Goal: Task Accomplishment & Management: Complete application form

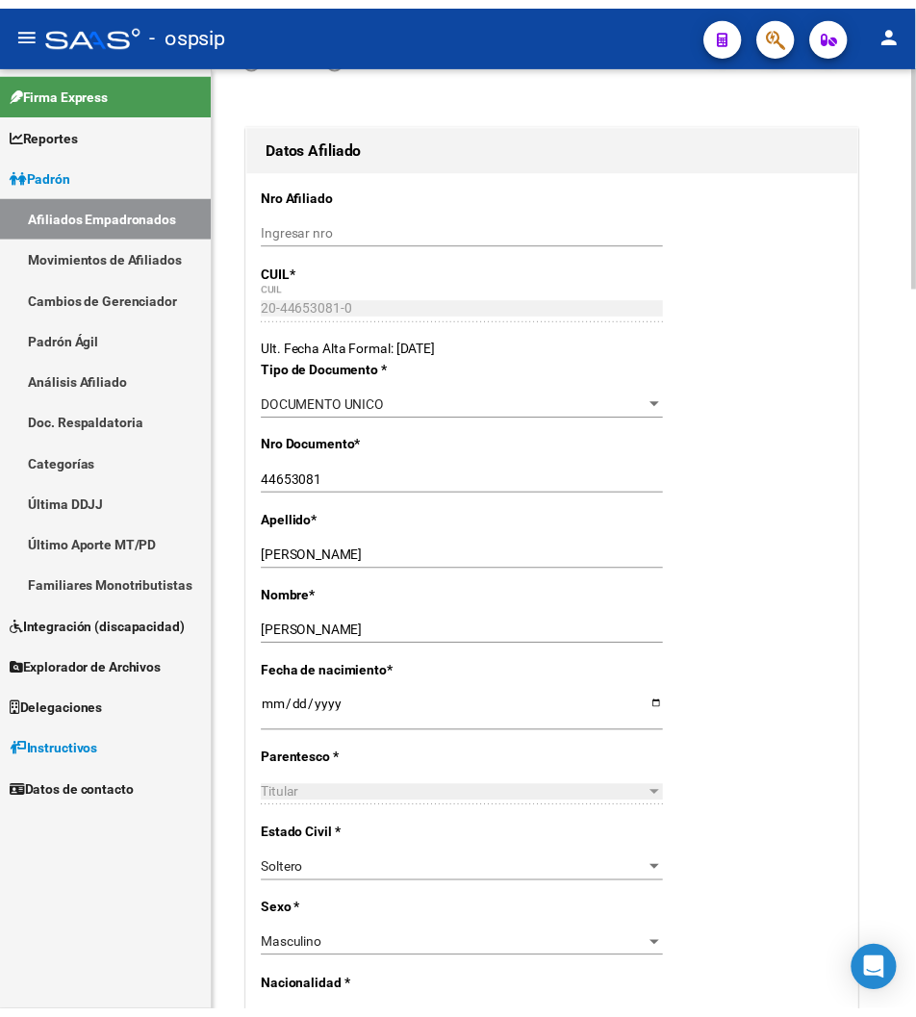
scroll to position [250, 0]
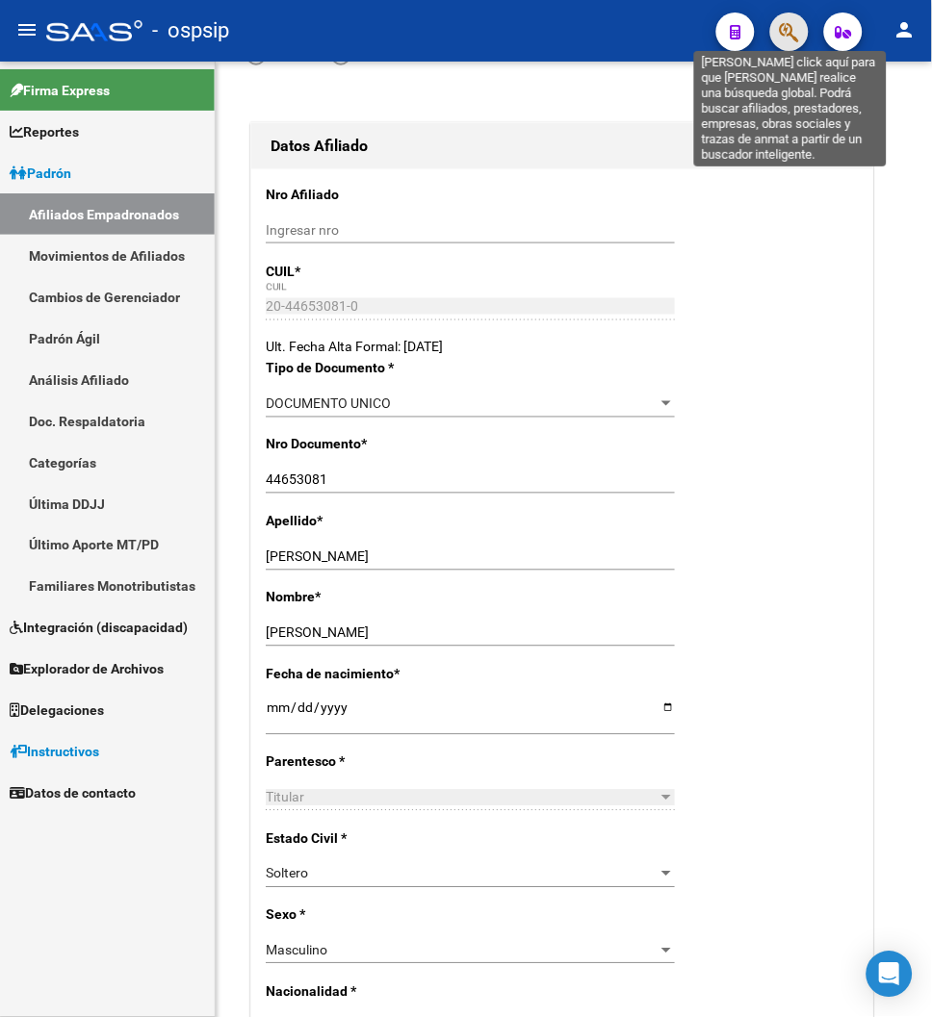
click at [787, 40] on icon "button" at bounding box center [789, 32] width 19 height 22
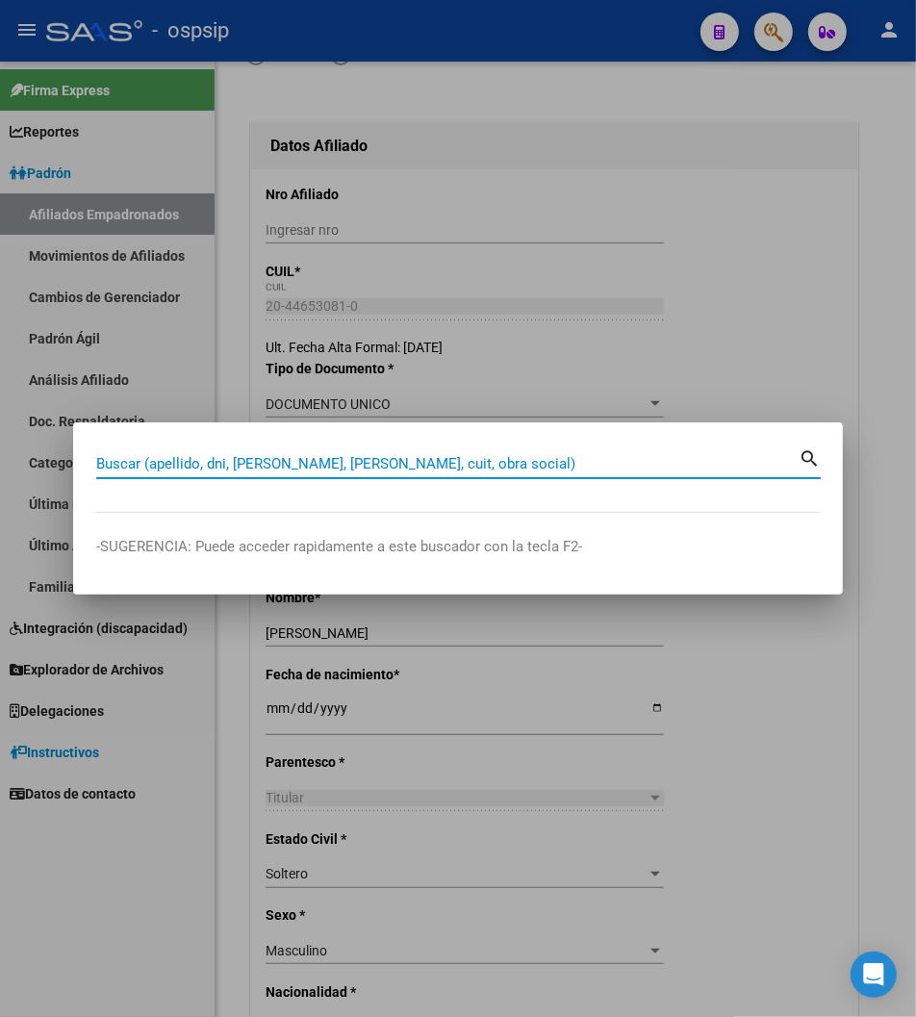
click at [137, 458] on input "Buscar (apellido, dni, [PERSON_NAME], [PERSON_NAME], cuit, obra social)" at bounding box center [447, 463] width 703 height 17
type input "40824633"
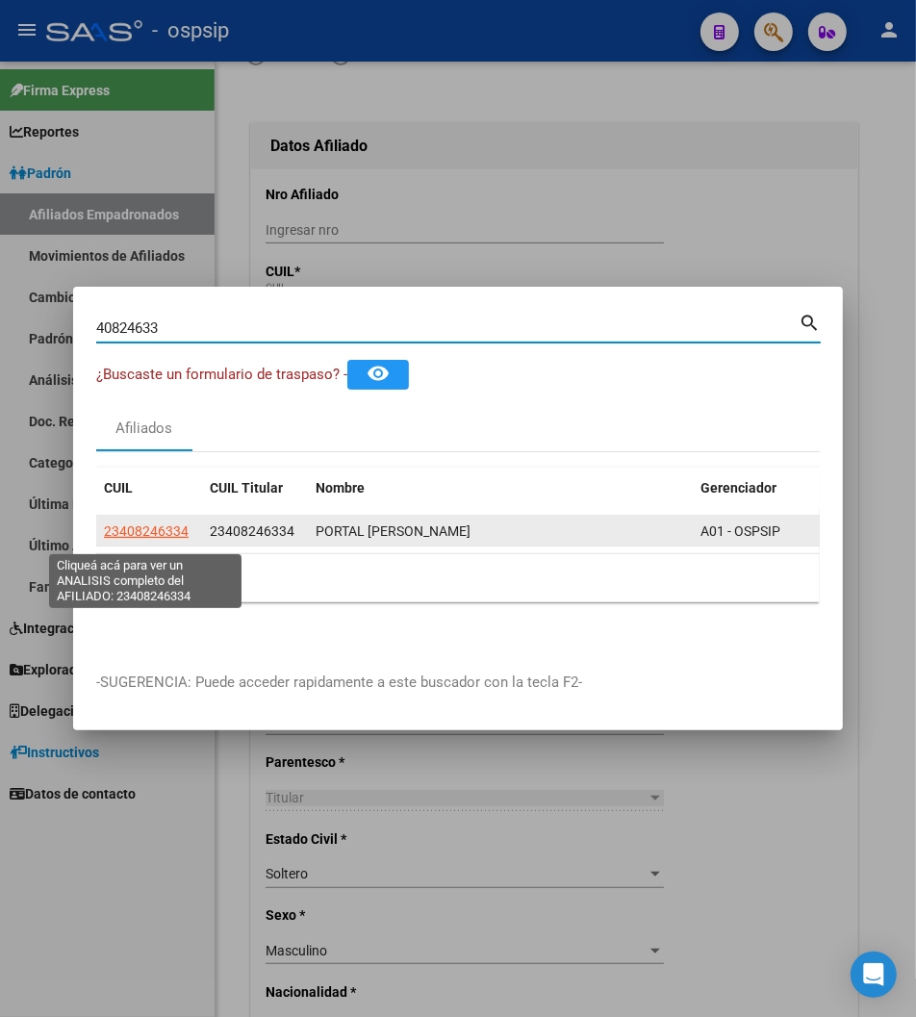
click at [156, 539] on span "23408246334" at bounding box center [146, 531] width 85 height 15
type textarea "23408246334"
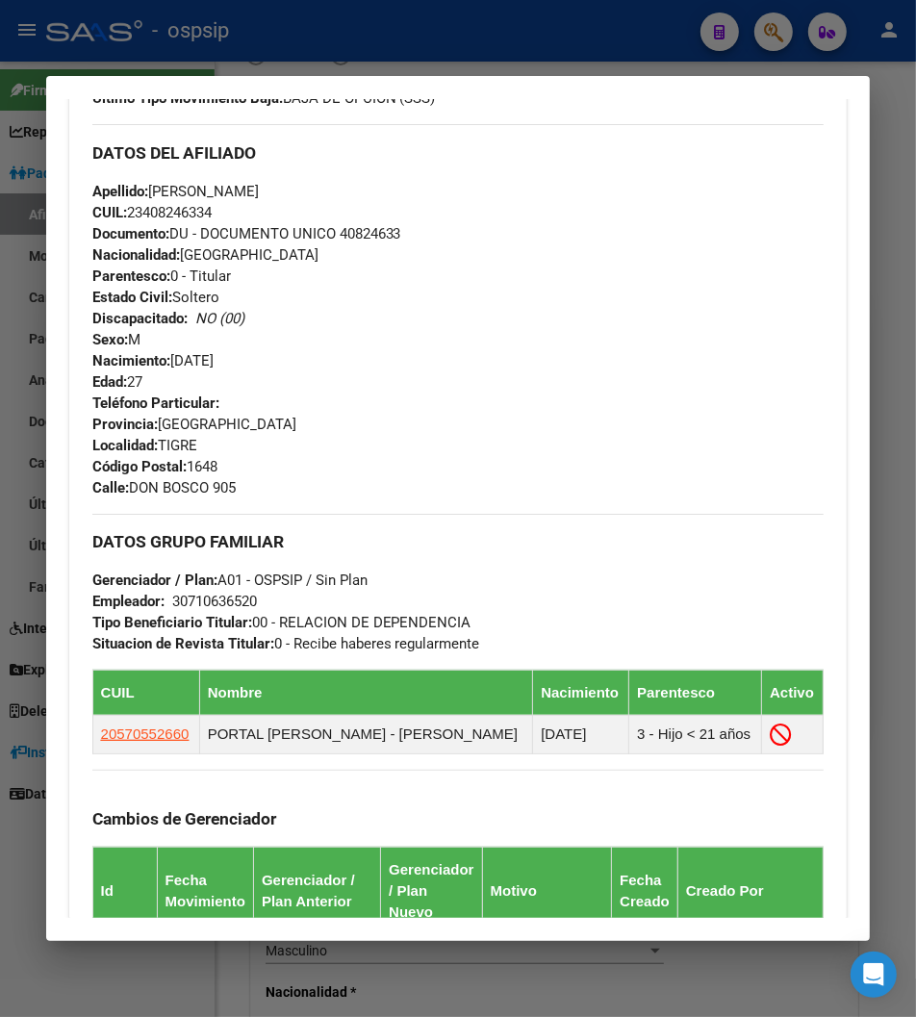
scroll to position [534, 0]
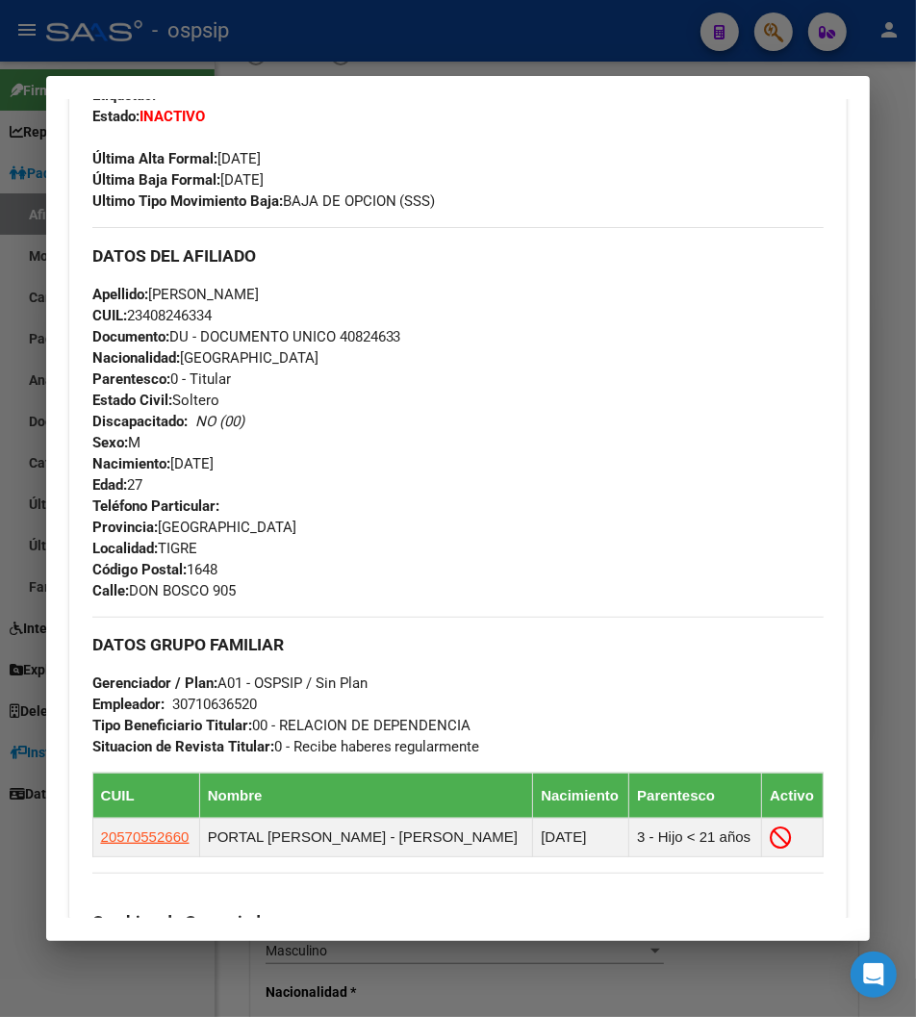
drag, startPoint x: 347, startPoint y: 193, endPoint x: 335, endPoint y: 148, distance: 46.0
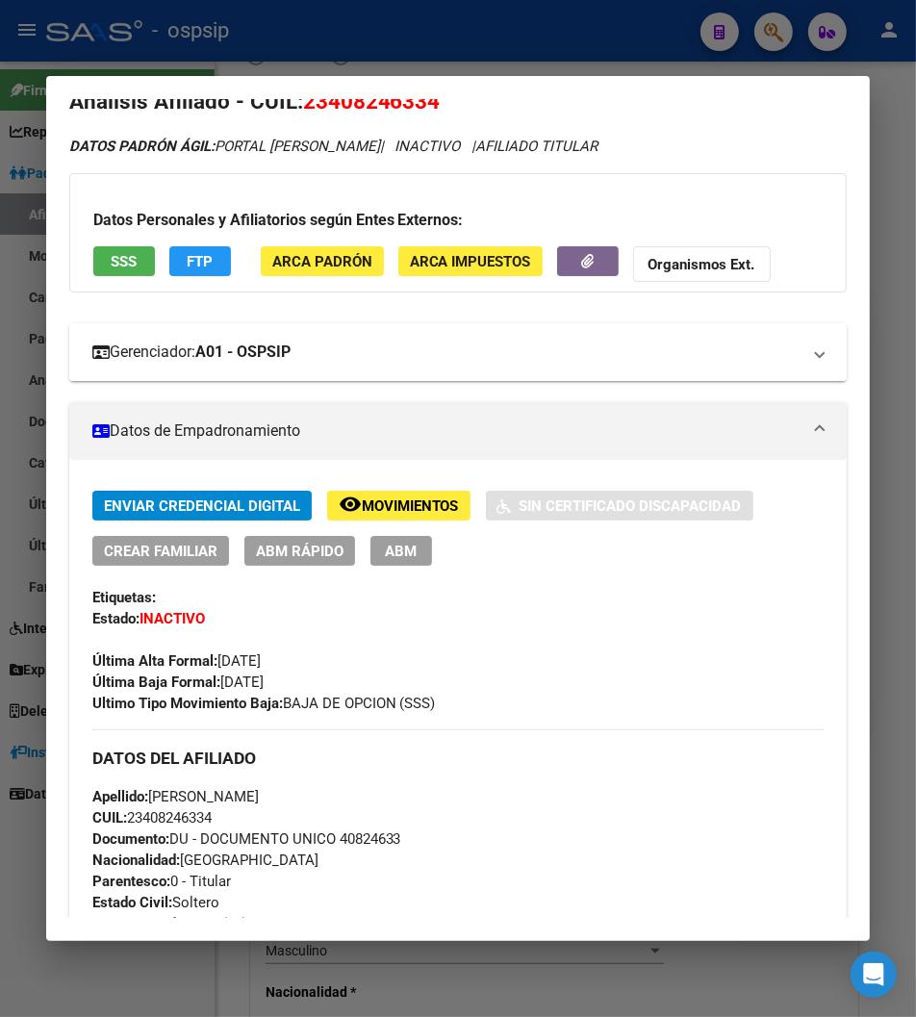
scroll to position [0, 0]
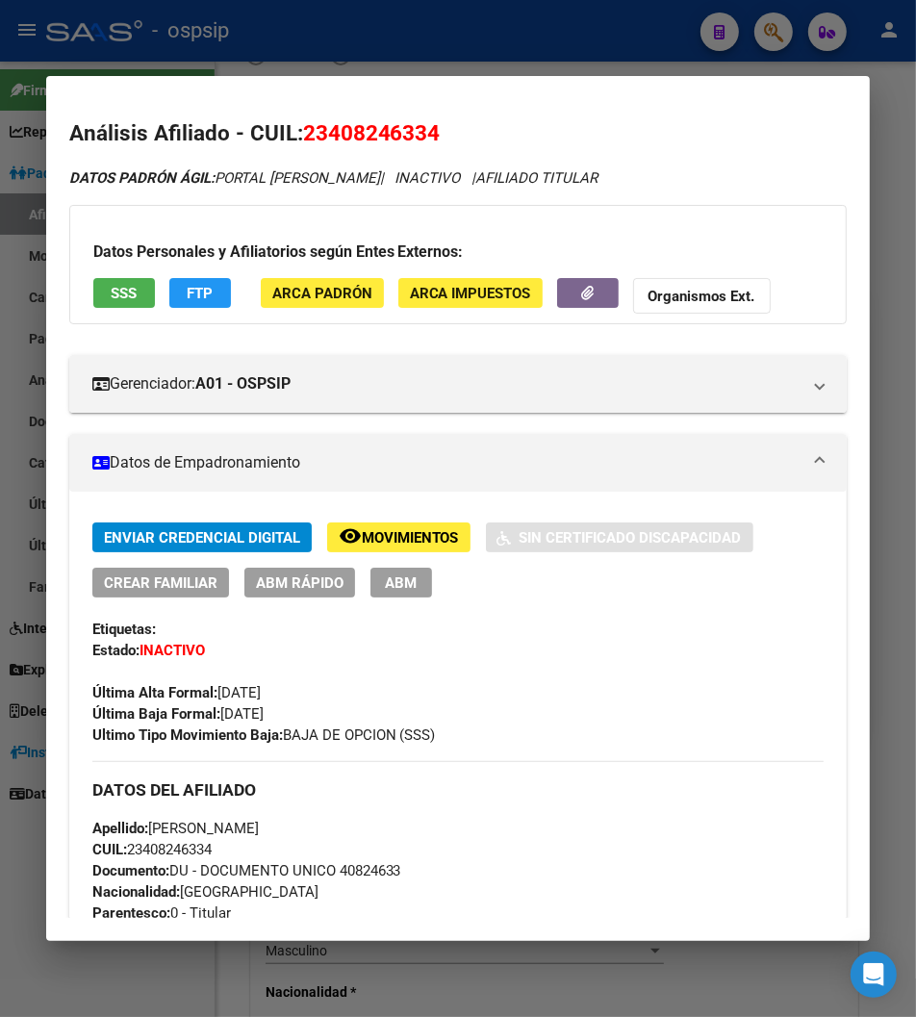
click at [767, 34] on div at bounding box center [458, 508] width 916 height 1017
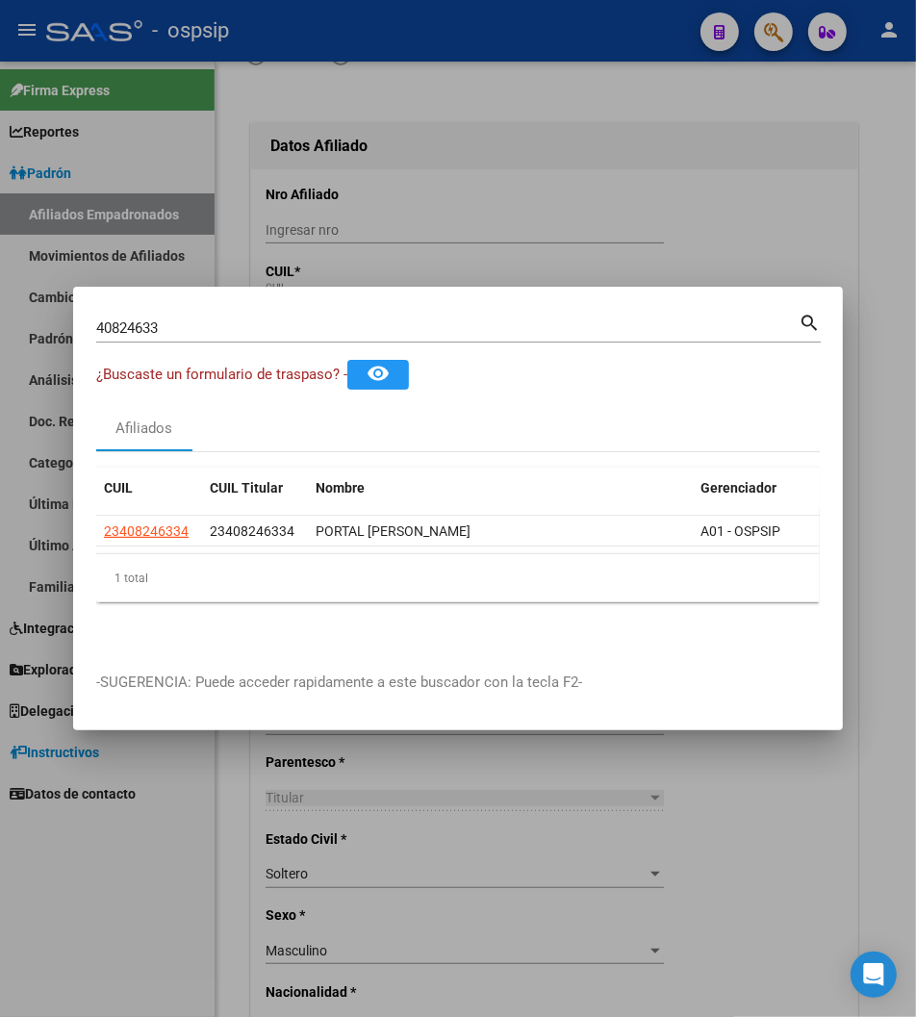
click at [175, 331] on input "40824633" at bounding box center [447, 328] width 703 height 17
type input "4"
type input "21977503"
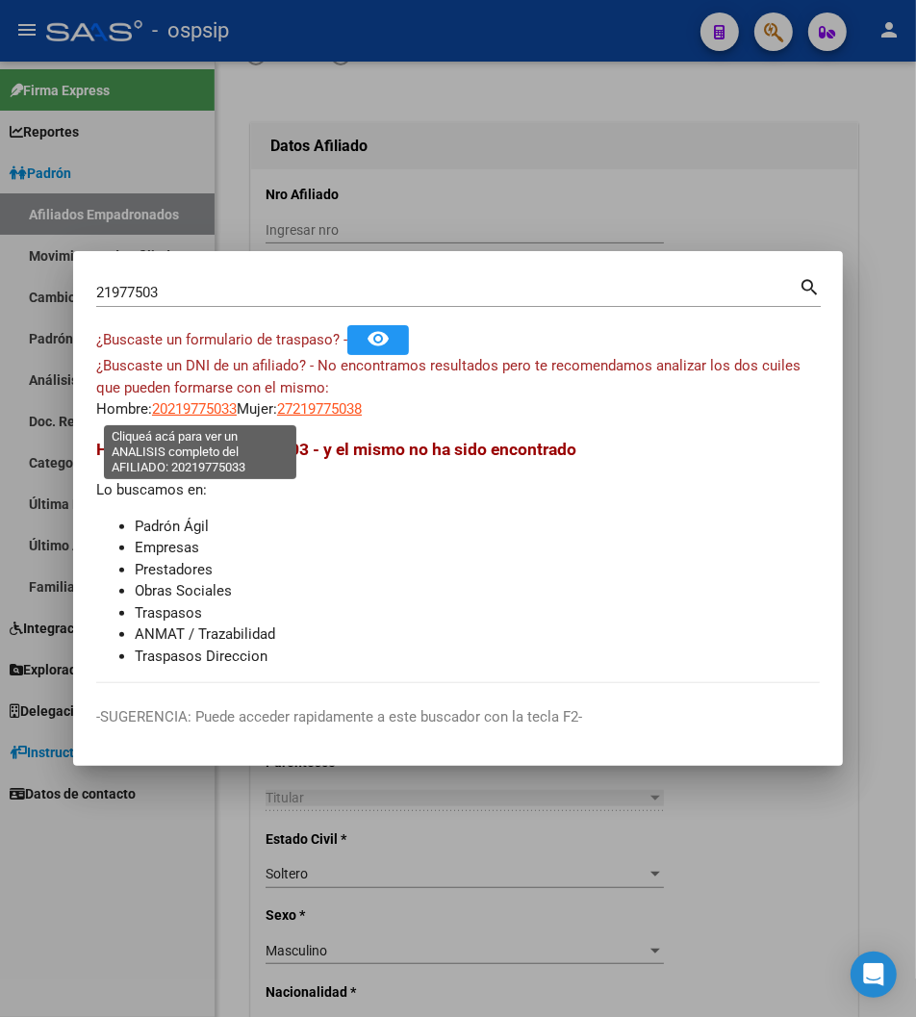
click at [183, 409] on span "20219775033" at bounding box center [194, 408] width 85 height 17
type textarea "20219775033"
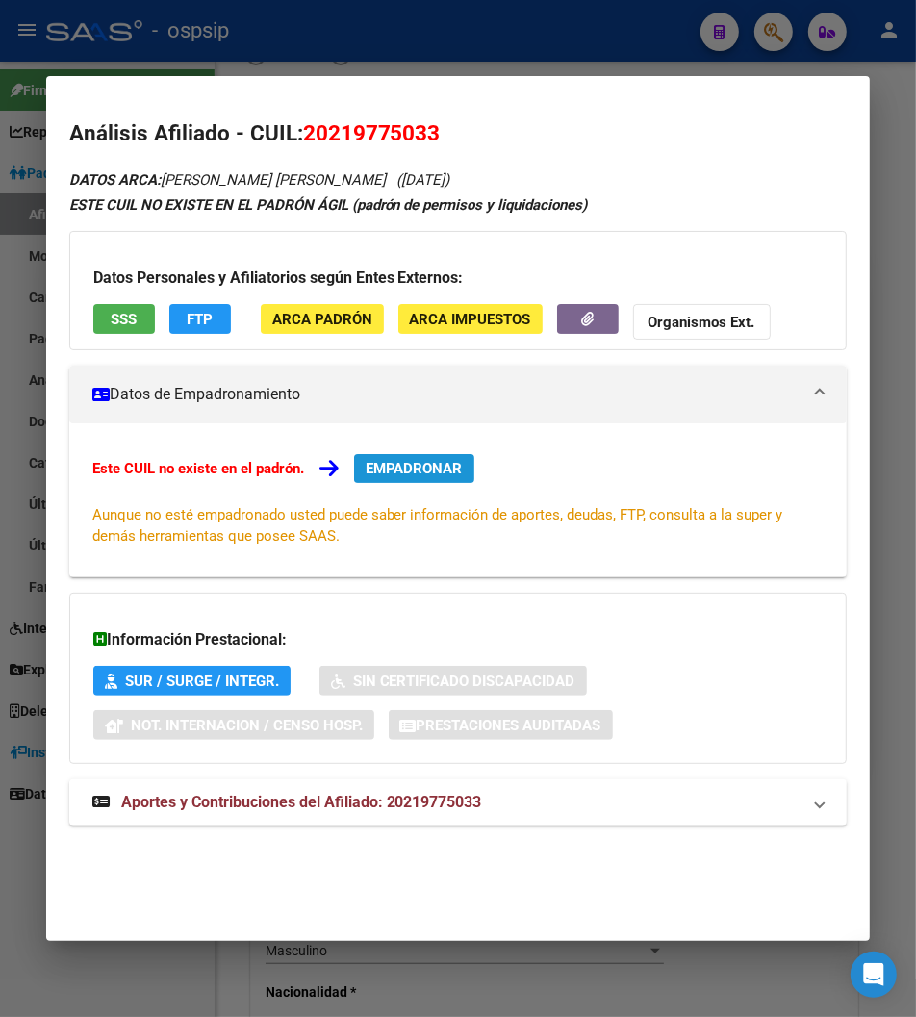
click at [408, 468] on span "EMPADRONAR" at bounding box center [414, 468] width 97 height 17
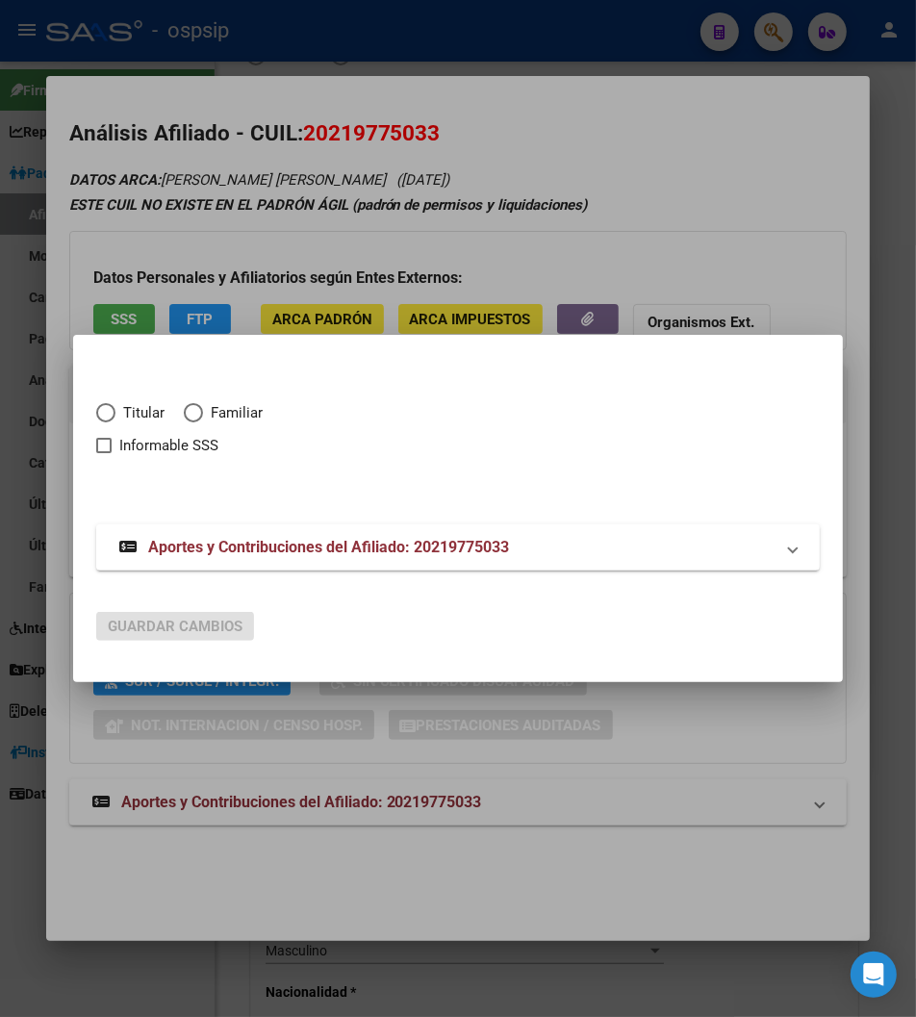
click at [96, 408] on span "Elija una opción" at bounding box center [105, 412] width 19 height 19
click at [96, 408] on input "Titular" at bounding box center [105, 412] width 19 height 19
radio input "true"
checkbox input "true"
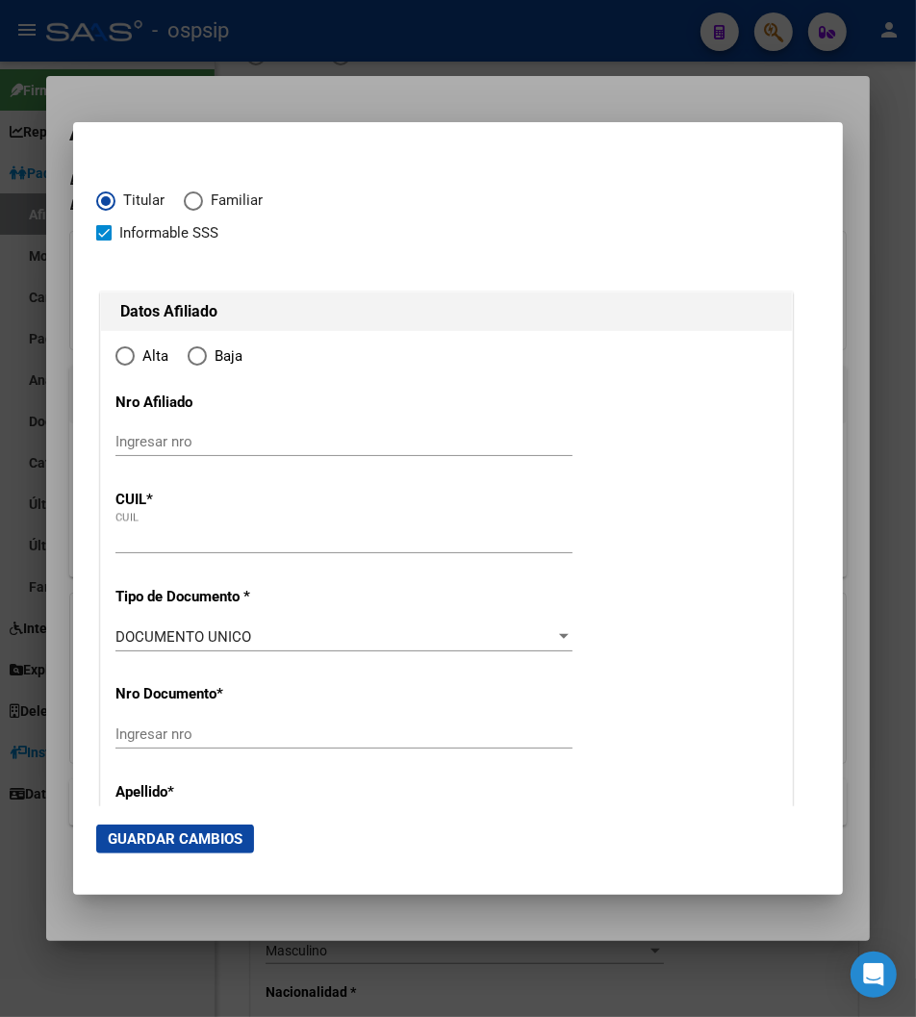
type input "20-21977503-3"
type input "21977503"
type input "[PERSON_NAME]"
type input "[DATE]"
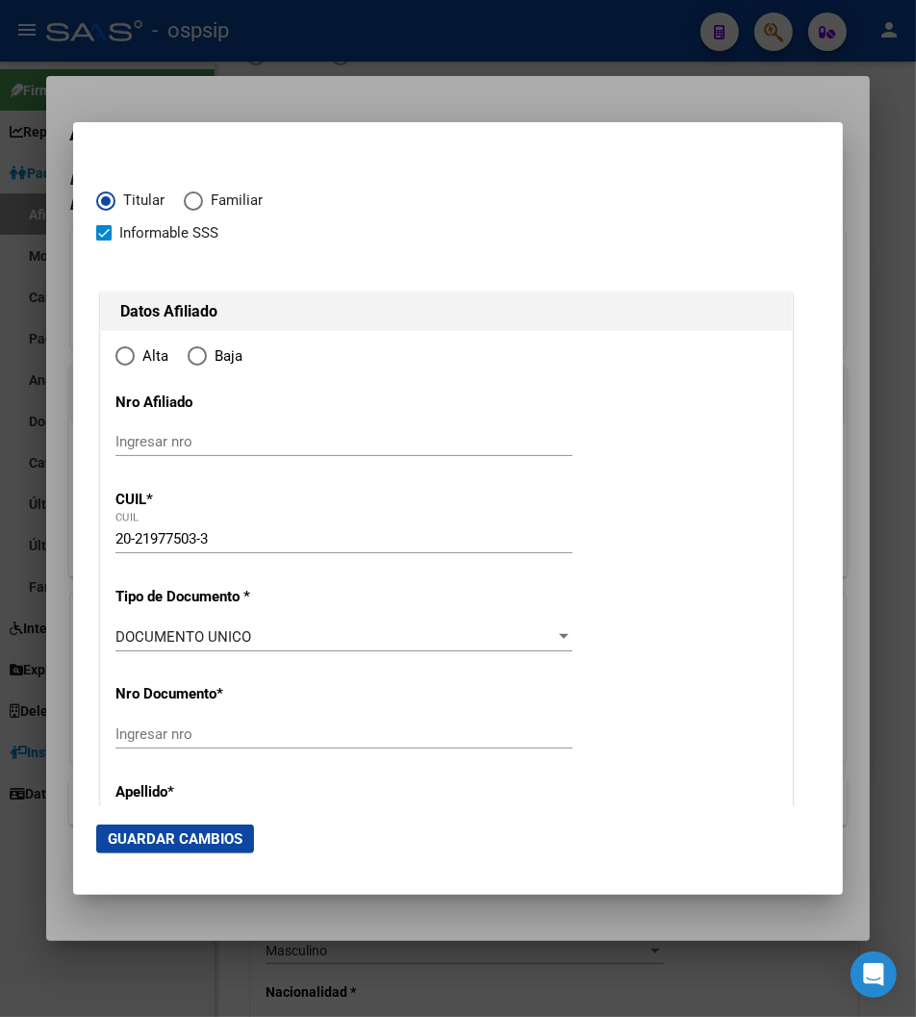
type input "SARANDI"
type input "1872"
type input "GELLY Y OBES"
type input "171"
type input "11"
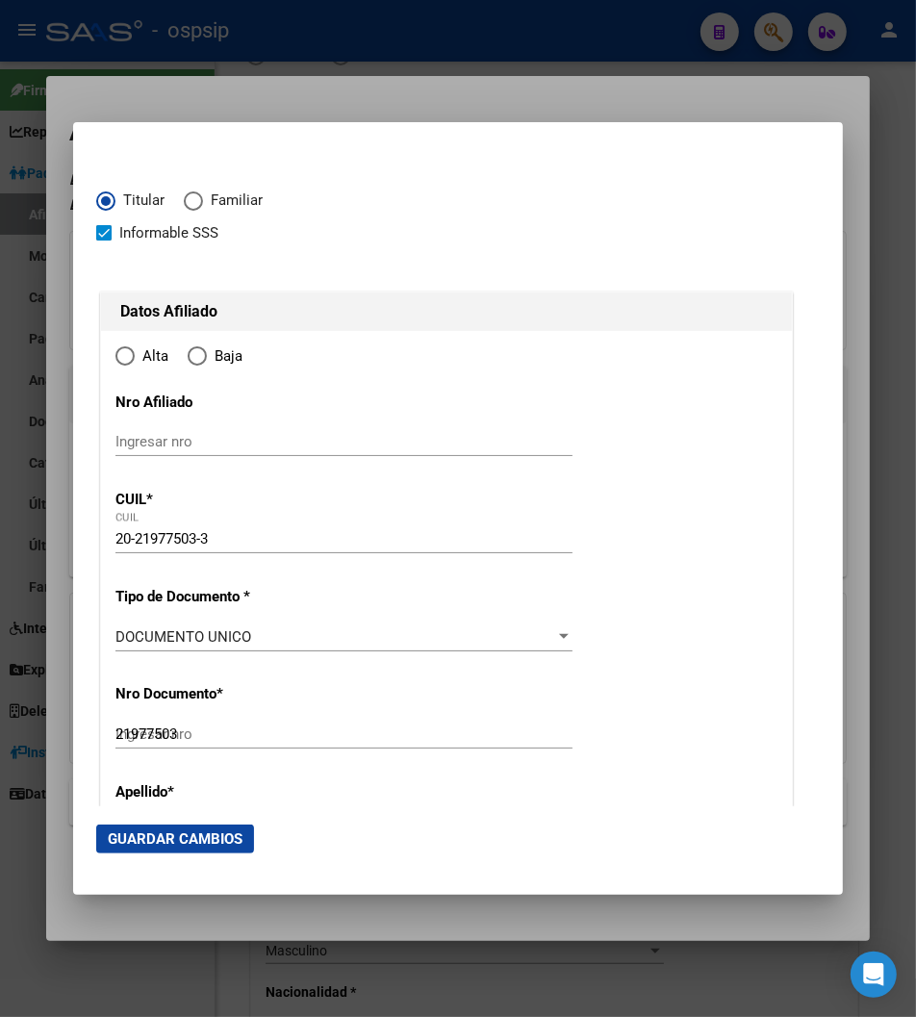
radio input "true"
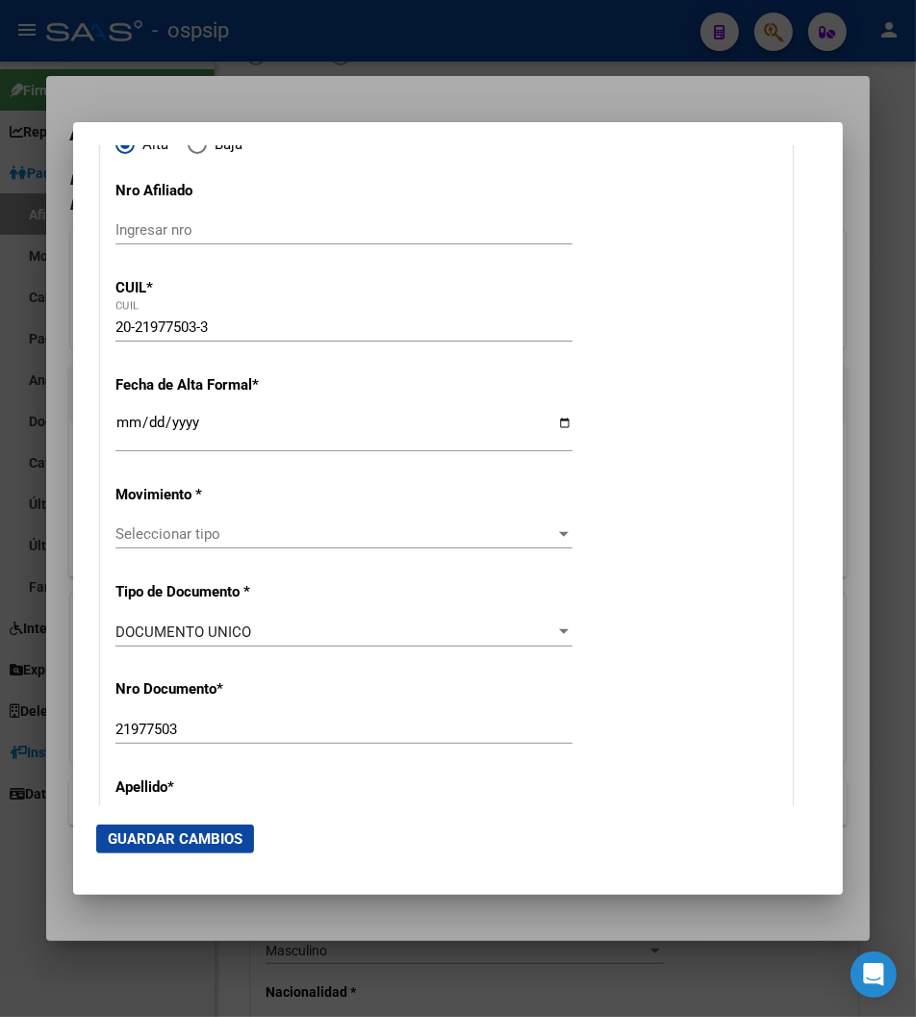
scroll to position [214, 0]
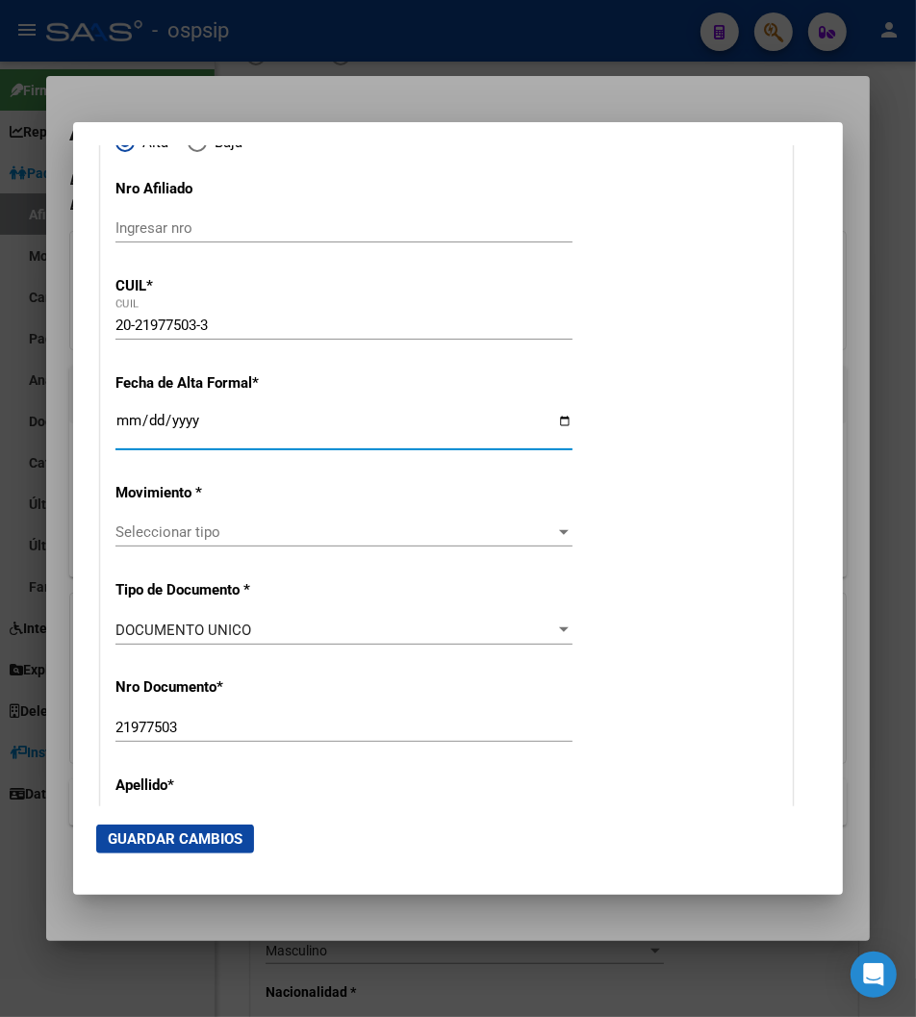
click at [116, 424] on input "Ingresar fecha" at bounding box center [344, 428] width 457 height 31
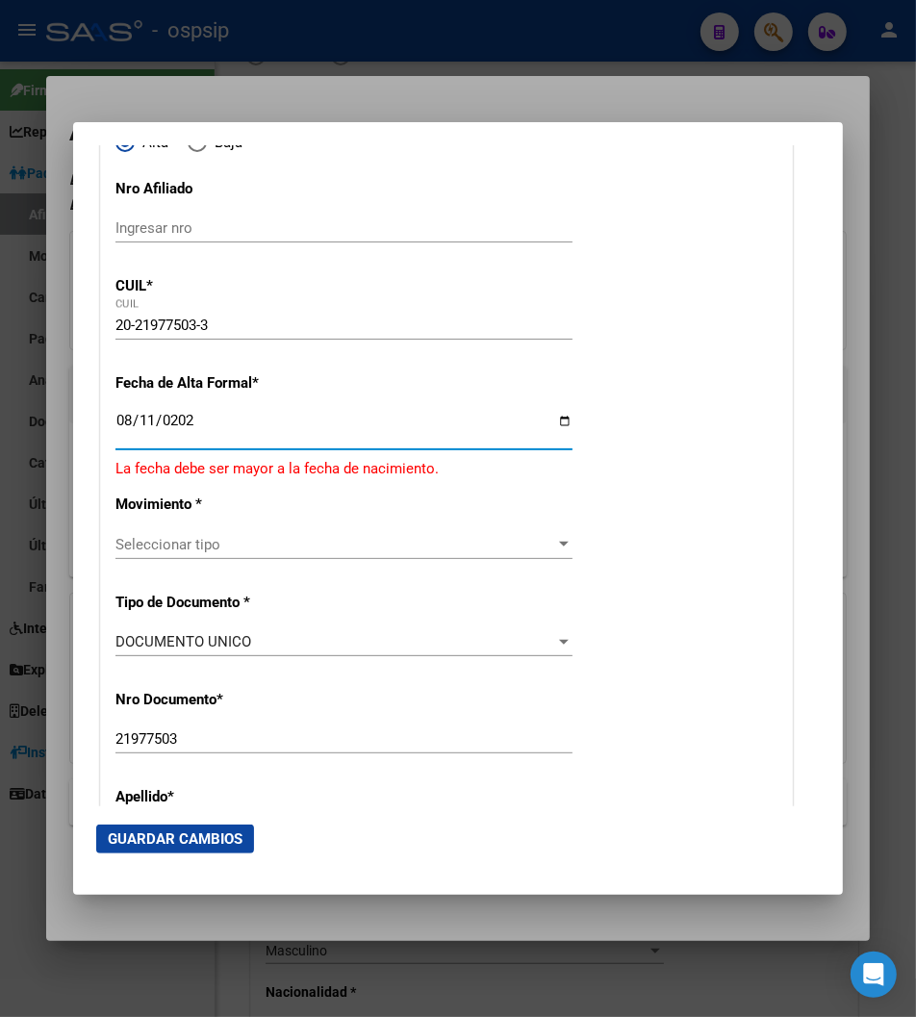
type input "[DATE]"
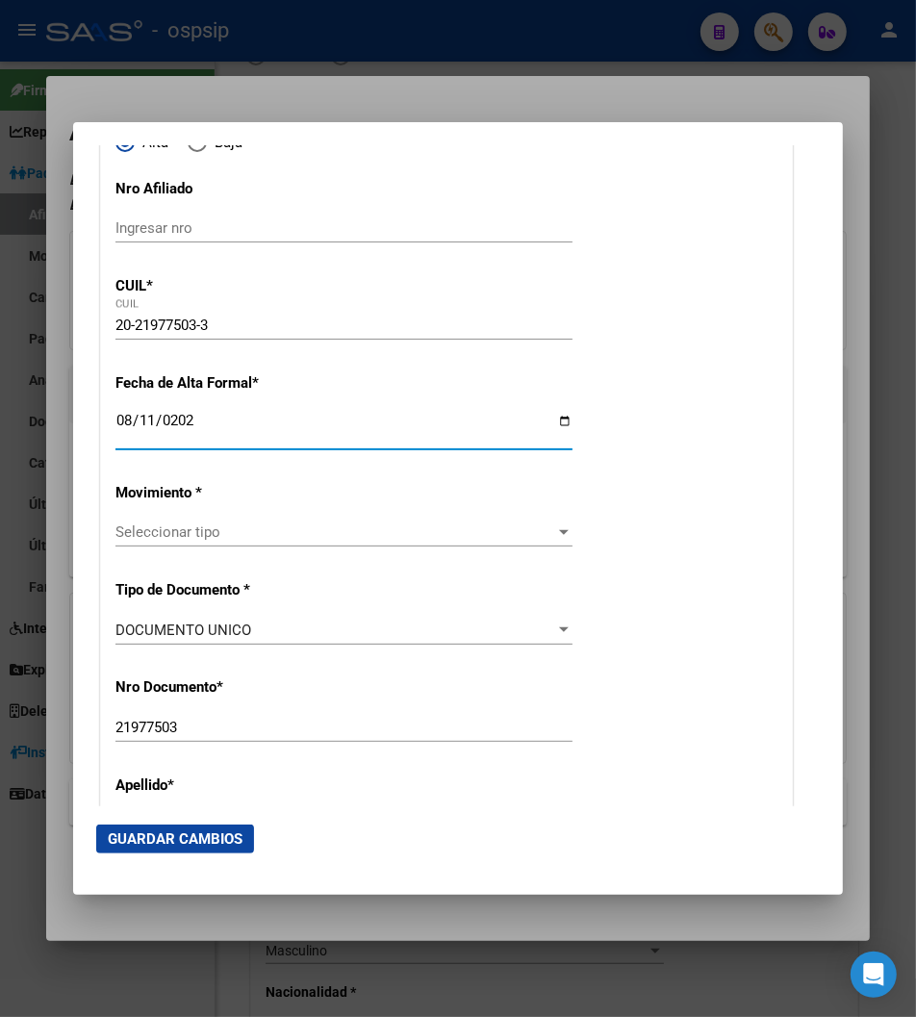
click at [156, 518] on div "Seleccionar tipo Seleccionar tipo" at bounding box center [344, 532] width 457 height 29
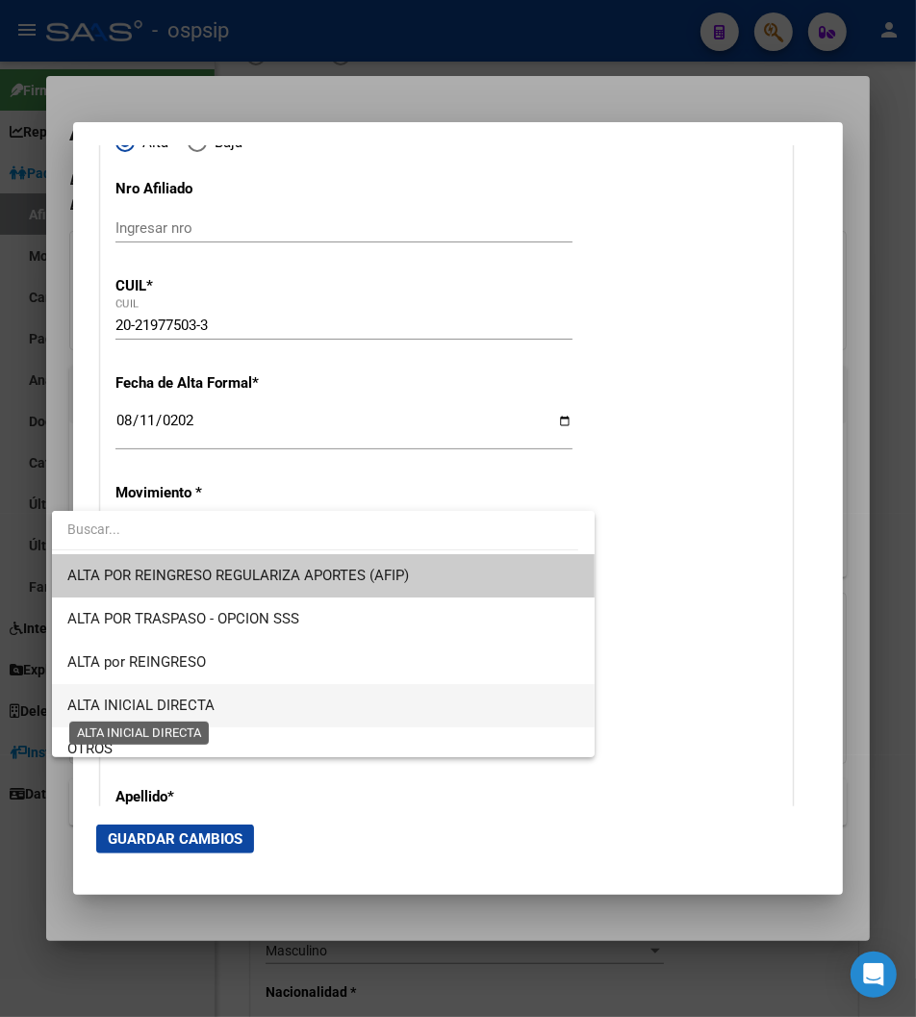
click at [158, 710] on span "ALTA INICIAL DIRECTA" at bounding box center [140, 705] width 147 height 17
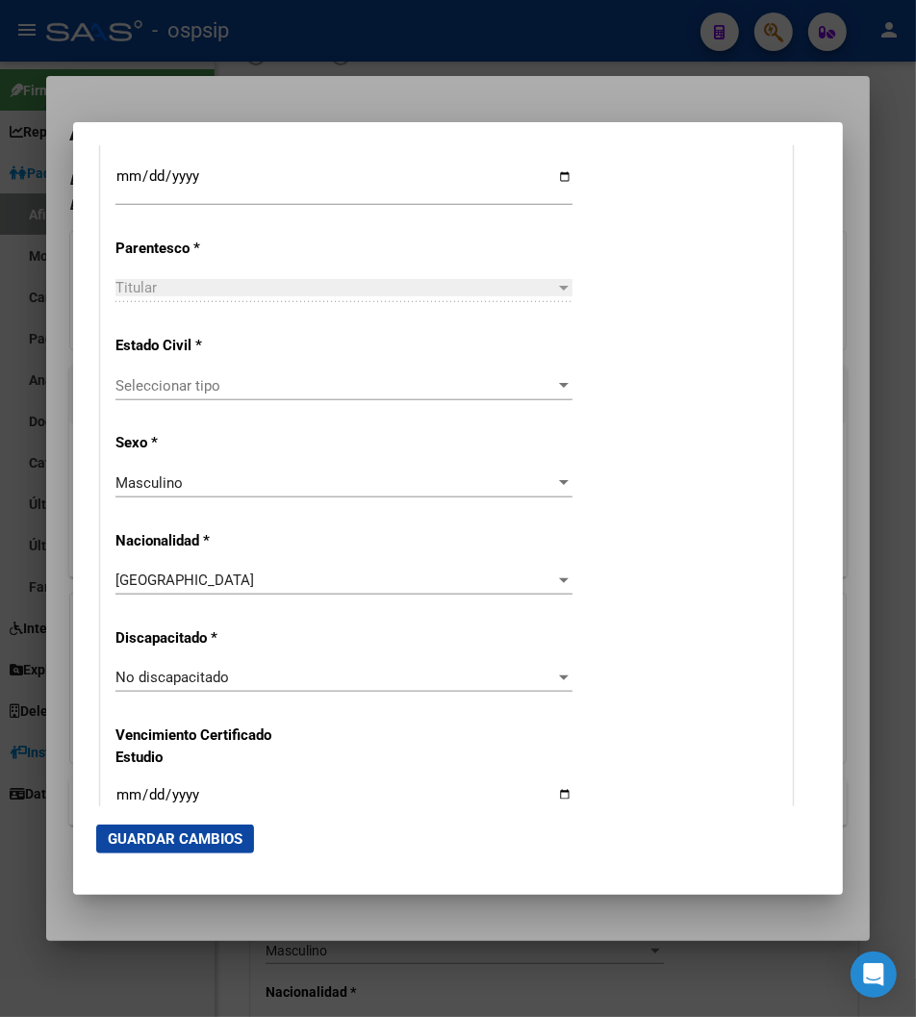
scroll to position [1176, 0]
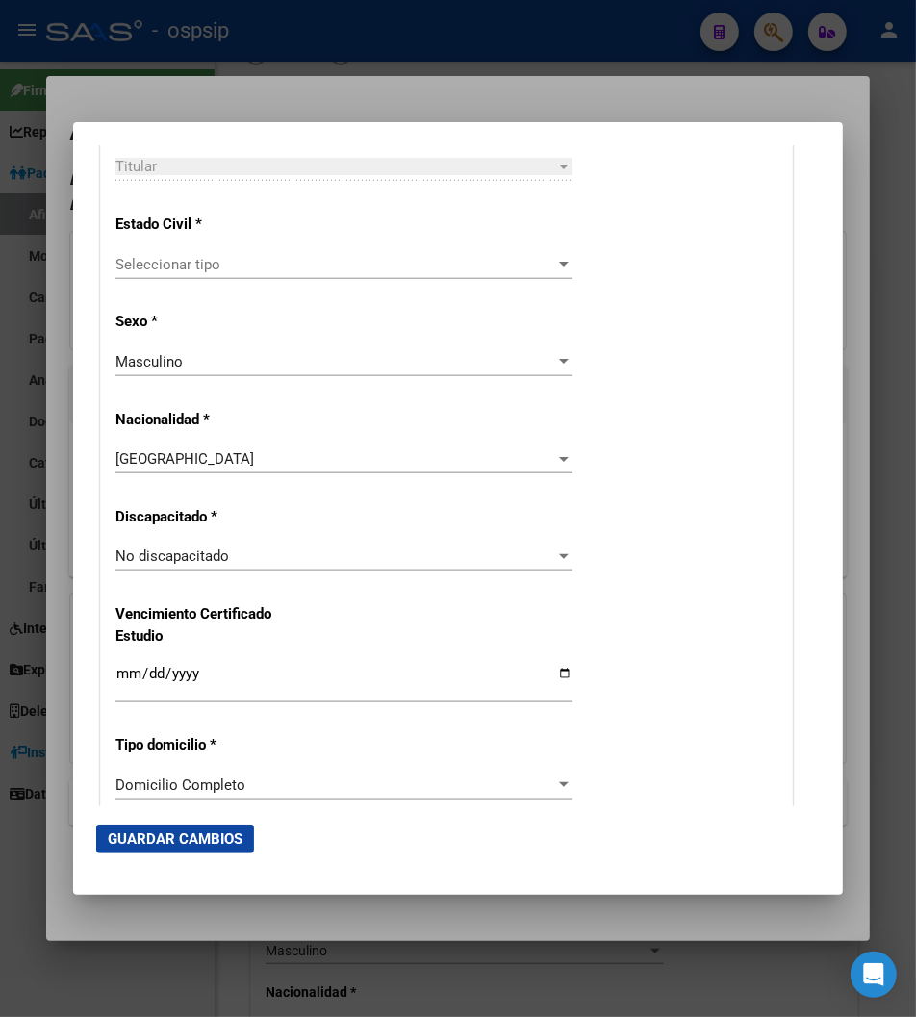
click at [158, 272] on span "Seleccionar tipo" at bounding box center [336, 264] width 440 height 17
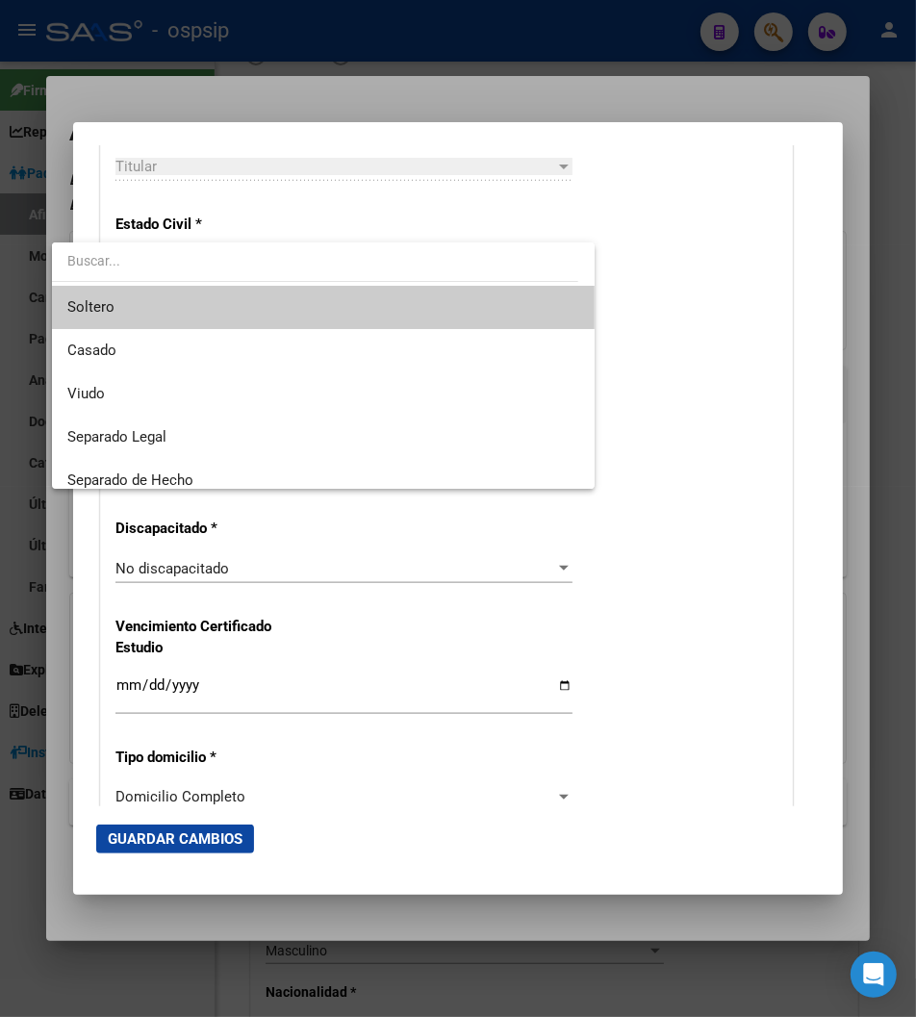
click at [128, 312] on span "Soltero" at bounding box center [323, 307] width 512 height 43
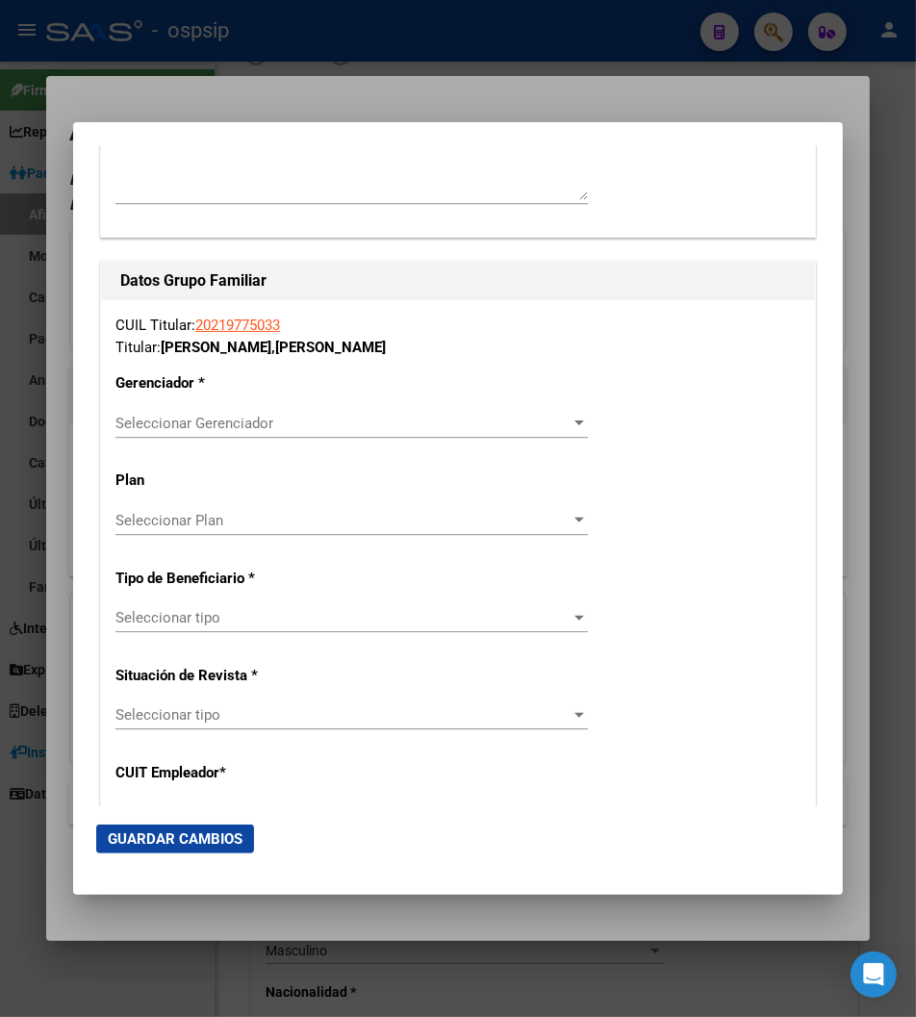
scroll to position [3208, 0]
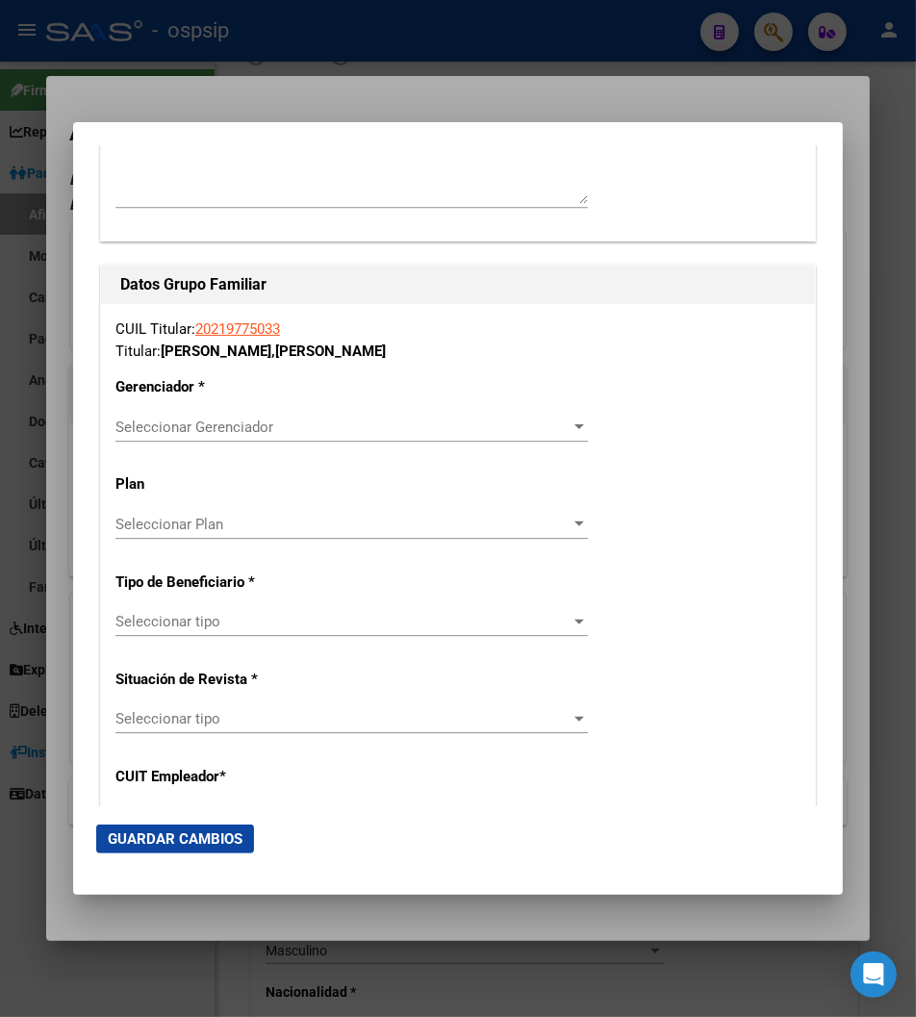
click at [571, 419] on span "Seleccionar Gerenciador" at bounding box center [343, 427] width 455 height 17
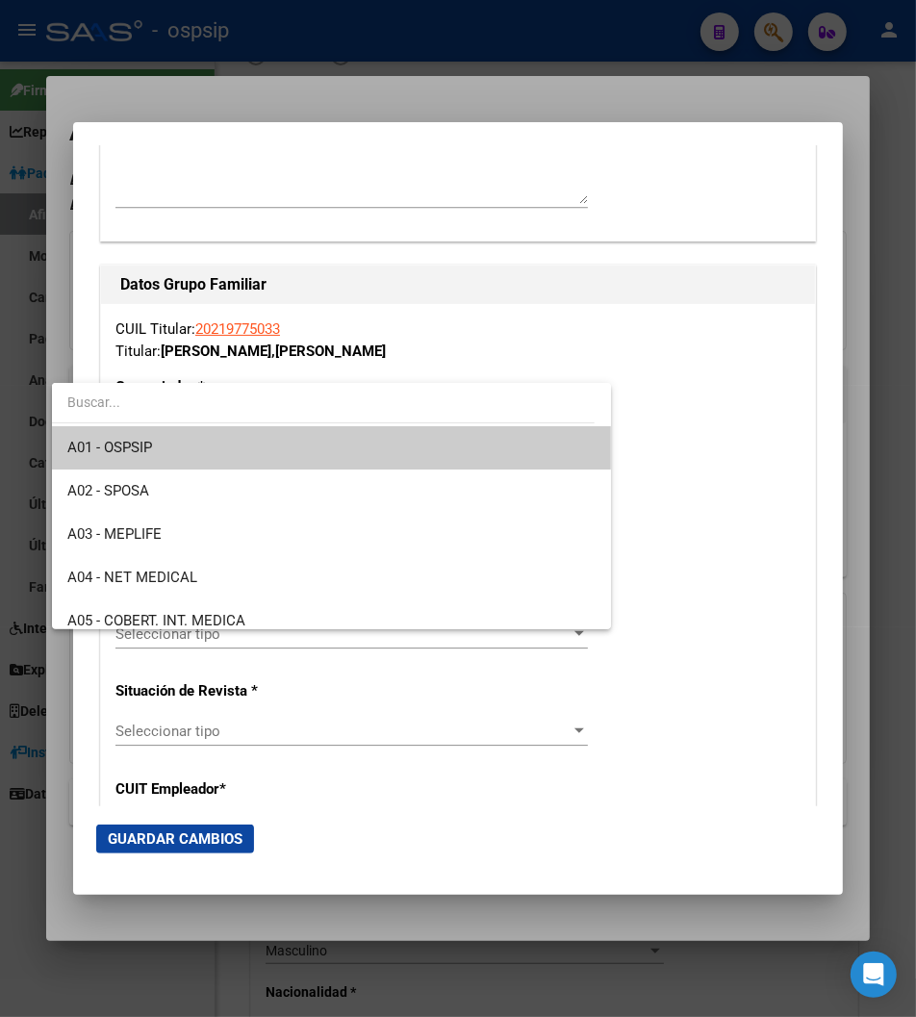
click at [186, 446] on span "A01 - OSPSIP" at bounding box center [331, 447] width 528 height 43
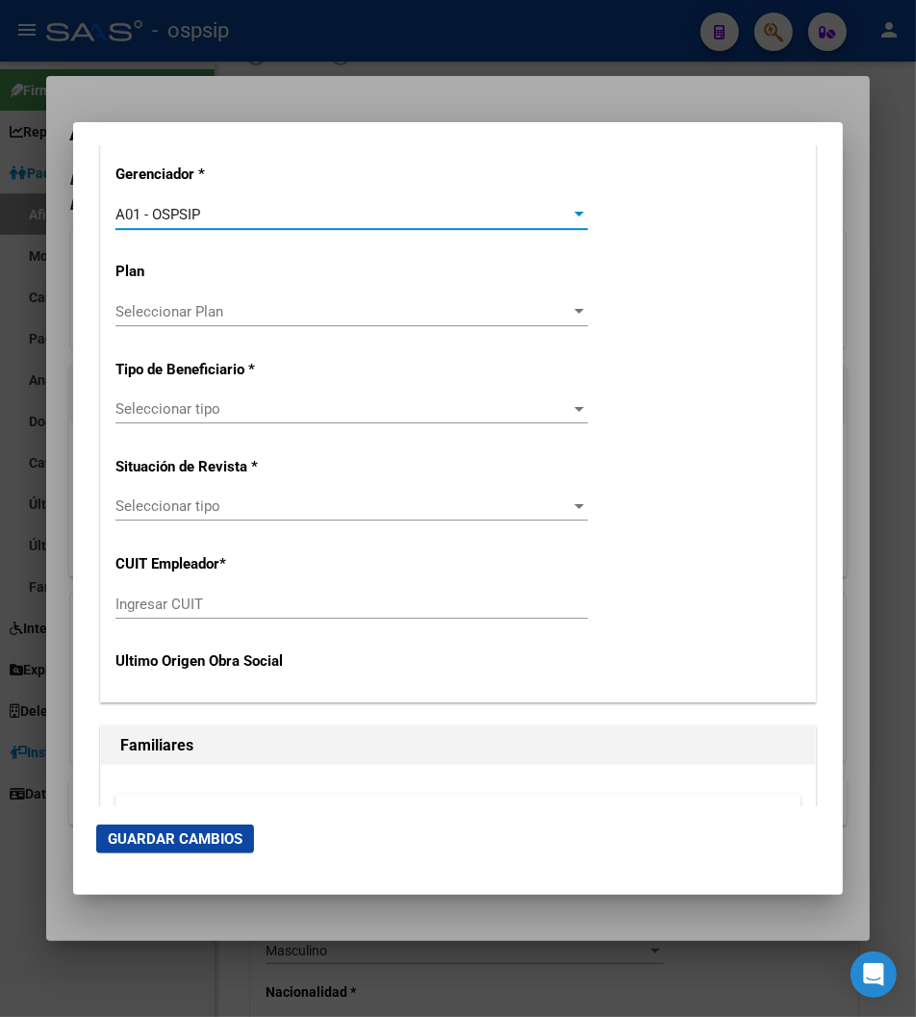
scroll to position [3422, 0]
click at [563, 399] on span "Seleccionar tipo" at bounding box center [343, 407] width 455 height 17
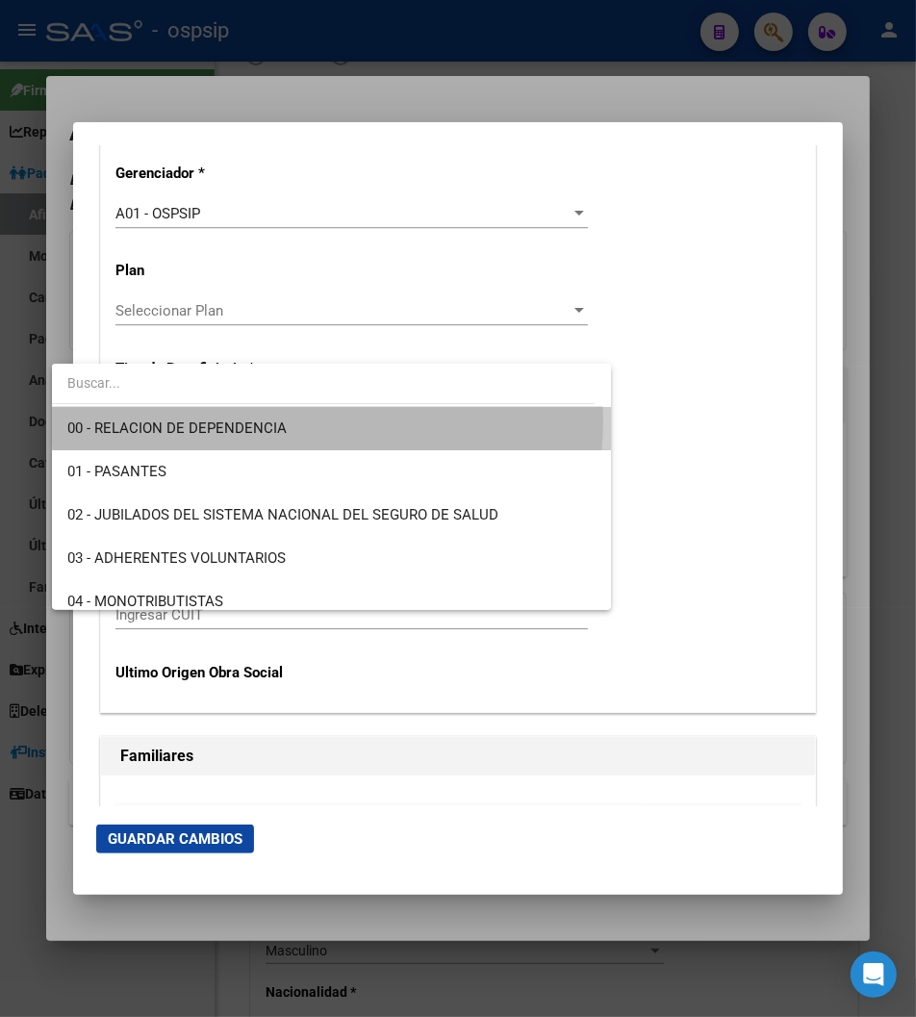
click at [327, 422] on span "00 - RELACION DE DEPENDENCIA" at bounding box center [331, 428] width 528 height 43
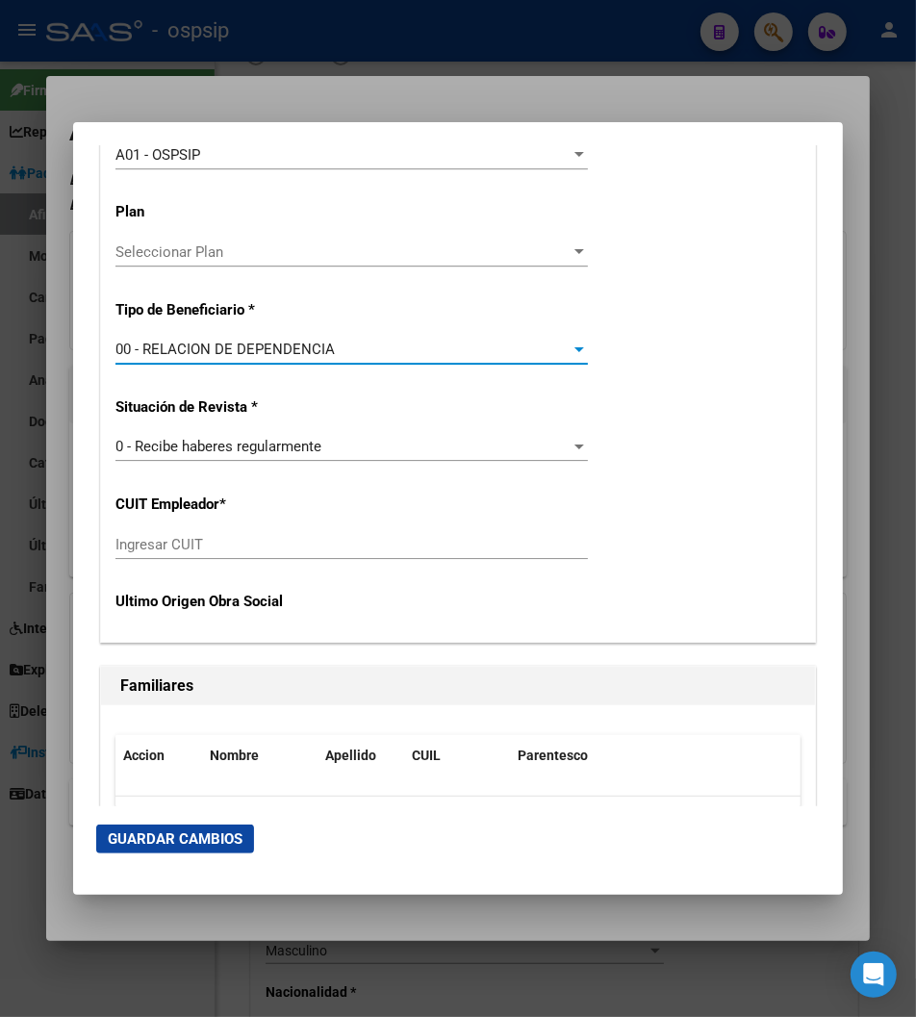
scroll to position [3529, 0]
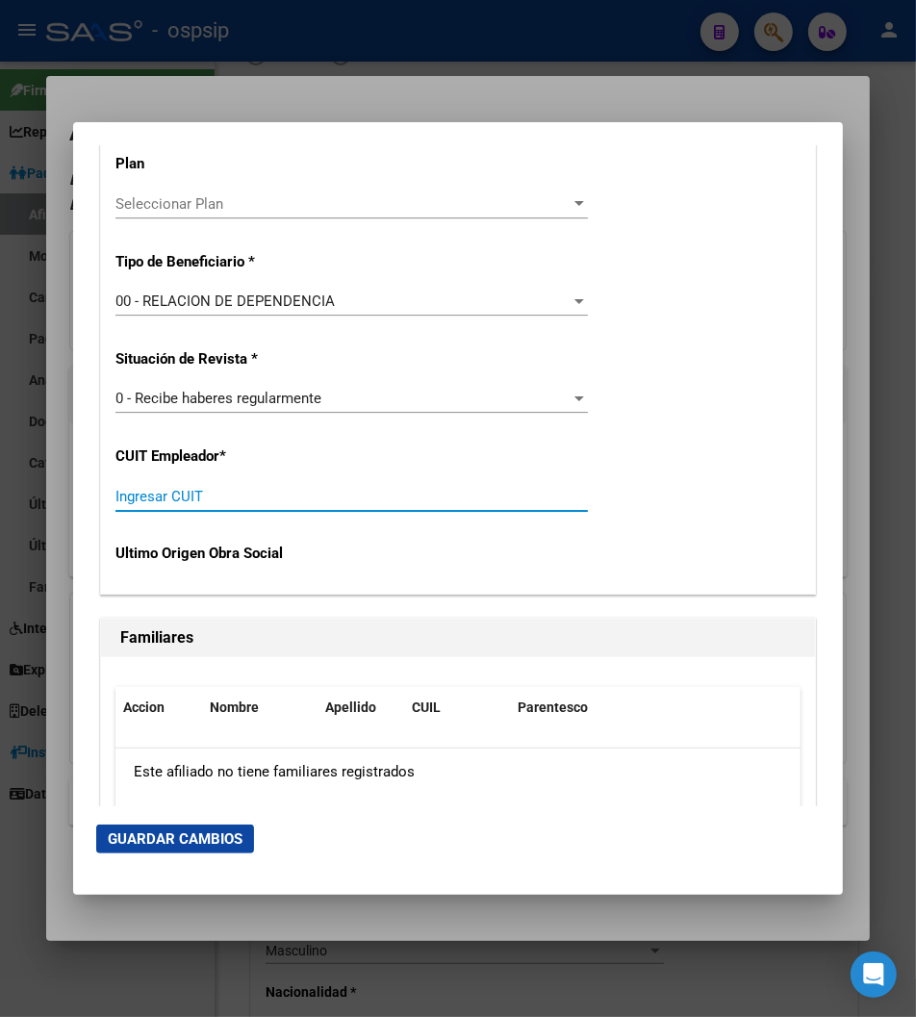
click at [150, 488] on input "Ingresar CUIT" at bounding box center [352, 496] width 473 height 17
click at [147, 488] on input "Ingresar CUIT" at bounding box center [352, 496] width 473 height 17
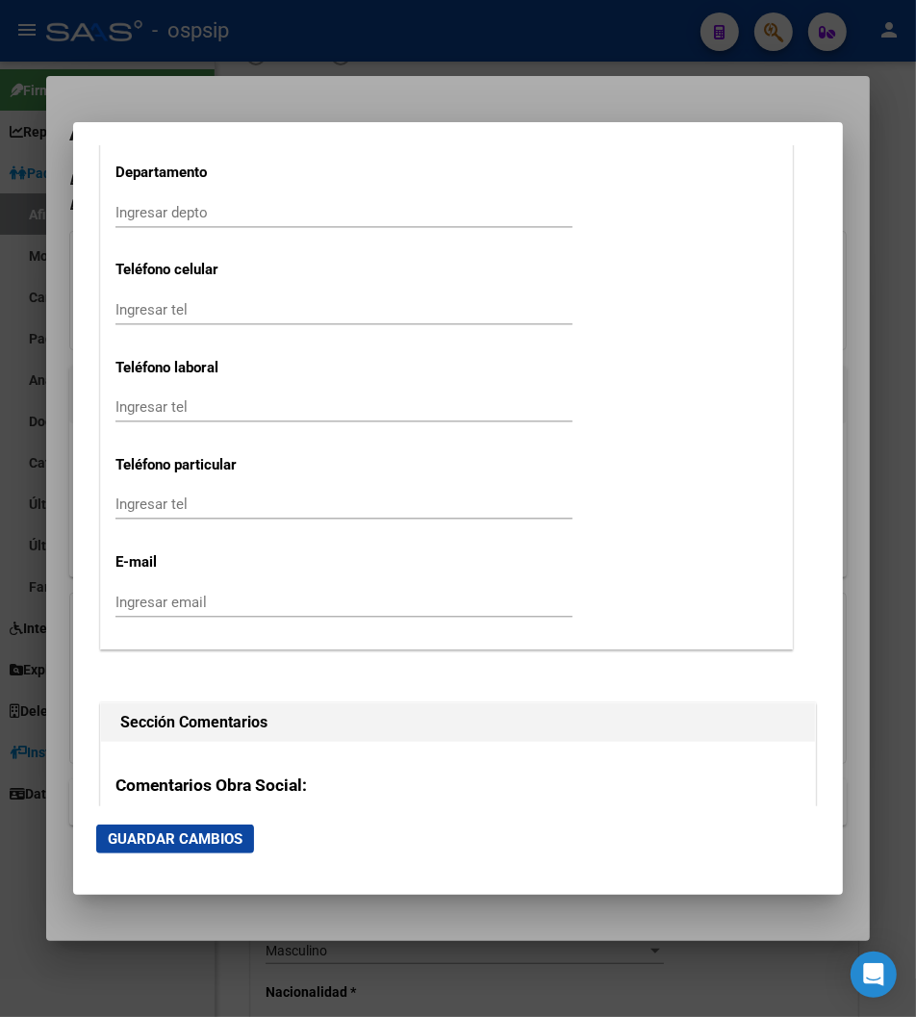
scroll to position [2753, 0]
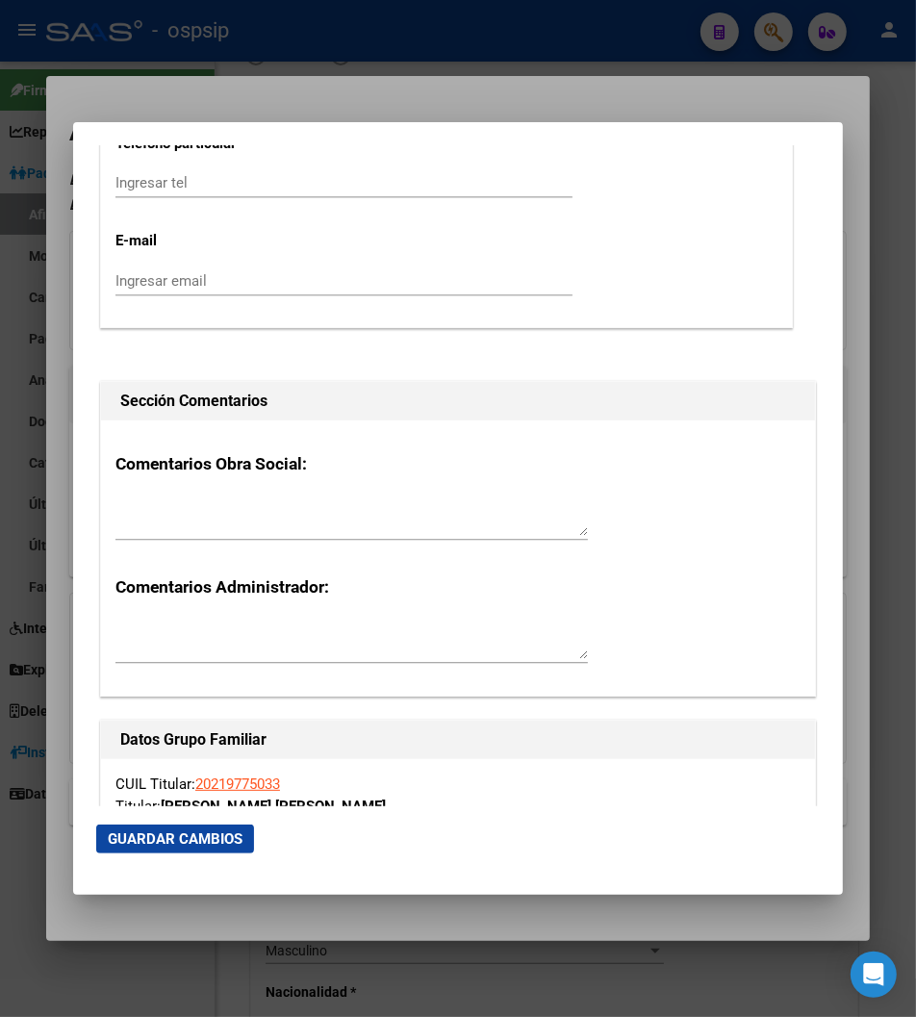
type input "20-21977503-3"
click at [108, 843] on span "Guardar Cambios" at bounding box center [175, 839] width 135 height 17
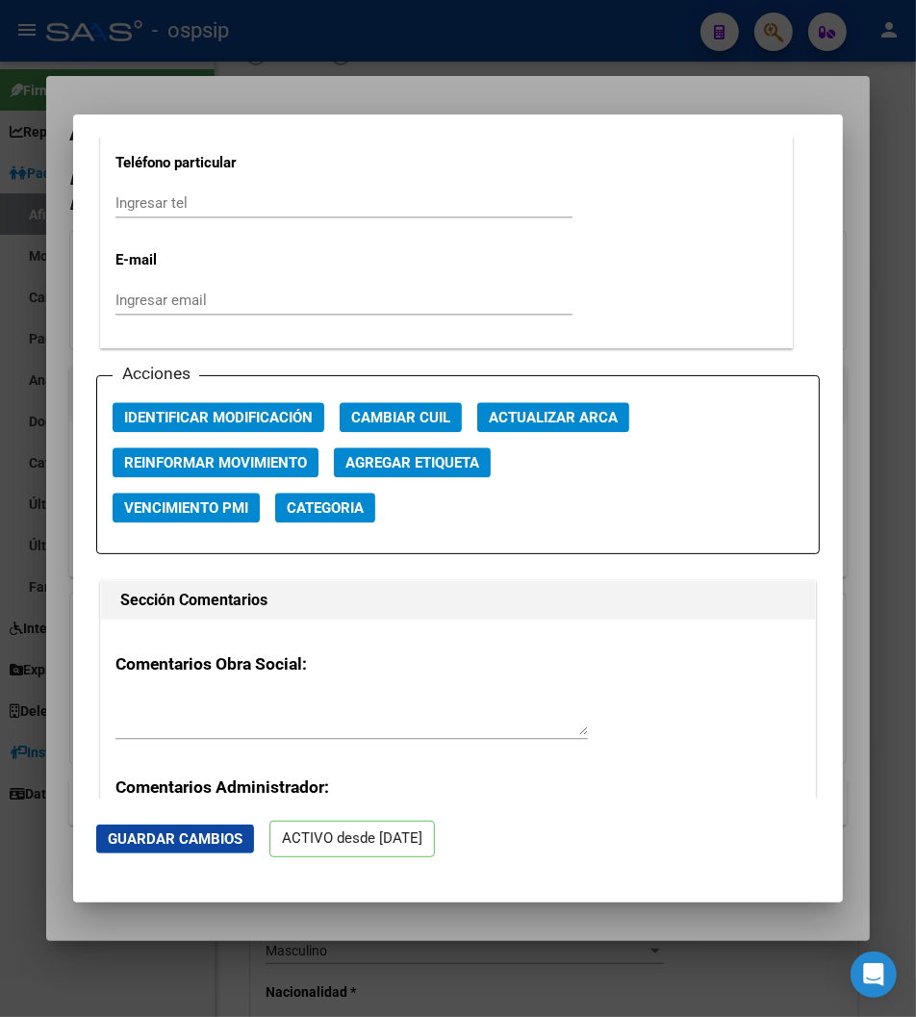
scroll to position [2459, 0]
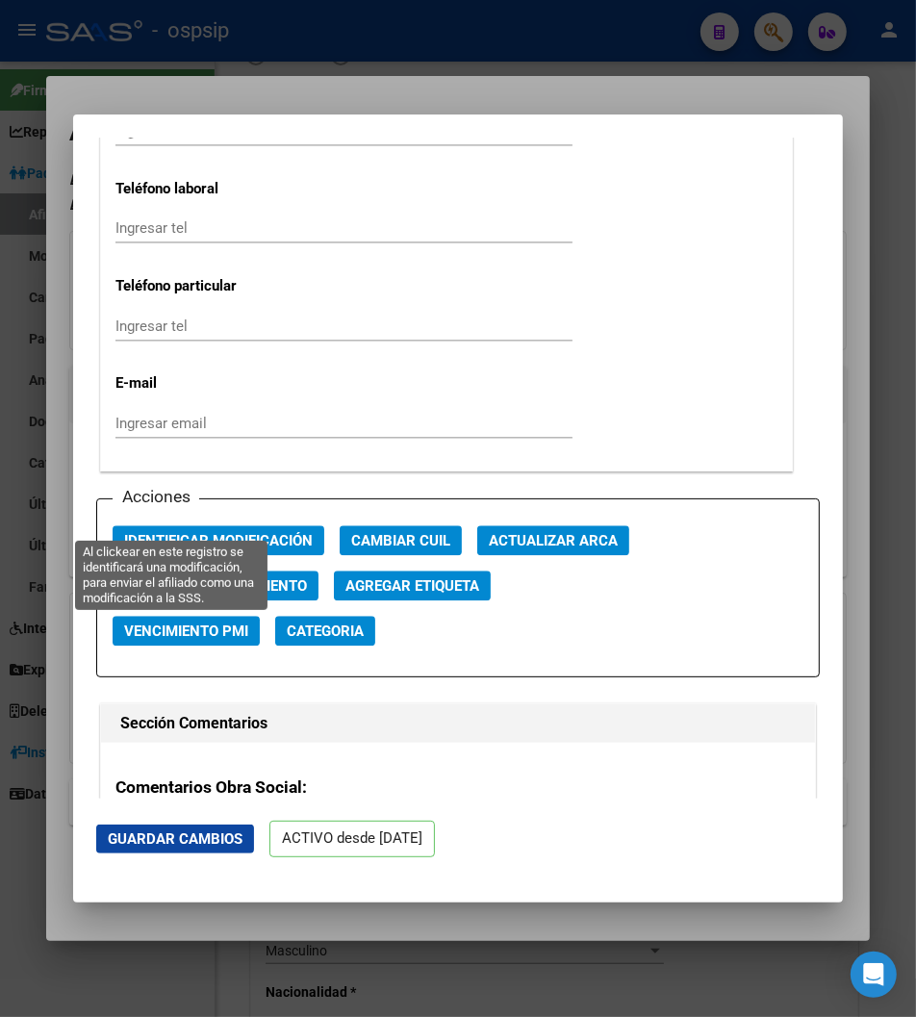
click at [175, 532] on span "Identificar Modificación" at bounding box center [218, 540] width 189 height 17
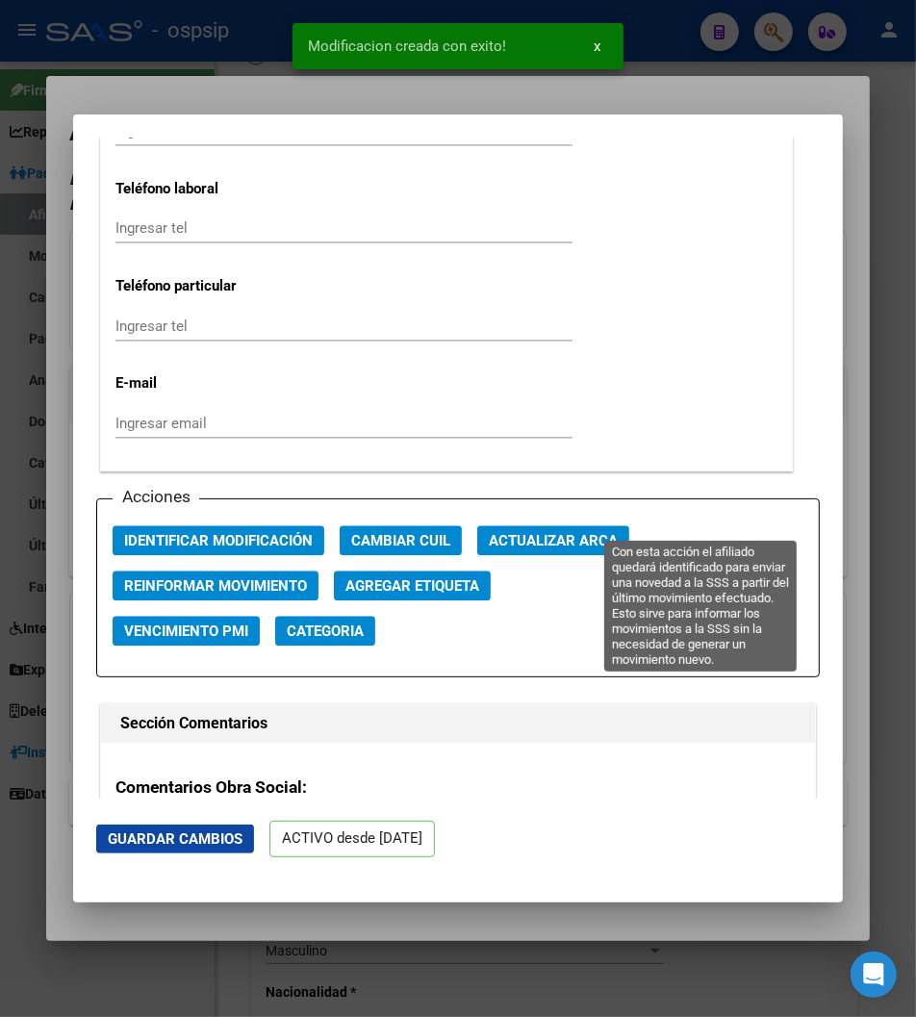
click at [319, 571] on button "Reinformar Movimiento" at bounding box center [216, 586] width 206 height 30
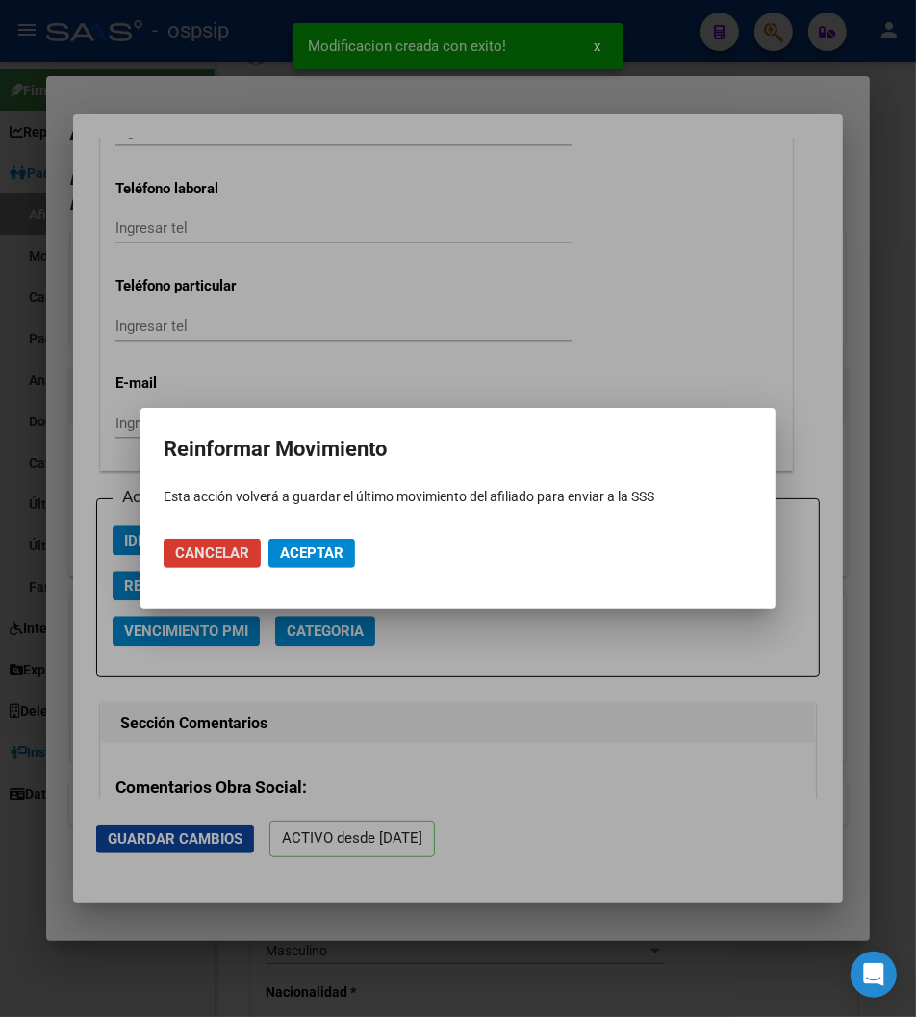
click at [331, 561] on span "Aceptar" at bounding box center [312, 553] width 64 height 17
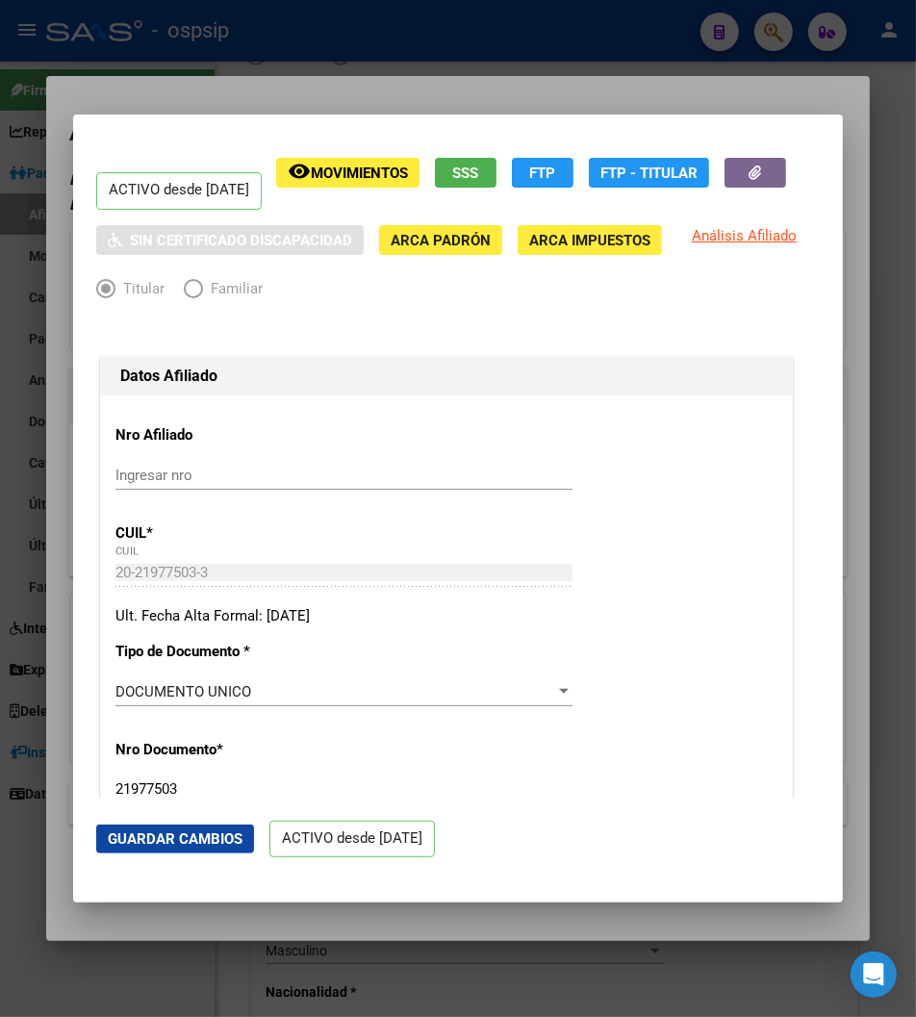
scroll to position [0, 0]
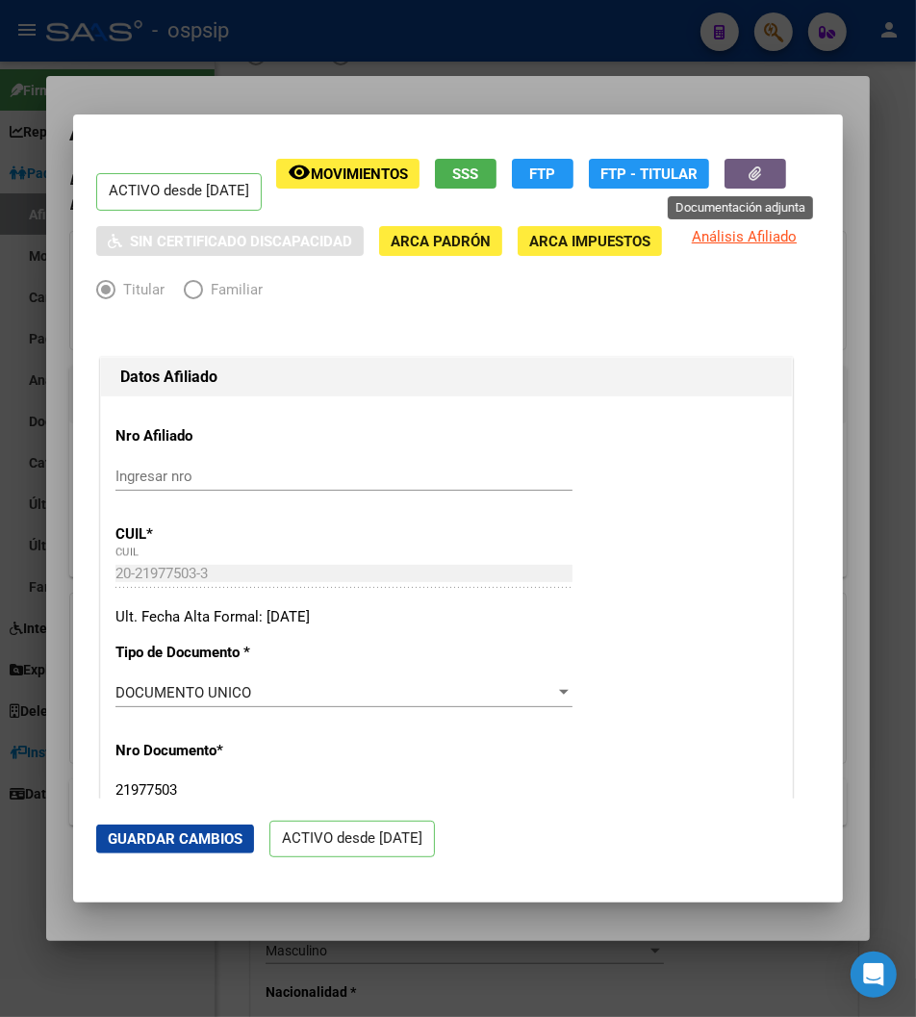
click at [748, 177] on button "button" at bounding box center [756, 174] width 62 height 30
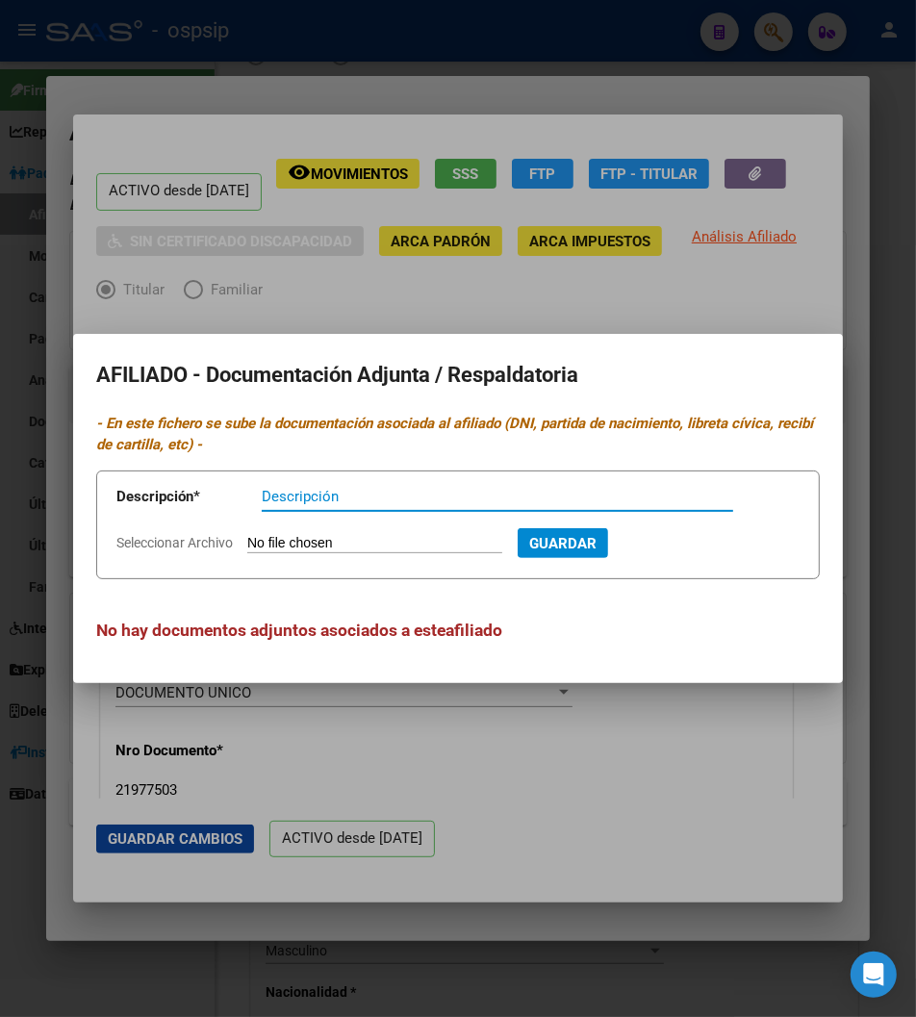
click at [247, 543] on input "Seleccionar Archivo" at bounding box center [374, 544] width 255 height 18
type input "C:\fakepath\[PERSON_NAME] GPS.pdf"
click at [262, 498] on input "Descripción" at bounding box center [498, 496] width 472 height 17
type input "a"
type input "ARCA / ALTA TRABAJADOR EN ACTIVIDAD"
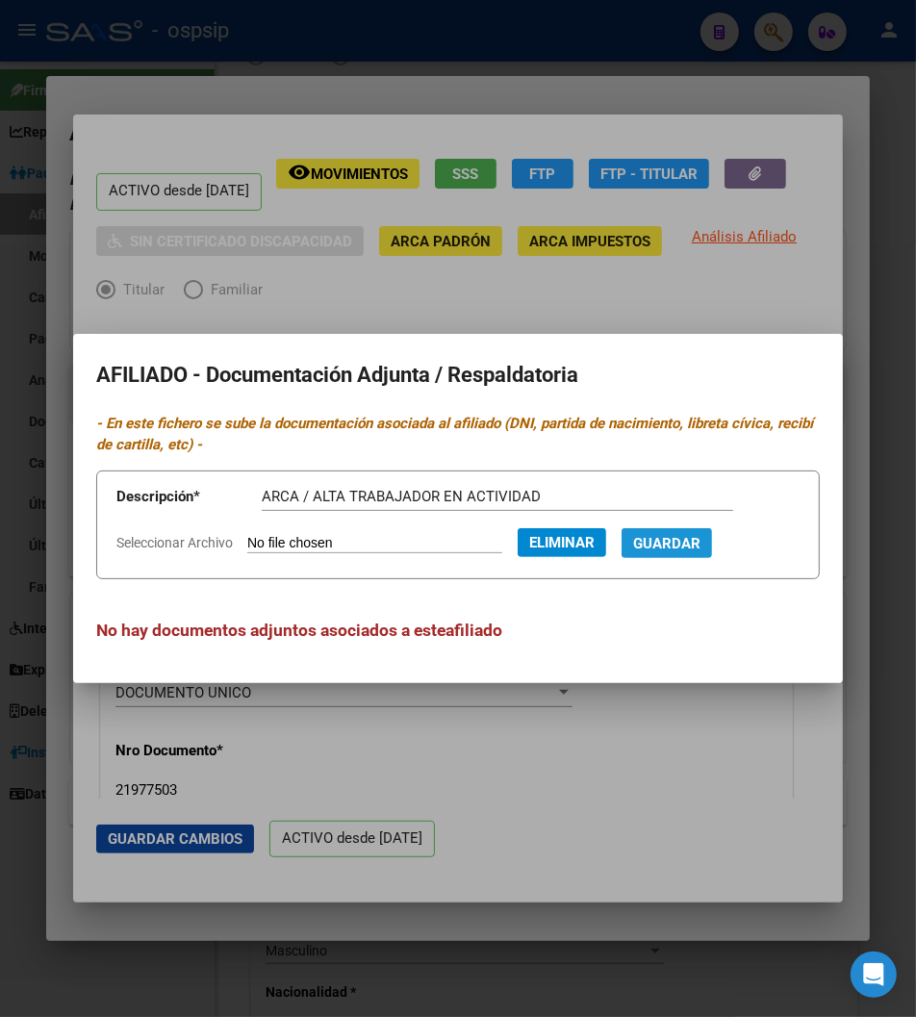
click at [648, 546] on span "Guardar" at bounding box center [666, 543] width 67 height 17
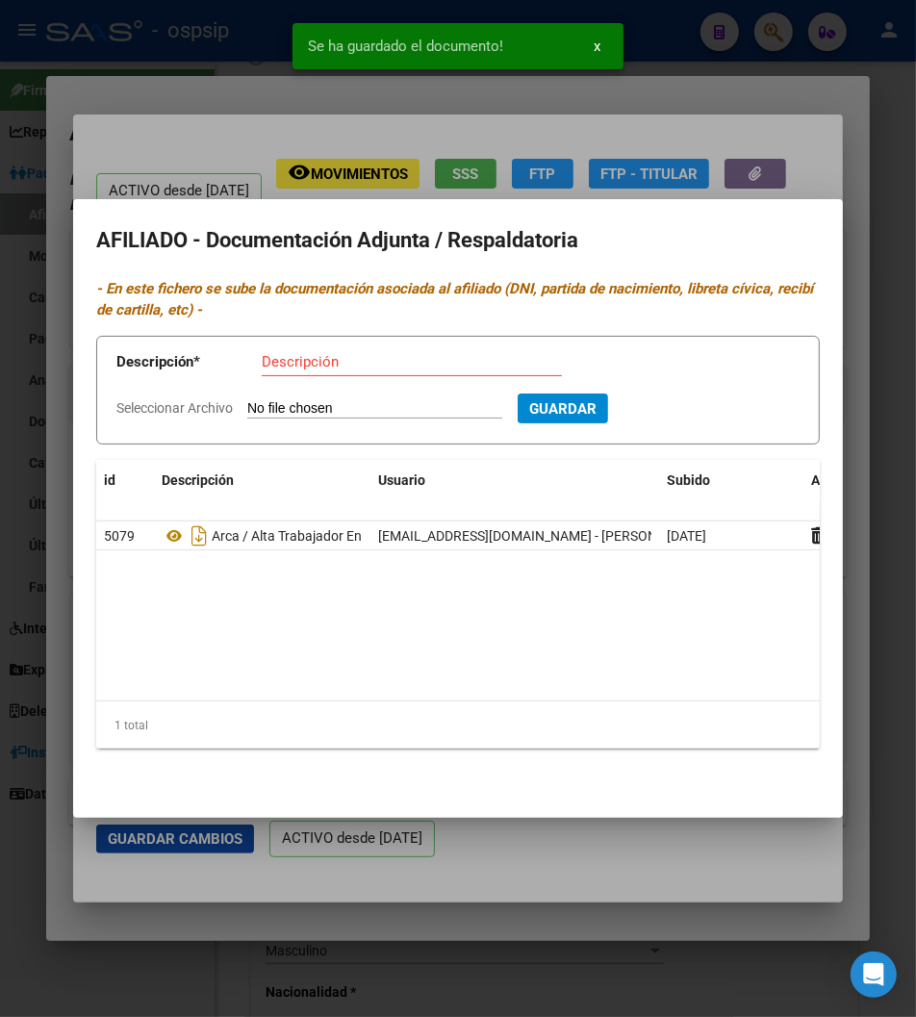
click at [660, 100] on div at bounding box center [458, 508] width 916 height 1017
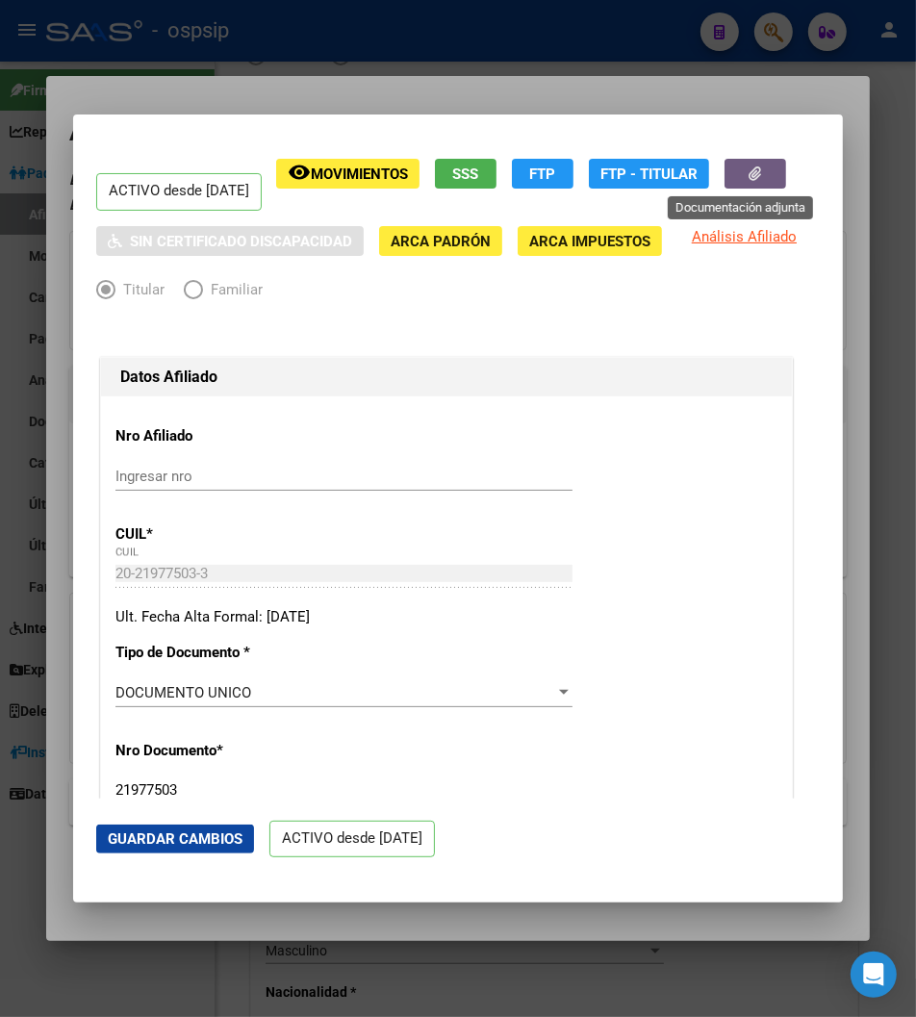
click at [750, 171] on icon "button" at bounding box center [756, 174] width 13 height 14
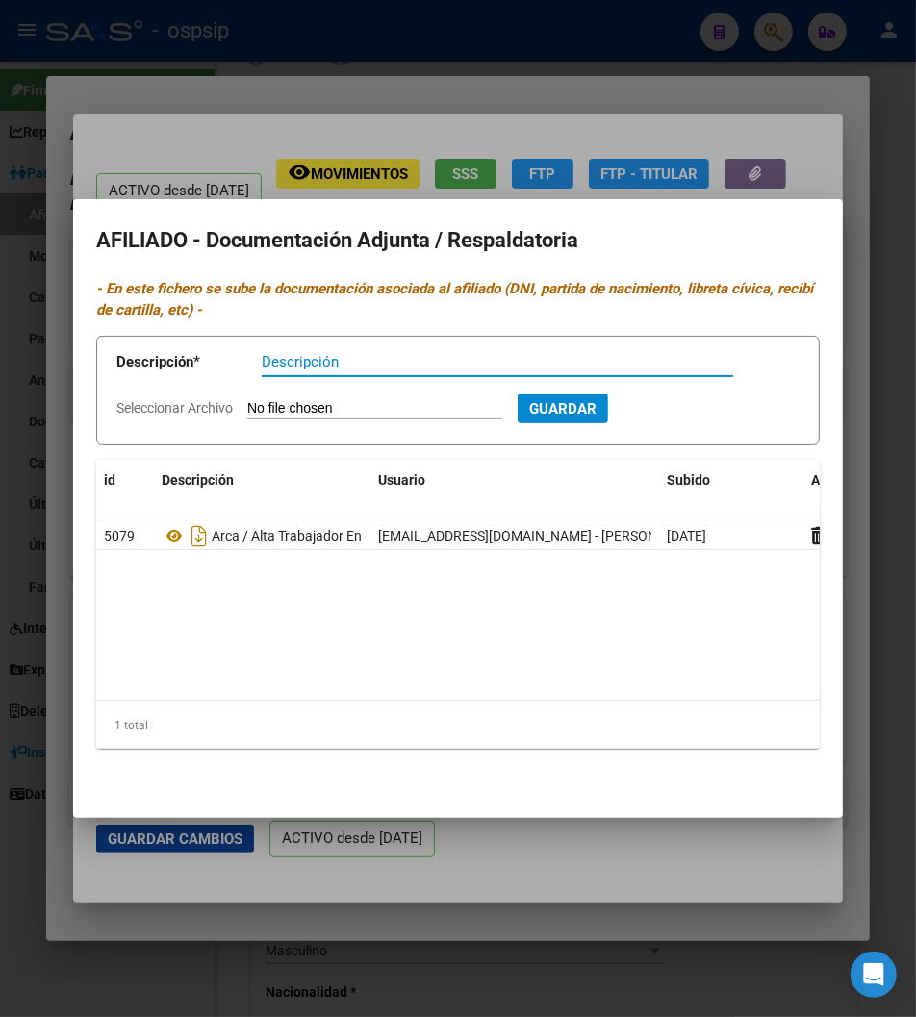
click at [268, 419] on input "Seleccionar Archivo" at bounding box center [374, 409] width 255 height 18
type input "C:\fakepath\84c5a3ed-920c-490c-a039-0e8e652475a2-1_all_4431.jpg"
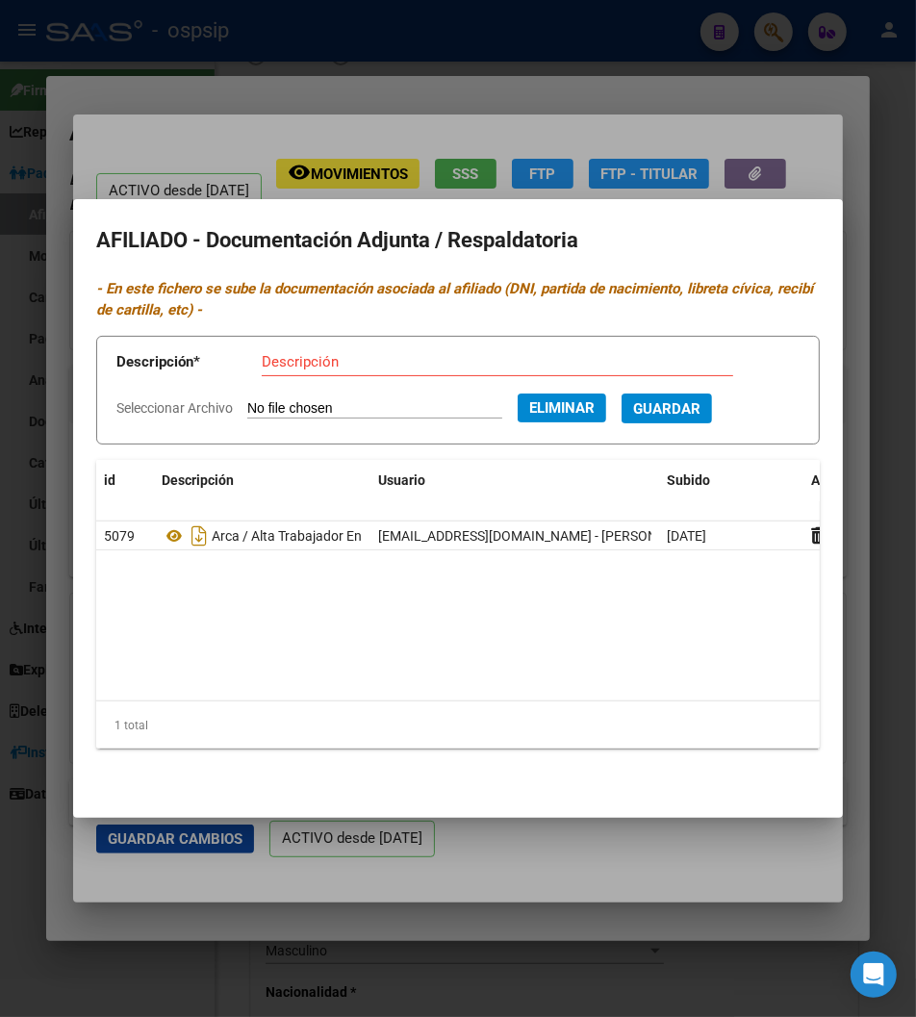
click at [262, 371] on input "Descripción" at bounding box center [498, 361] width 472 height 17
type input "DNI / TITULAR"
click at [656, 418] on span "Guardar" at bounding box center [666, 408] width 67 height 17
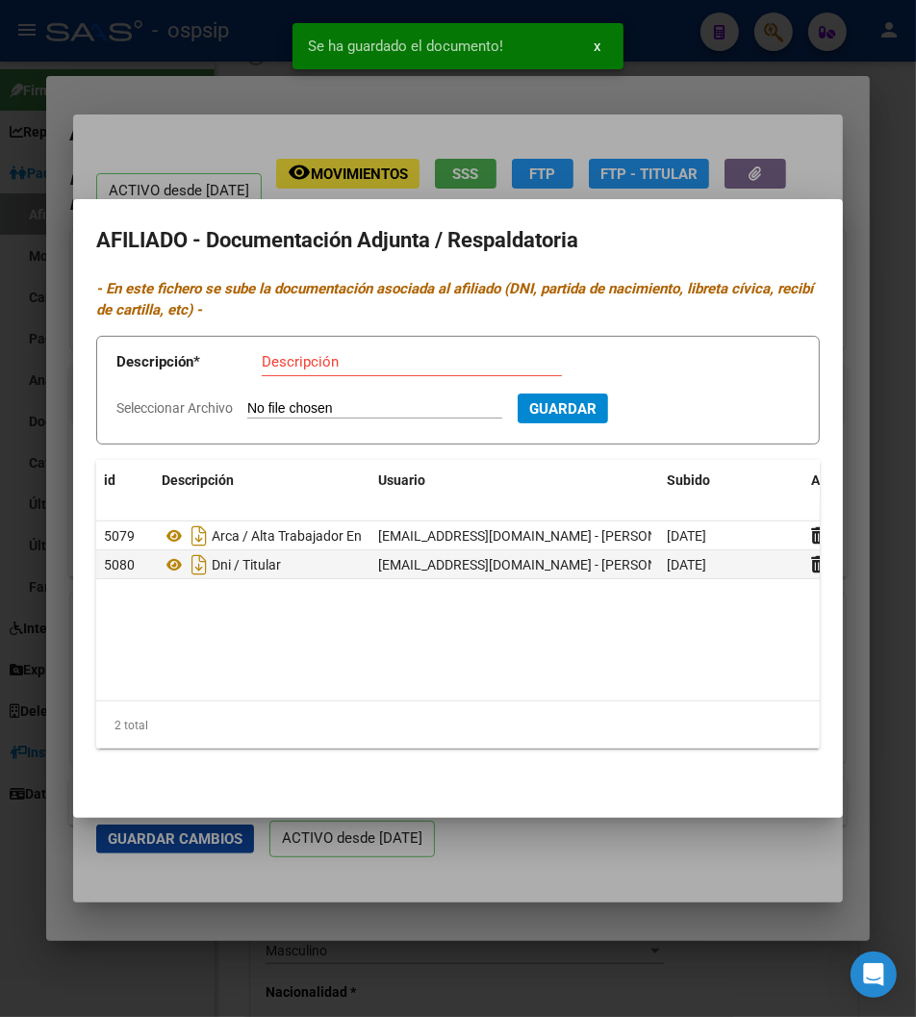
click at [694, 89] on div at bounding box center [458, 508] width 916 height 1017
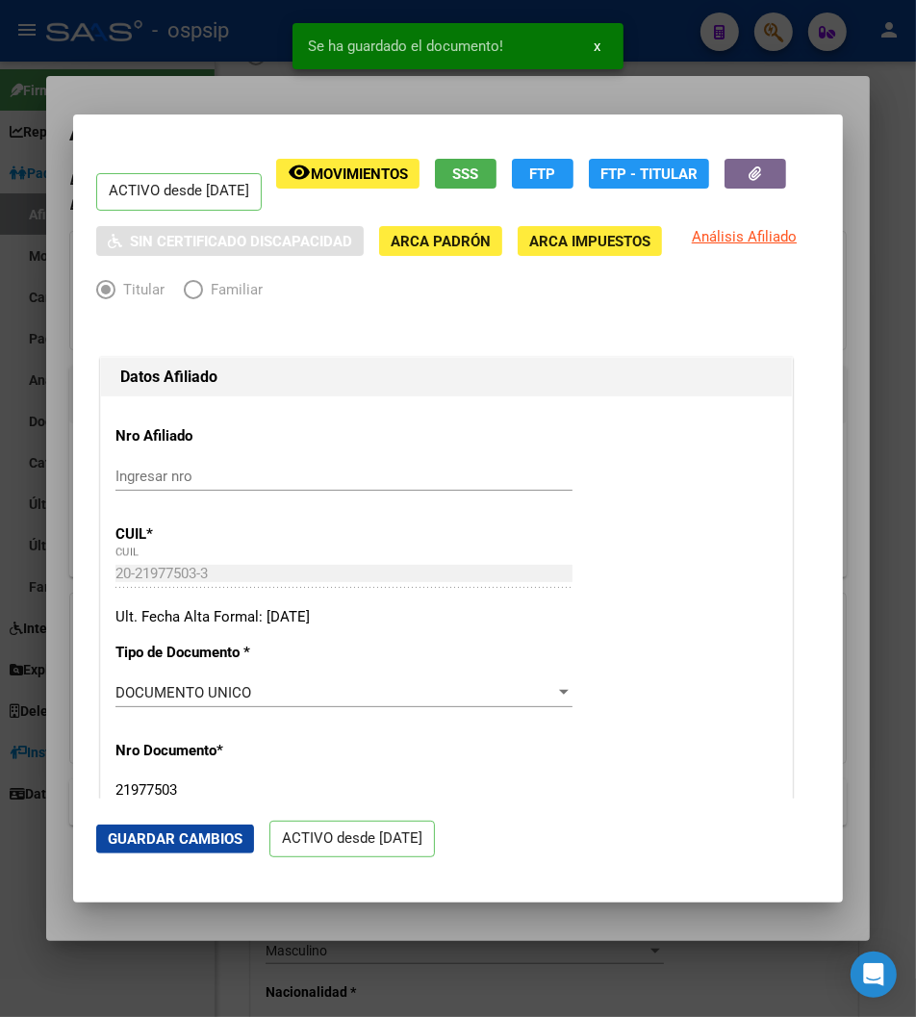
click at [694, 89] on div at bounding box center [458, 508] width 916 height 1017
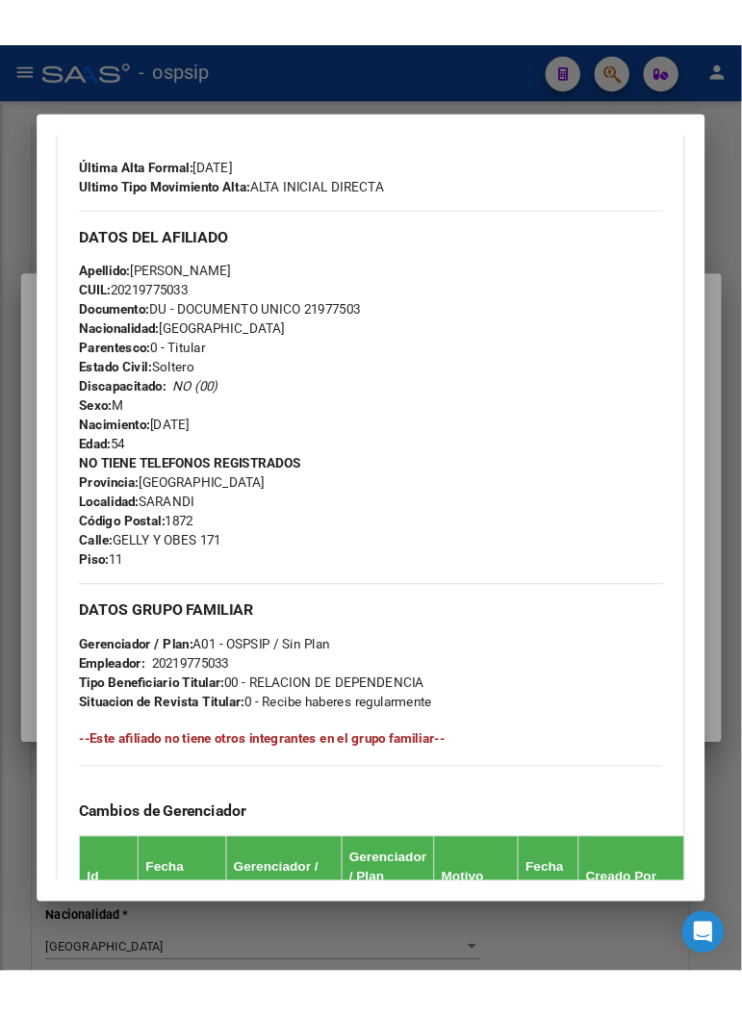
scroll to position [624, 0]
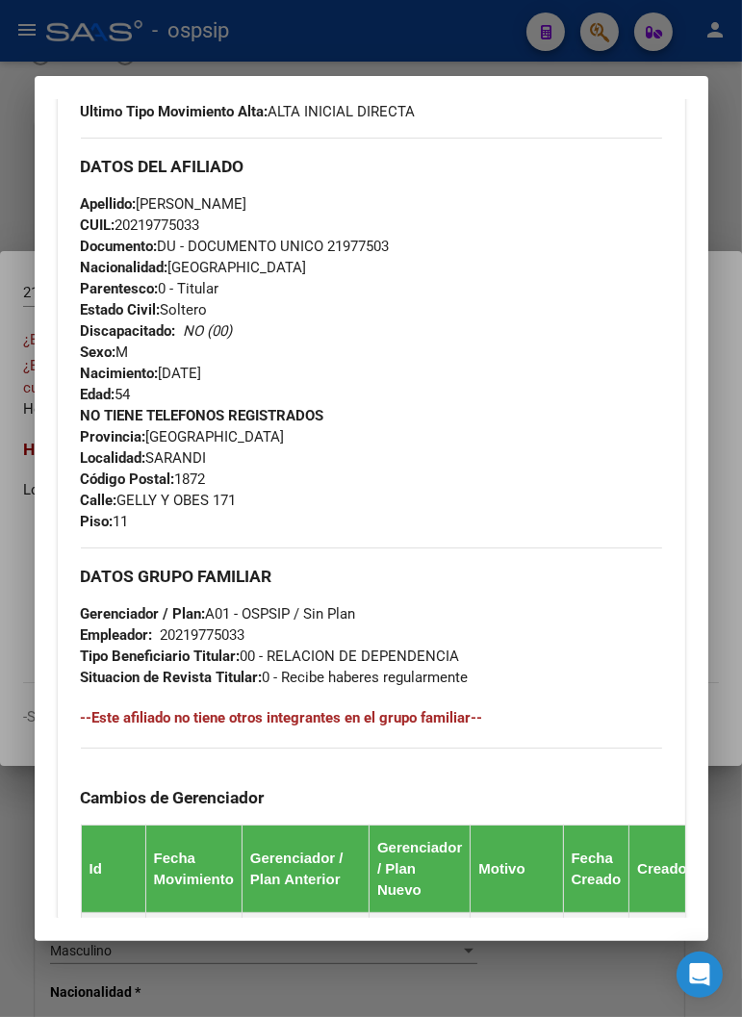
drag, startPoint x: 263, startPoint y: 202, endPoint x: 357, endPoint y: 202, distance: 94.3
click at [357, 202] on div "Apellido: [PERSON_NAME] CUIL: 20219775033 Documento: DU - DOCUMENTO UNICO 21977…" at bounding box center [371, 299] width 581 height 212
copy span "[PERSON_NAME]"
click at [424, 337] on div "Apellido: [PERSON_NAME] CUIL: 20219775033 Documento: DU - DOCUMENTO UNICO 21977…" at bounding box center [371, 299] width 581 height 212
drag, startPoint x: 133, startPoint y: 203, endPoint x: 266, endPoint y: 206, distance: 132.9
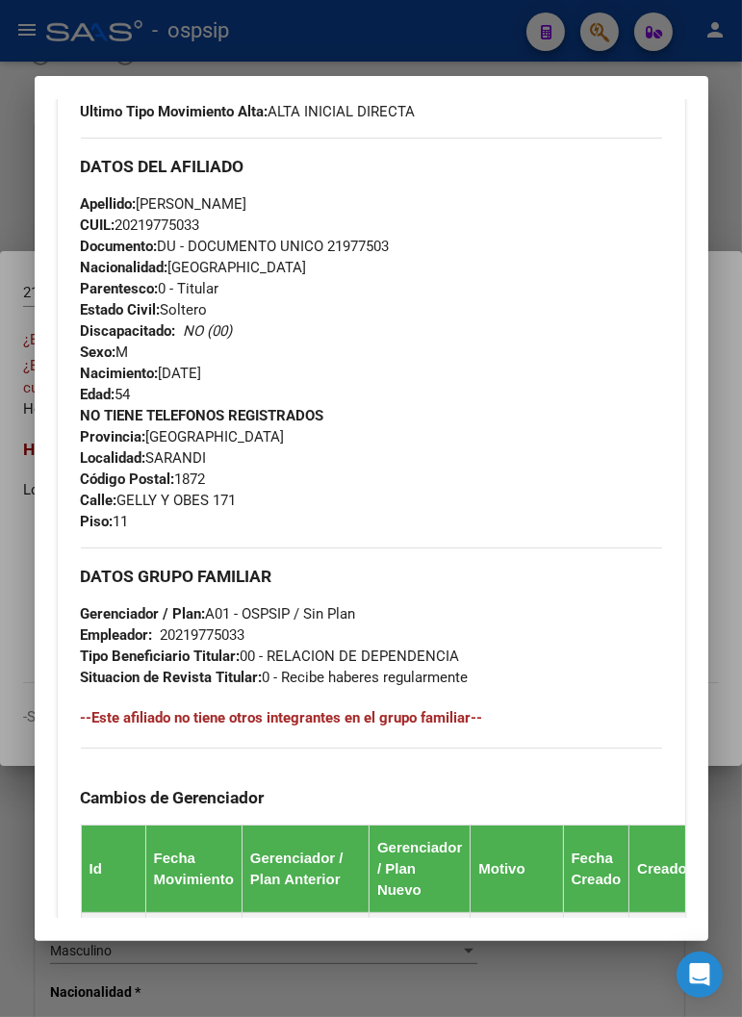
click at [247, 206] on span "Apellido: [PERSON_NAME]" at bounding box center [164, 203] width 167 height 17
copy span "[PERSON_NAME]"
click at [476, 418] on div "NO TIENE TELEFONOS REGISTRADOS Provincia: [GEOGRAPHIC_DATA] Localidad: SARANDI …" at bounding box center [371, 468] width 581 height 127
drag, startPoint x: 141, startPoint y: 456, endPoint x: 268, endPoint y: 456, distance: 126.1
click at [268, 456] on div "NO TIENE TELEFONOS REGISTRADOS Provincia: [GEOGRAPHIC_DATA] Localidad: SARANDI …" at bounding box center [371, 468] width 581 height 127
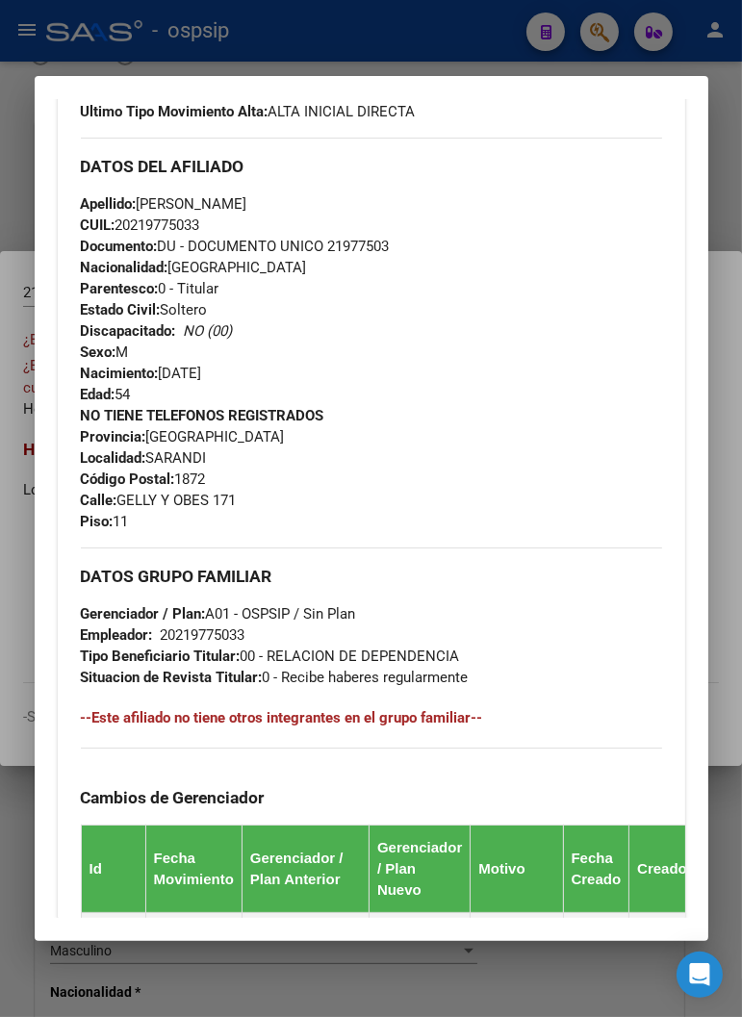
copy span "SARANDI"
click at [283, 462] on div "NO TIENE TELEFONOS REGISTRADOS Provincia: [GEOGRAPHIC_DATA] Localidad: SARANDI …" at bounding box center [371, 468] width 581 height 127
drag, startPoint x: 114, startPoint y: 496, endPoint x: 247, endPoint y: 520, distance: 135.9
click at [247, 520] on div "NO TIENE TELEFONOS REGISTRADOS Provincia: [GEOGRAPHIC_DATA] Localidad: SARANDI …" at bounding box center [371, 468] width 581 height 127
copy div "GELLY Y OBES 171 Piso: 11"
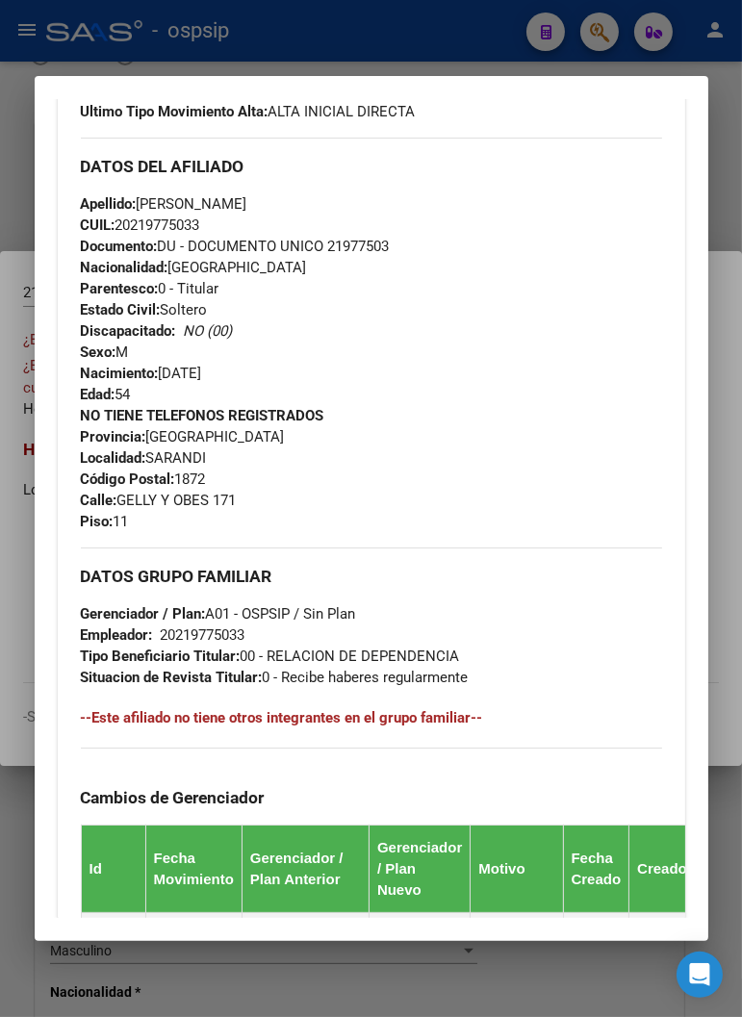
click at [373, 487] on div "NO TIENE TELEFONOS REGISTRADOS Provincia: [GEOGRAPHIC_DATA] Localidad: SARANDI …" at bounding box center [371, 468] width 581 height 127
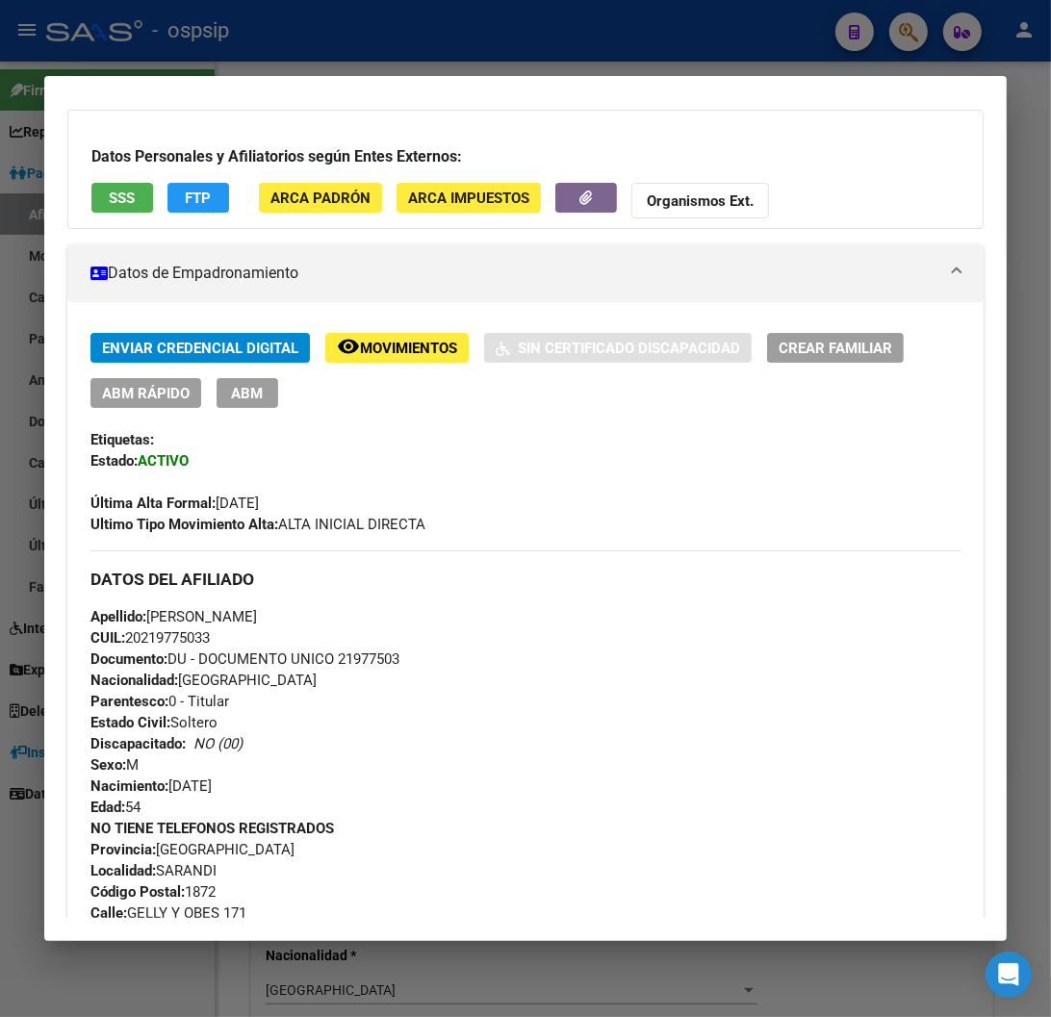
scroll to position [0, 0]
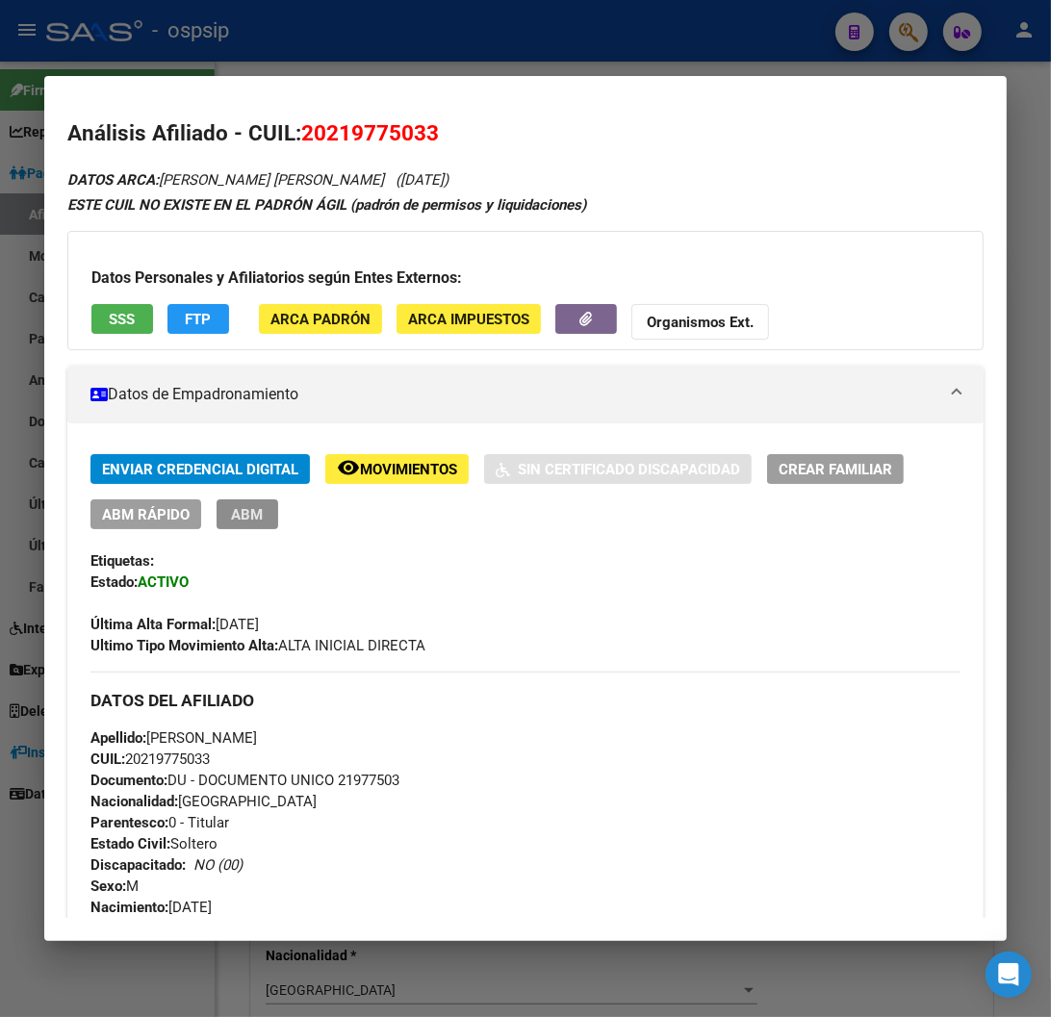
click at [254, 522] on span "ABM" at bounding box center [248, 514] width 32 height 17
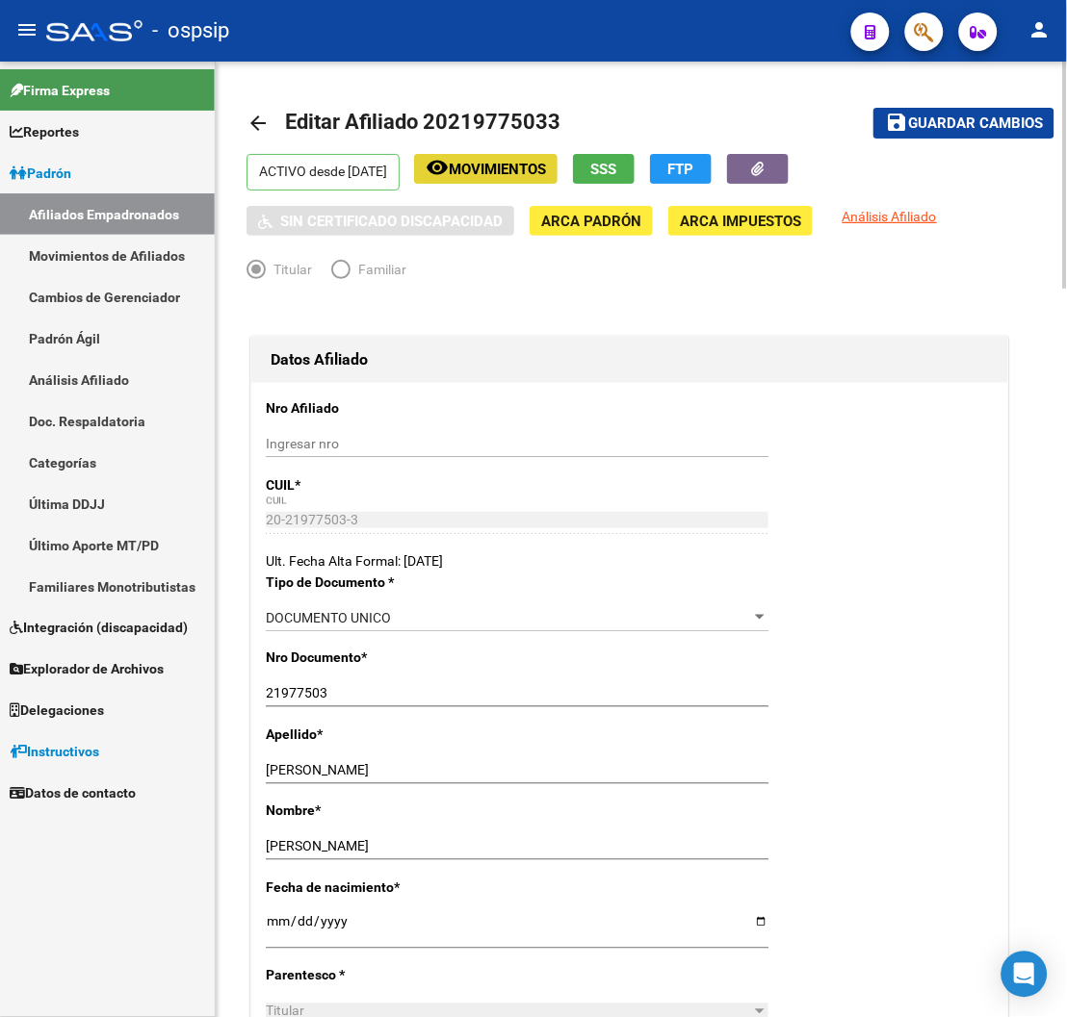
click at [537, 173] on span "Movimientos" at bounding box center [497, 169] width 97 height 17
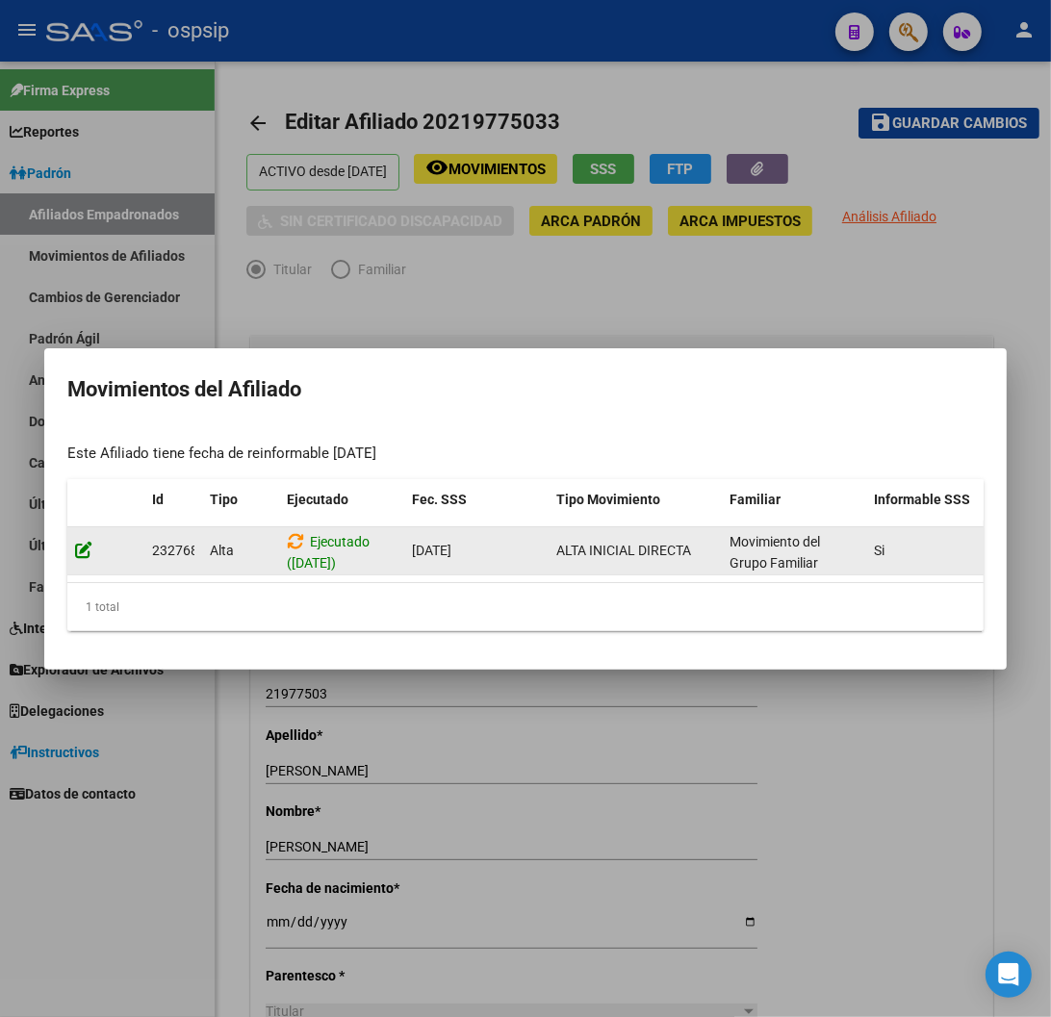
click at [84, 547] on icon at bounding box center [83, 550] width 17 height 18
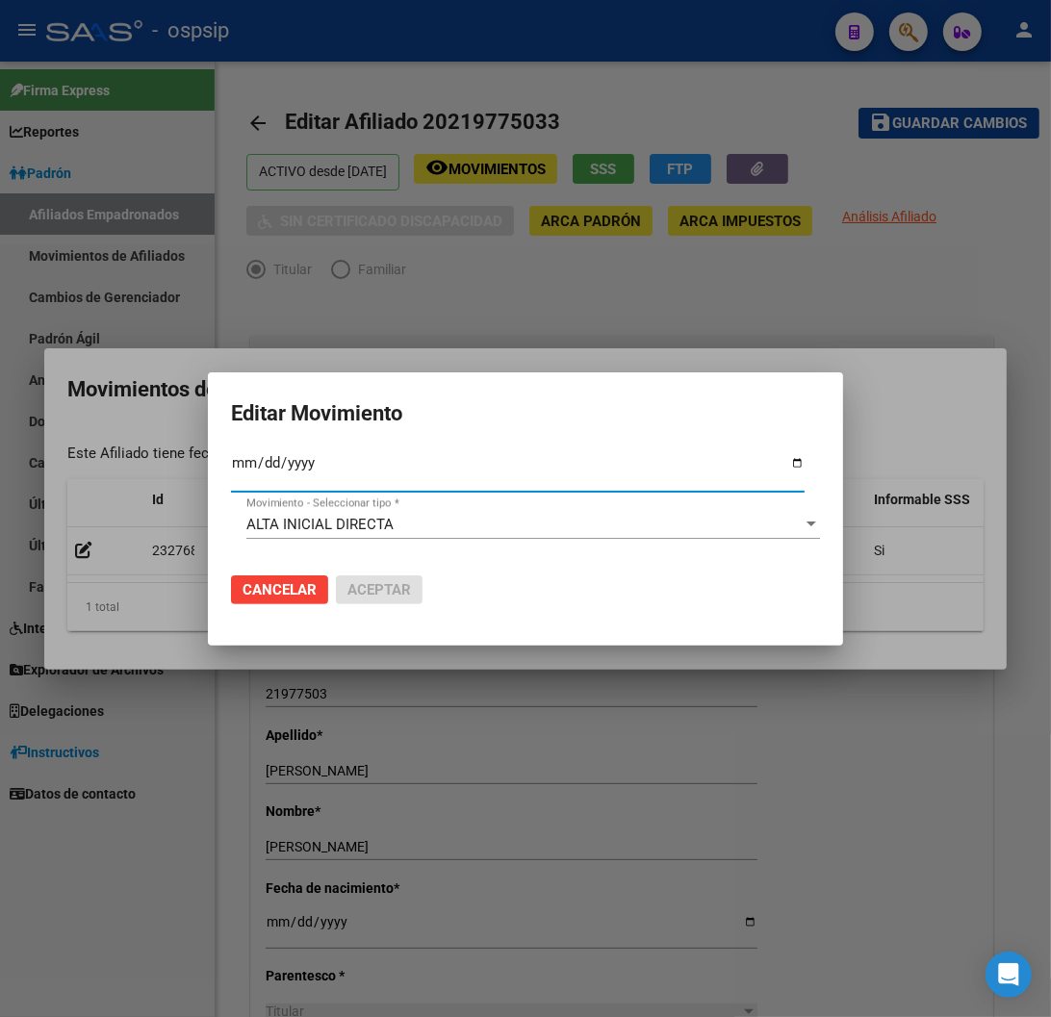
click at [795, 525] on div "ALTA INICIAL DIRECTA" at bounding box center [524, 524] width 556 height 17
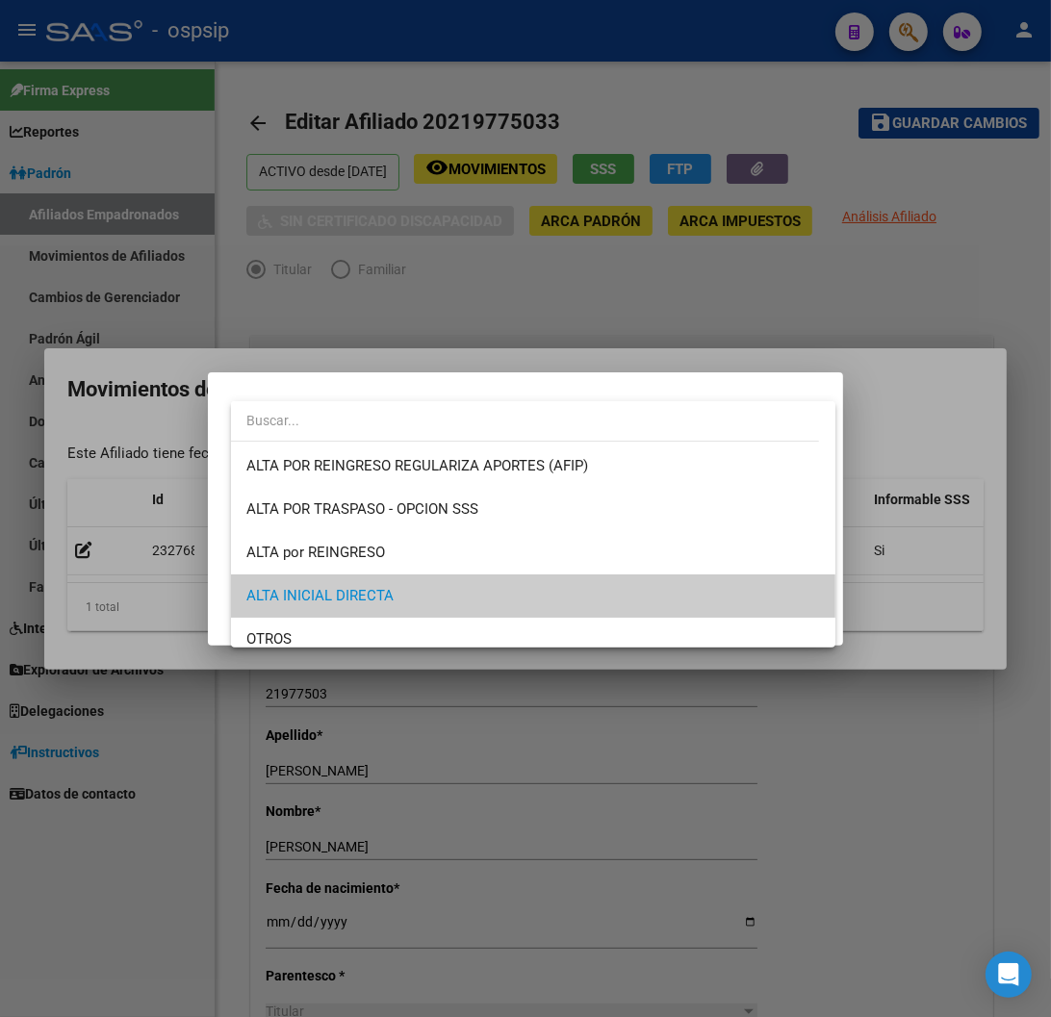
click at [514, 309] on div at bounding box center [525, 508] width 1051 height 1017
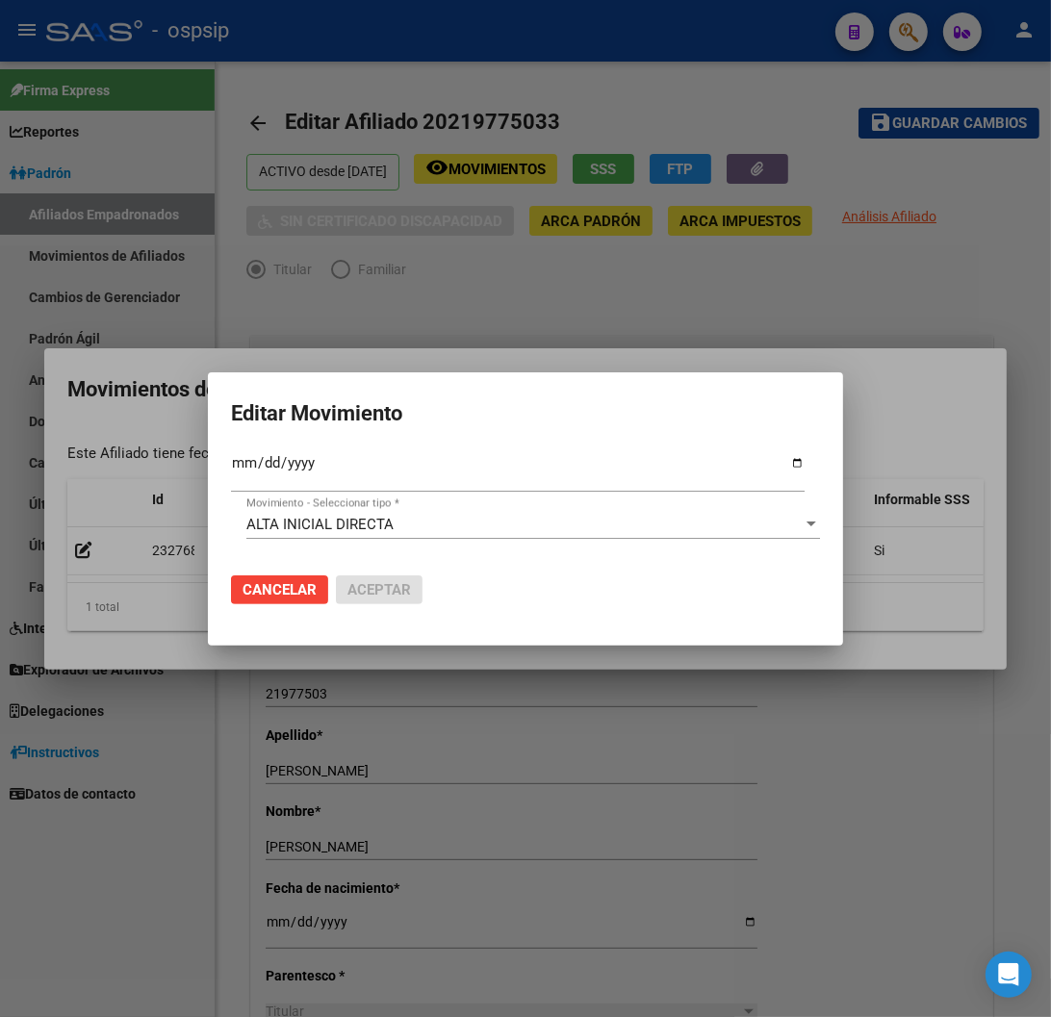
click at [514, 309] on div at bounding box center [525, 508] width 1051 height 1017
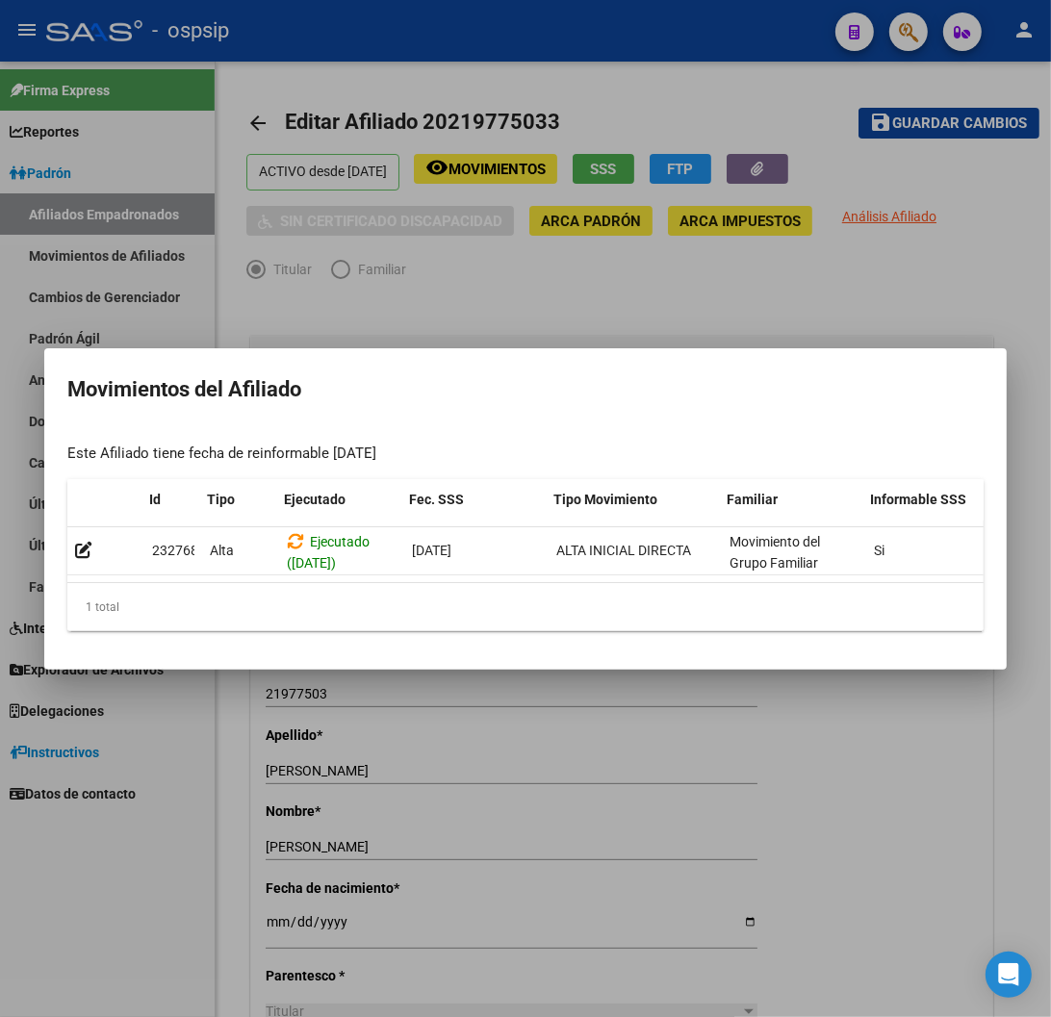
scroll to position [0, 42]
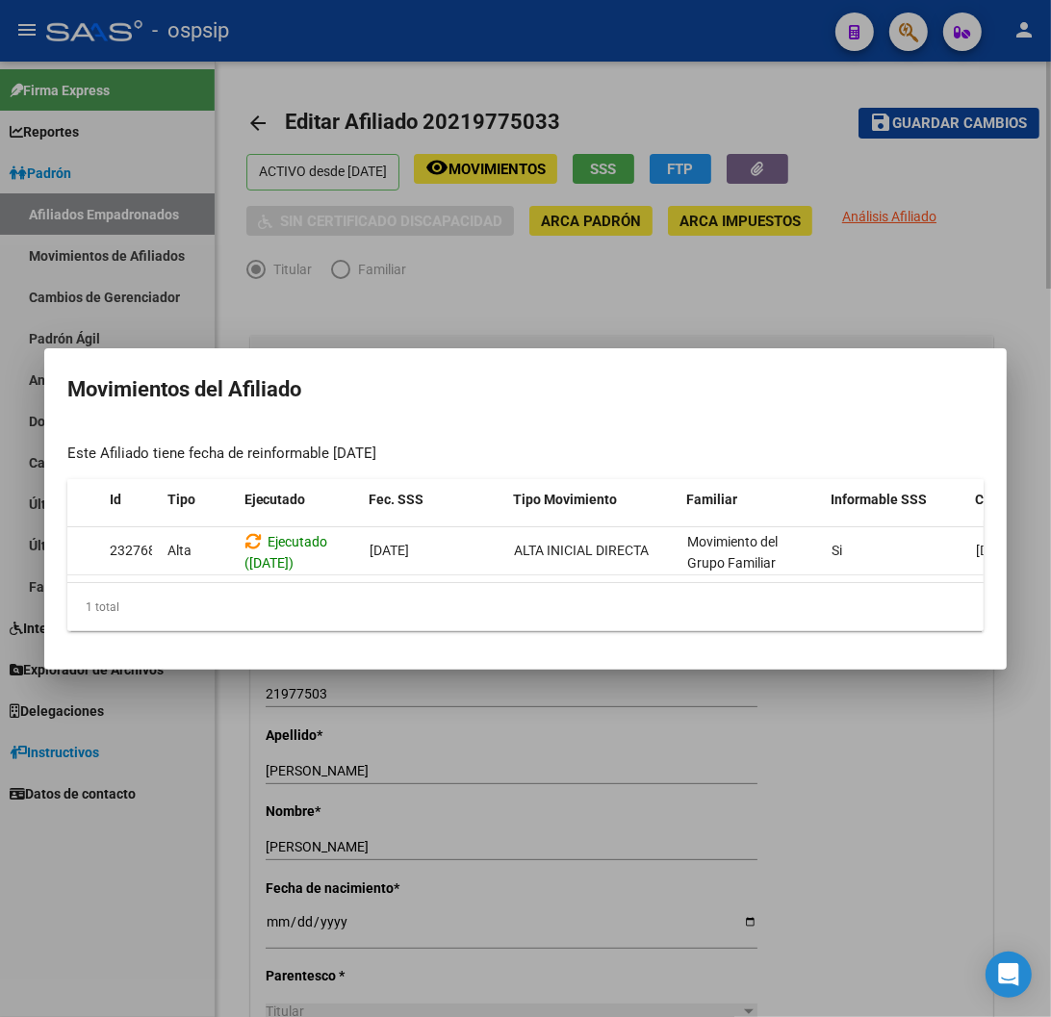
click at [774, 303] on div at bounding box center [525, 508] width 1051 height 1017
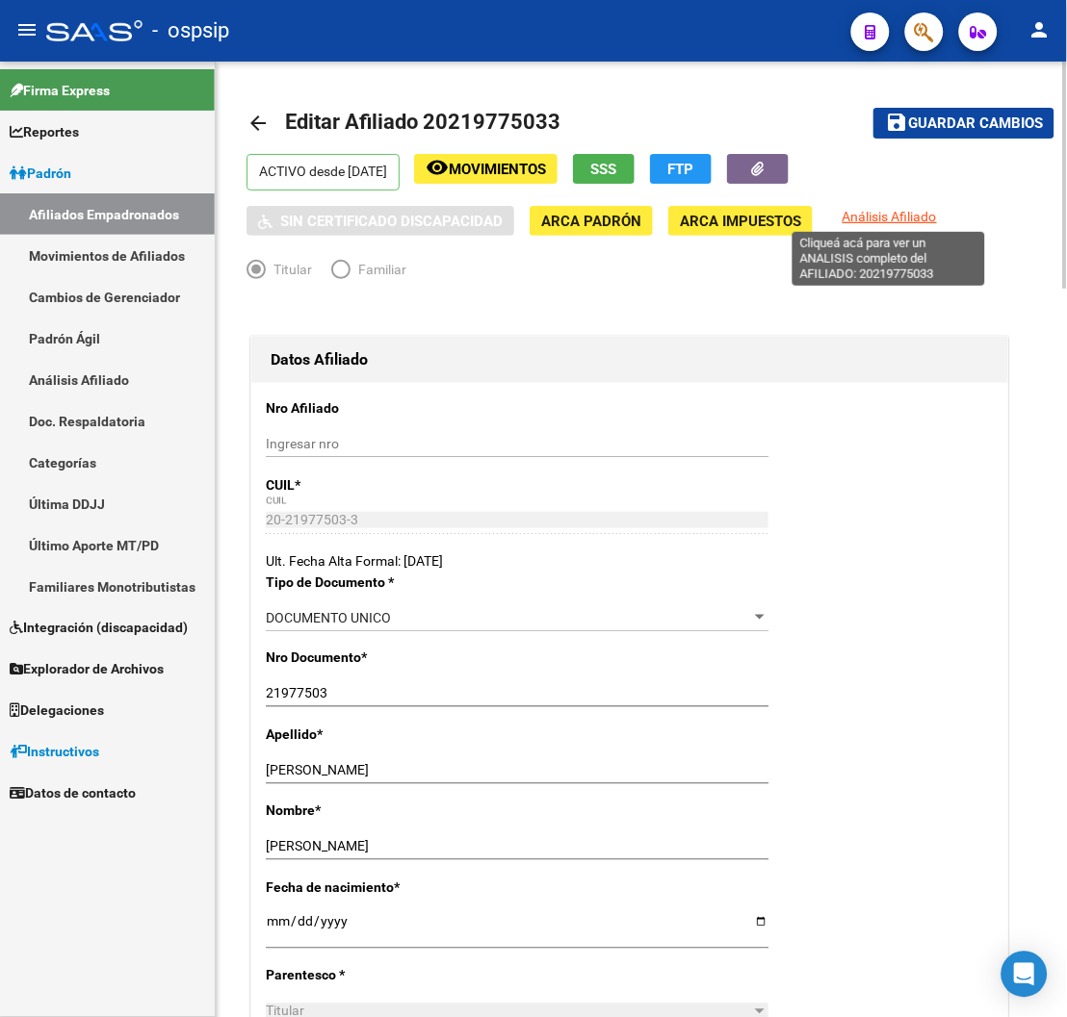
click at [868, 214] on span "Análisis Afiliado" at bounding box center [889, 216] width 94 height 15
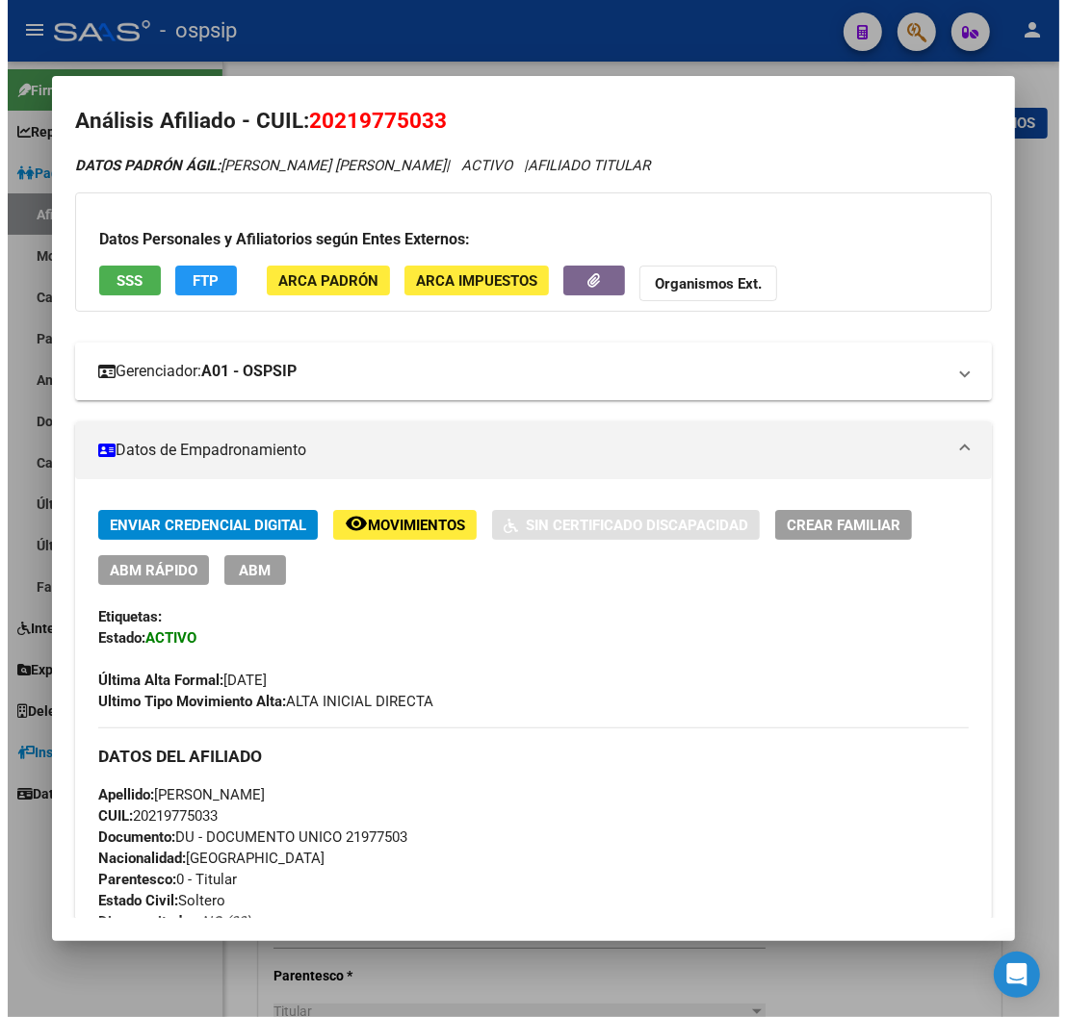
scroll to position [0, 0]
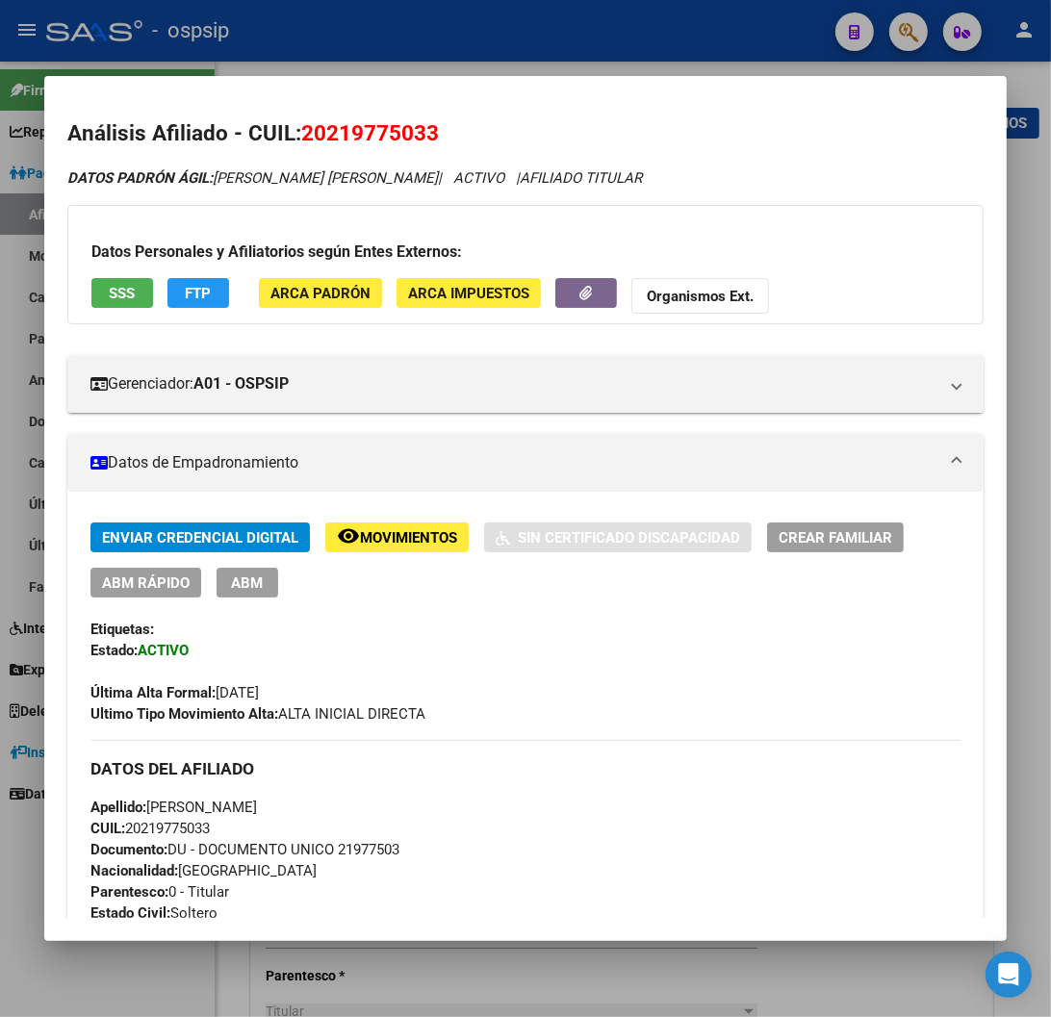
click at [629, 123] on h2 "Análisis Afiliado - CUIL: 20219775033" at bounding box center [525, 133] width 916 height 33
click at [238, 581] on span "ABM" at bounding box center [248, 583] width 32 height 17
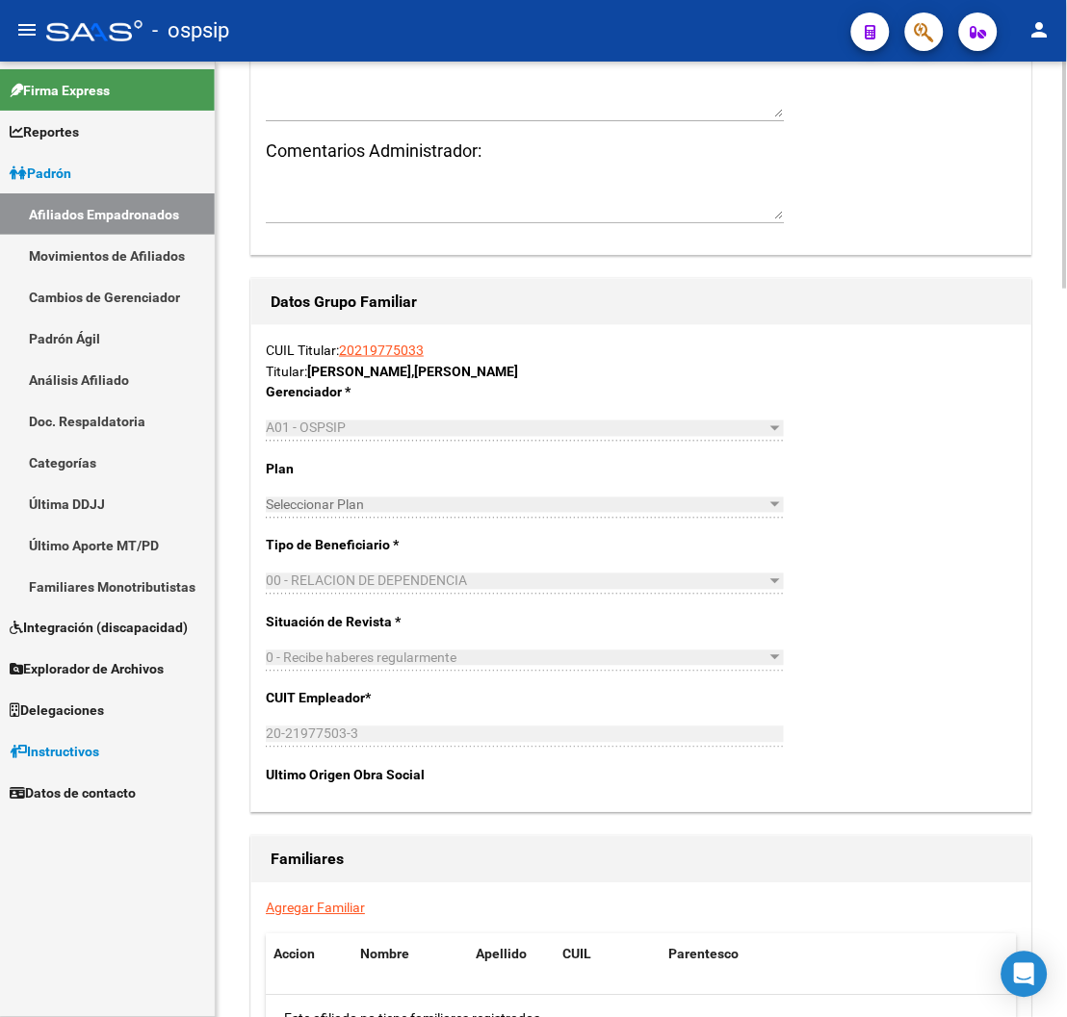
scroll to position [2780, 0]
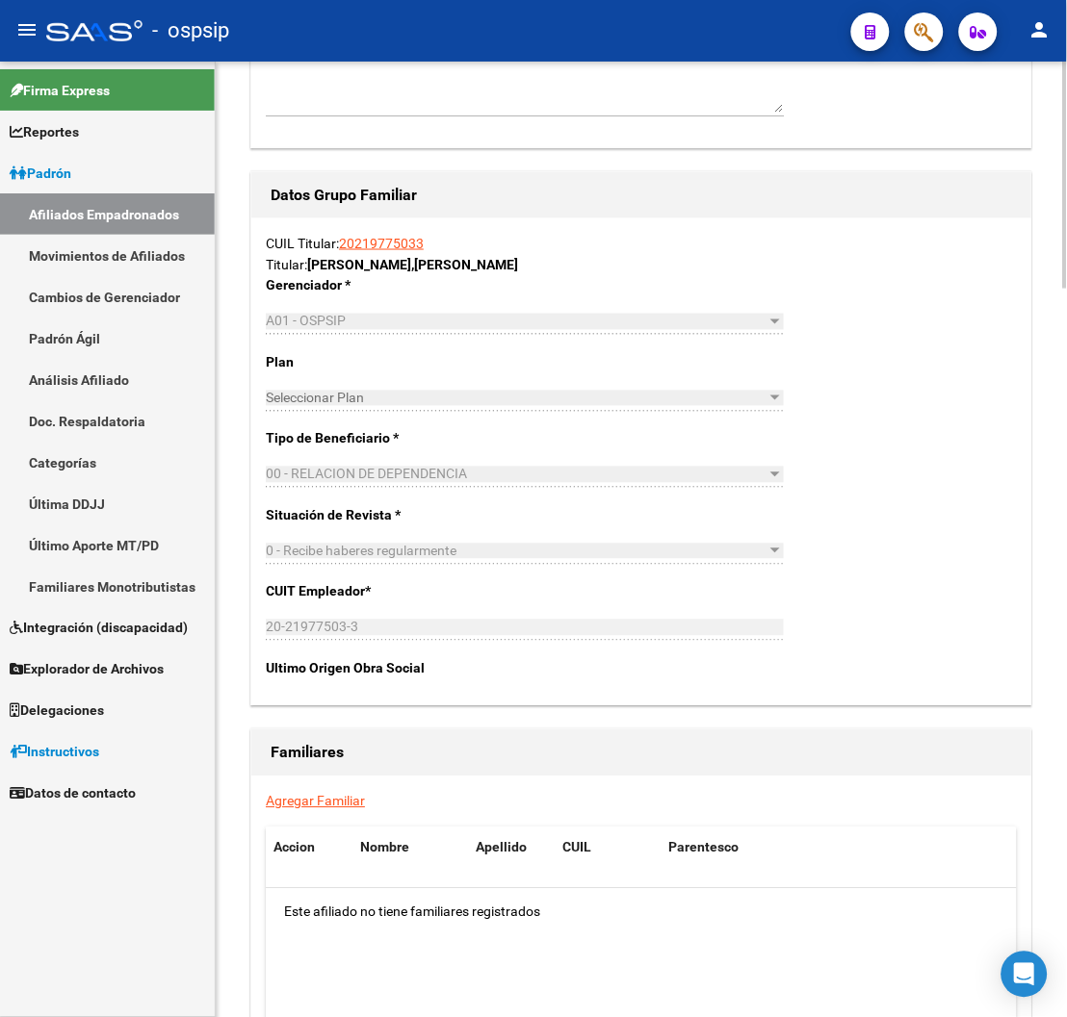
click at [279, 595] on p "CUIT Empleador *" at bounding box center [378, 591] width 225 height 21
drag, startPoint x: 334, startPoint y: 623, endPoint x: 760, endPoint y: 573, distance: 429.4
click at [760, 573] on div "0 - Recibe haberes regularmente Seleccionar tipo" at bounding box center [525, 559] width 518 height 43
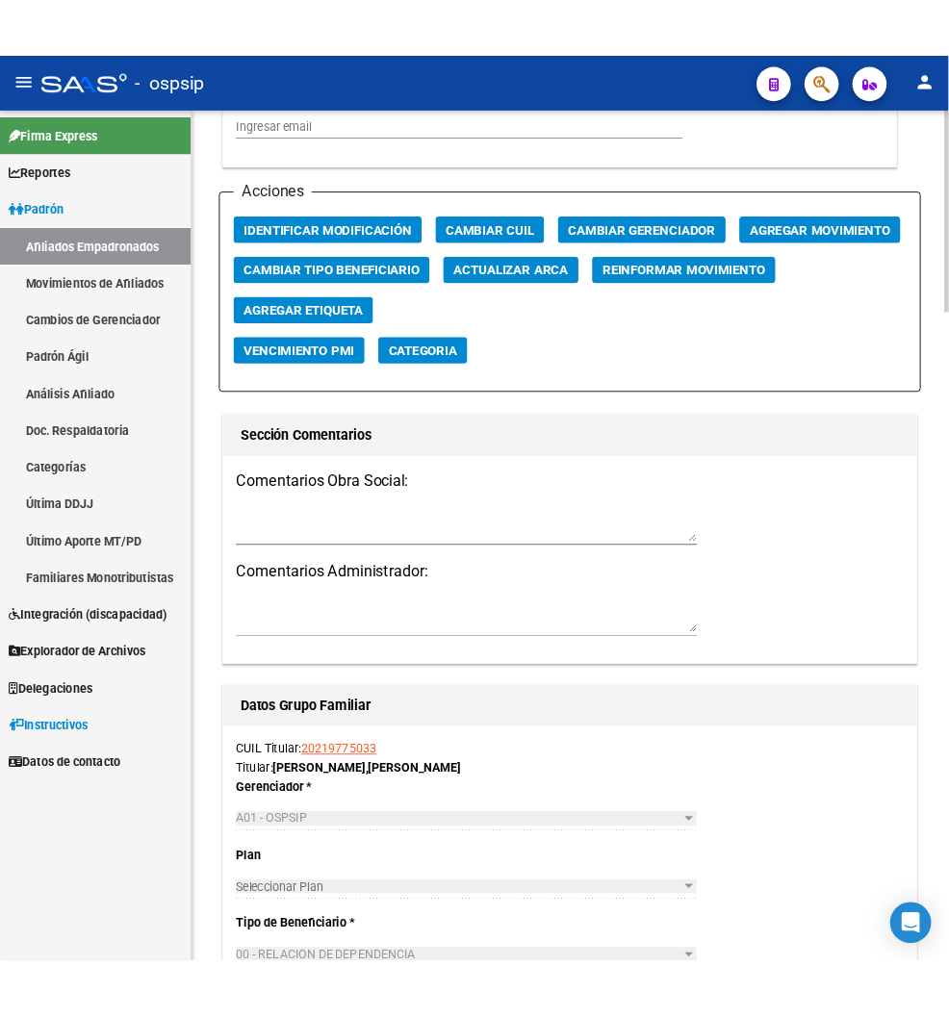
scroll to position [2137, 0]
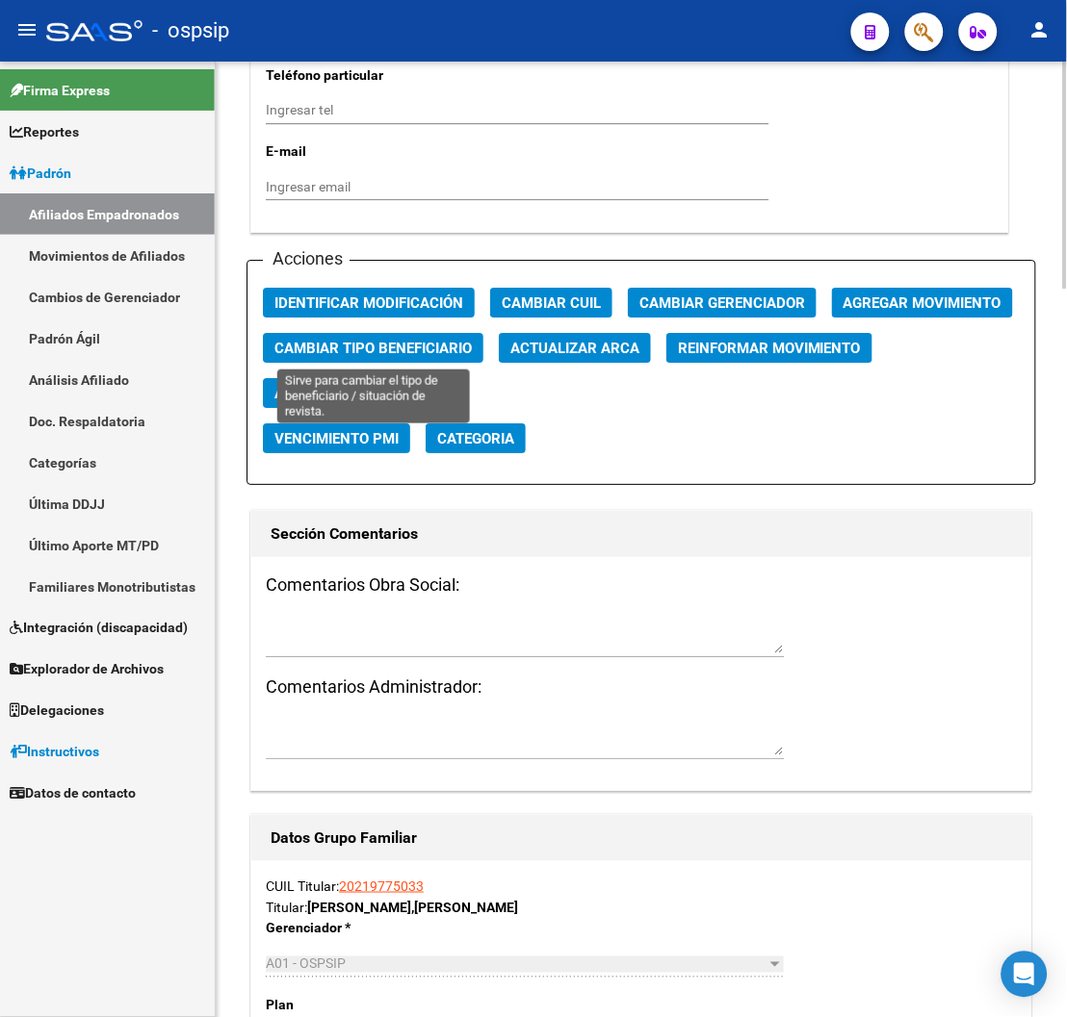
click at [429, 347] on span "Cambiar Tipo Beneficiario" at bounding box center [372, 348] width 197 height 17
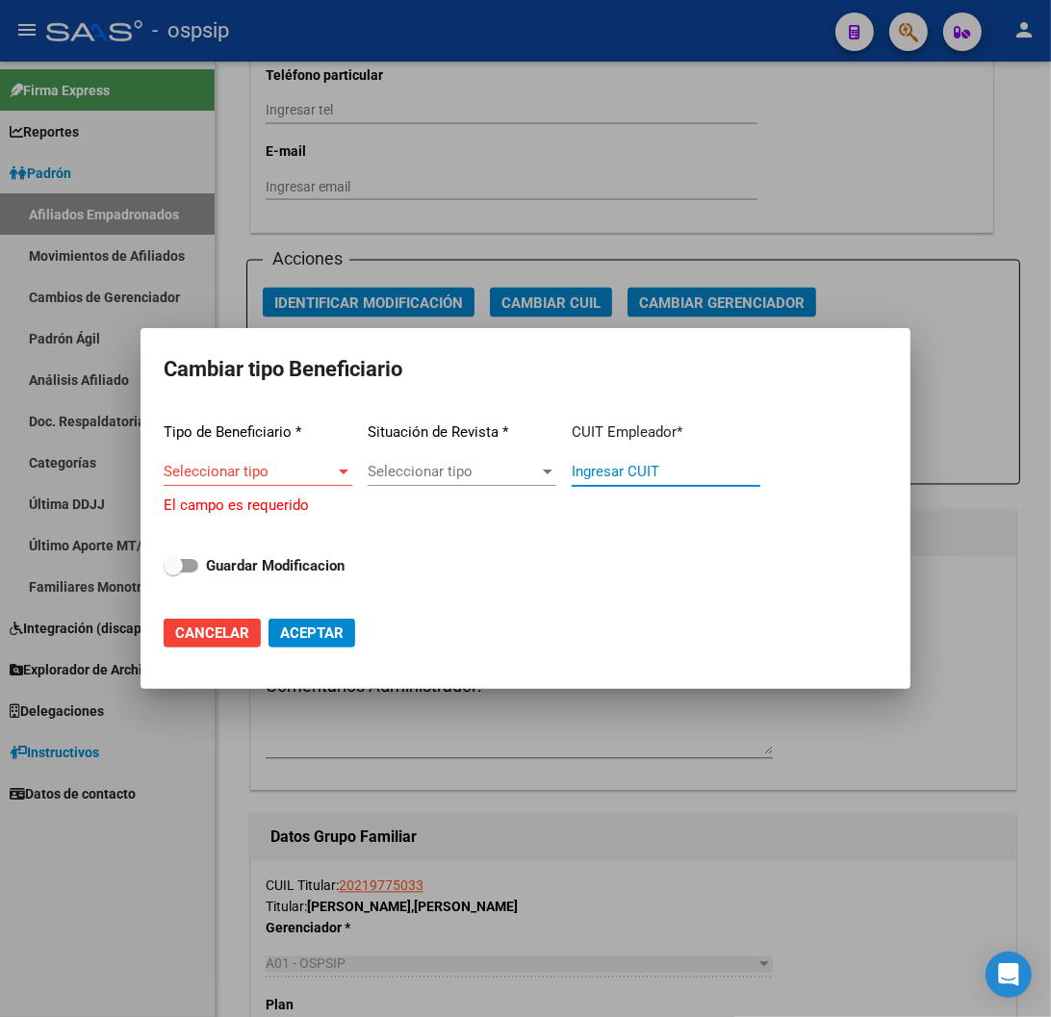
click at [620, 483] on div "Ingresar CUIT" at bounding box center [666, 471] width 189 height 29
click at [273, 473] on span "Seleccionar tipo" at bounding box center [249, 471] width 171 height 17
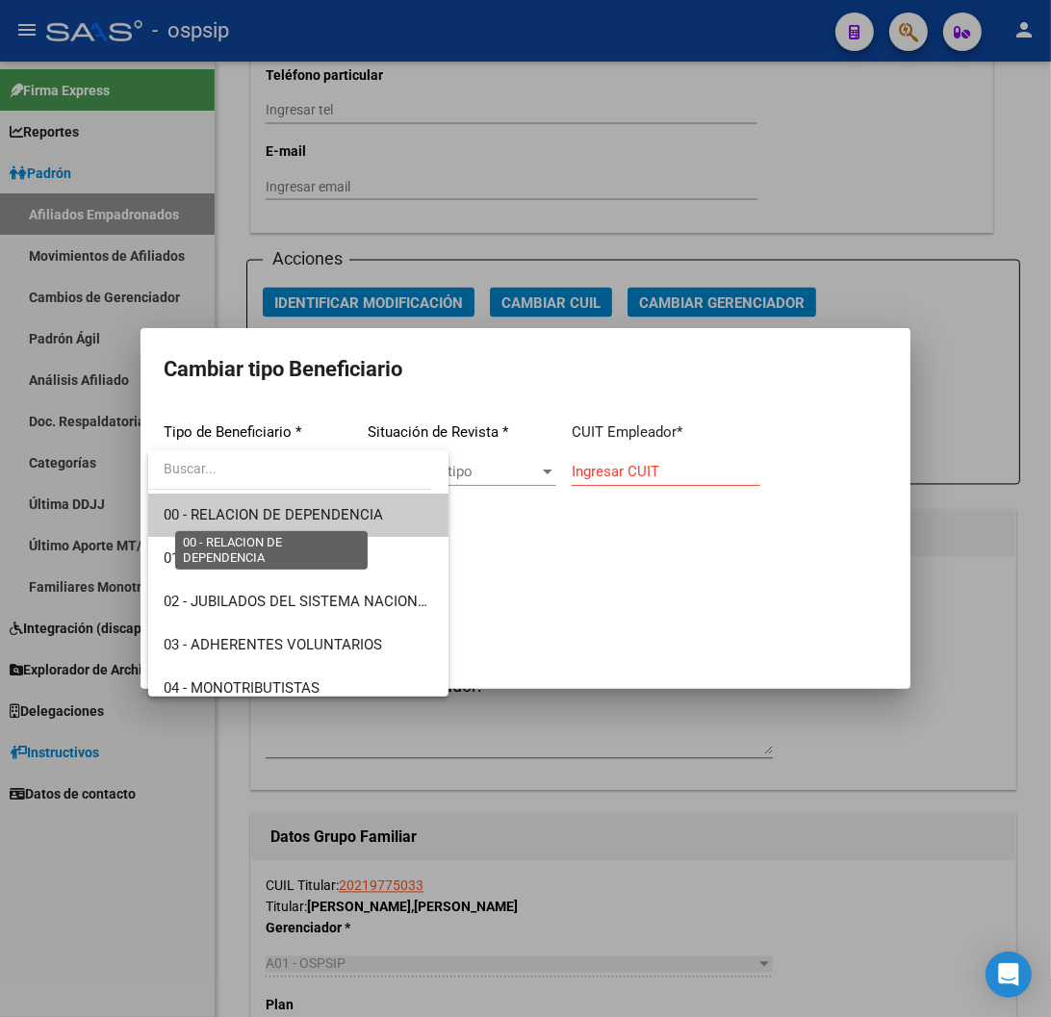
click at [274, 514] on span "00 - RELACION DE DEPENDENCIA" at bounding box center [273, 514] width 219 height 17
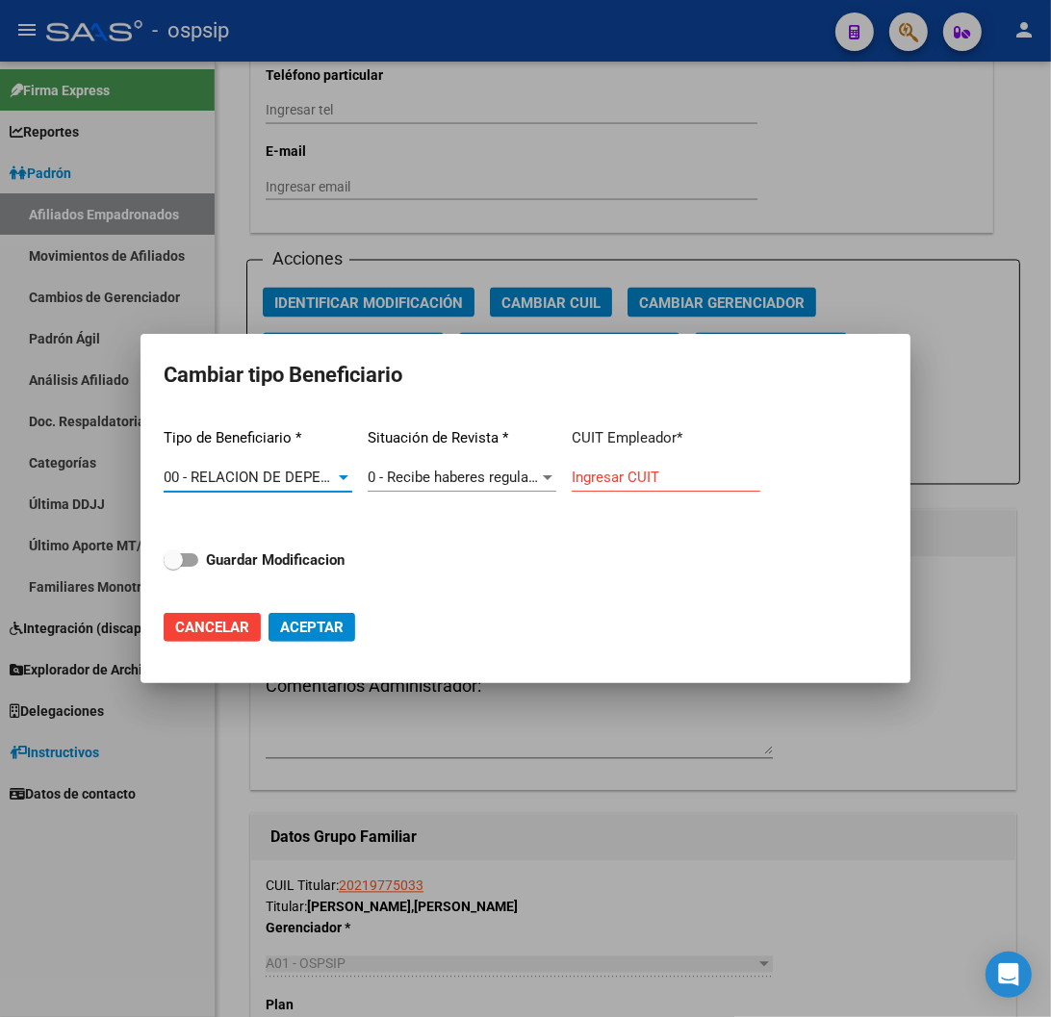
click at [610, 479] on input "Ingresar CUIT" at bounding box center [666, 477] width 189 height 17
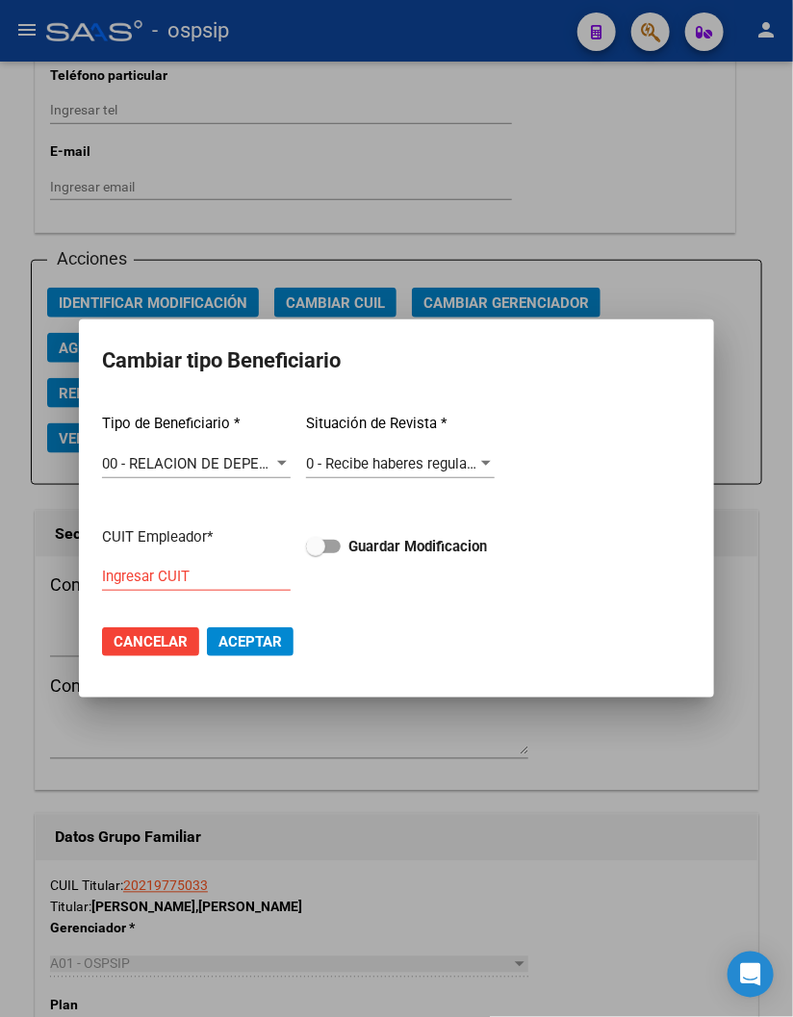
click at [291, 568] on input "Ingresar CUIT" at bounding box center [196, 576] width 189 height 17
type input "33-71498759-9"
click at [306, 558] on label "Guardar Modificacion" at bounding box center [396, 546] width 181 height 23
click at [315, 554] on input "Guardar Modificacion" at bounding box center [315, 553] width 1 height 1
checkbox input "true"
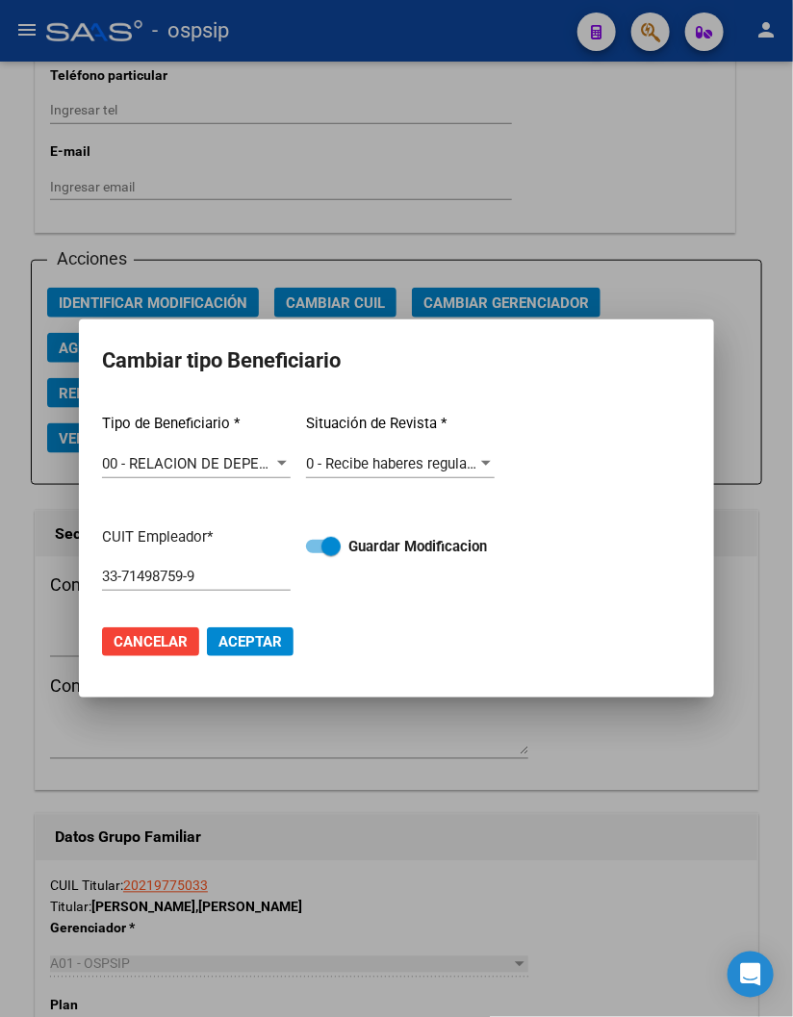
click at [254, 633] on span "Aceptar" at bounding box center [251, 641] width 64 height 17
type input "33-71498759-9"
checkbox input "false"
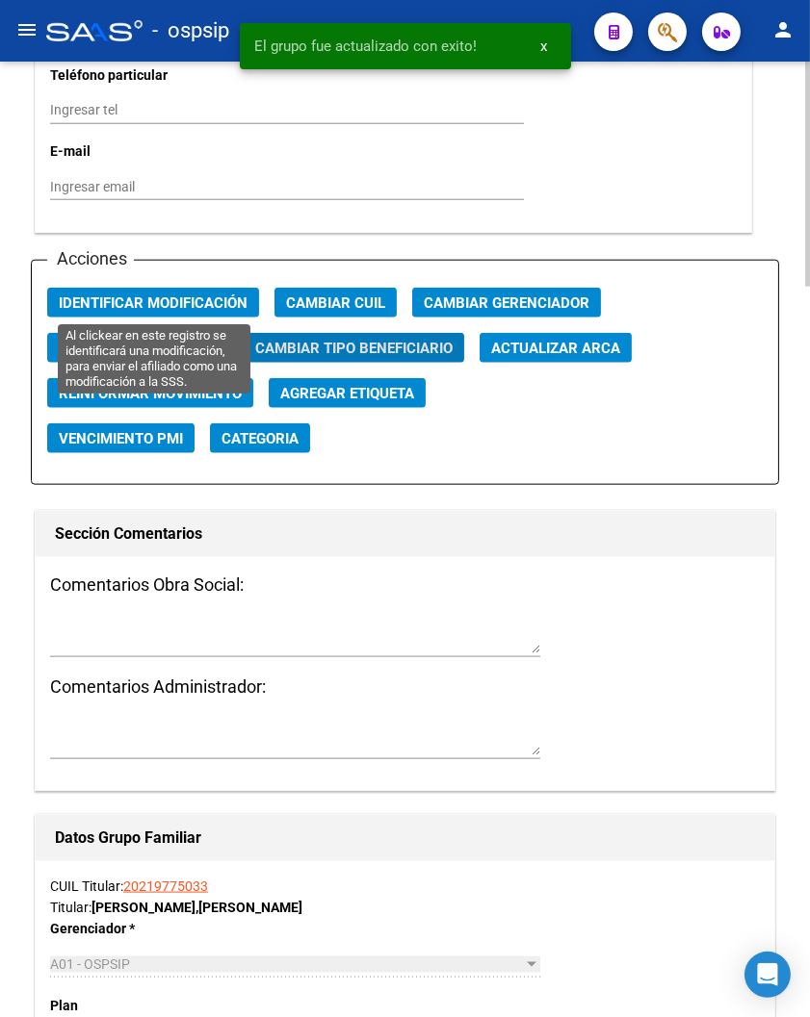
click at [189, 303] on span "Identificar Modificación" at bounding box center [153, 303] width 189 height 17
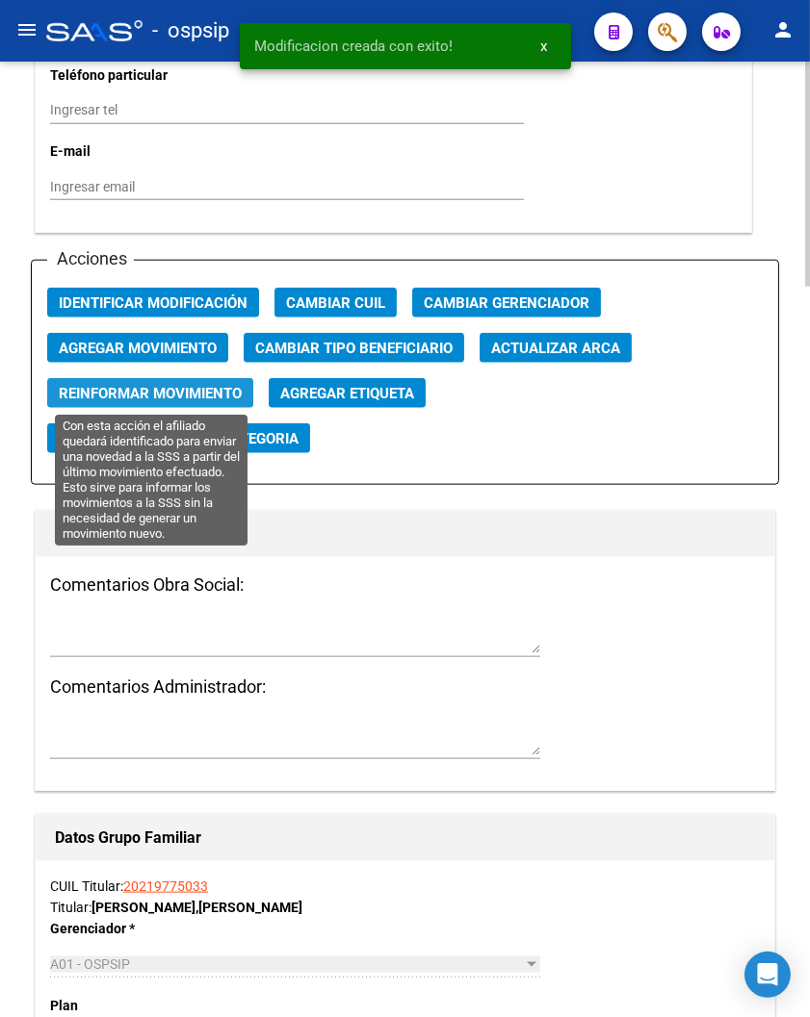
click at [183, 391] on span "Reinformar Movimiento" at bounding box center [150, 393] width 183 height 17
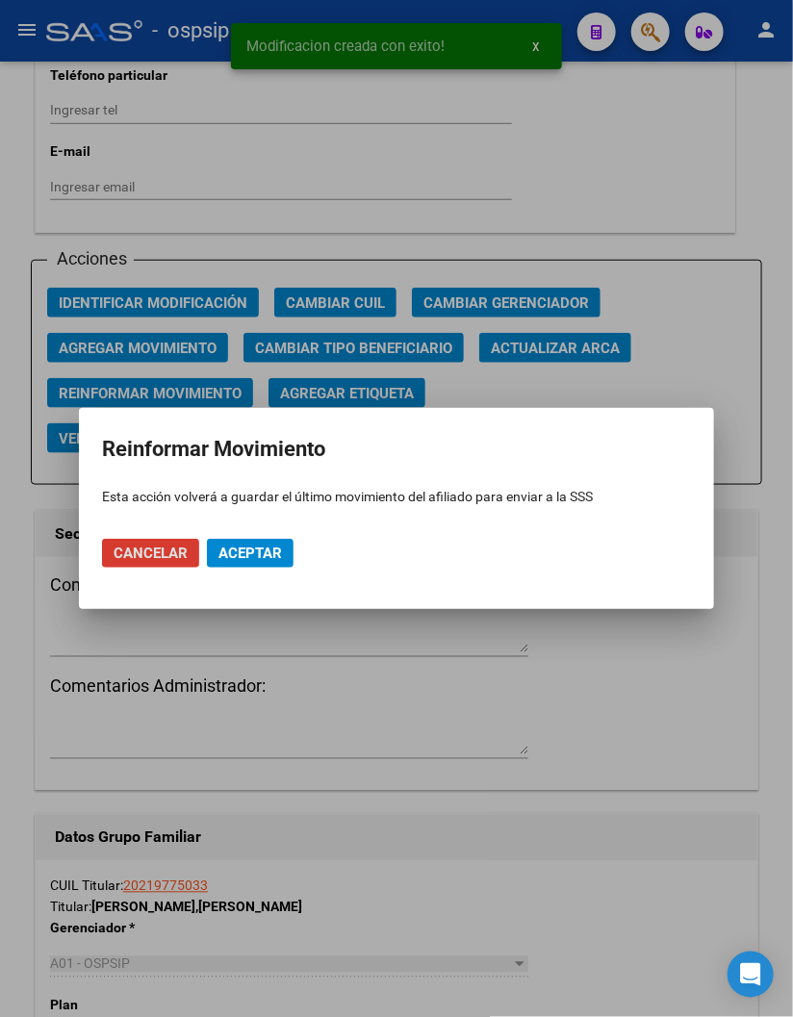
click at [263, 553] on span "Aceptar" at bounding box center [251, 553] width 64 height 17
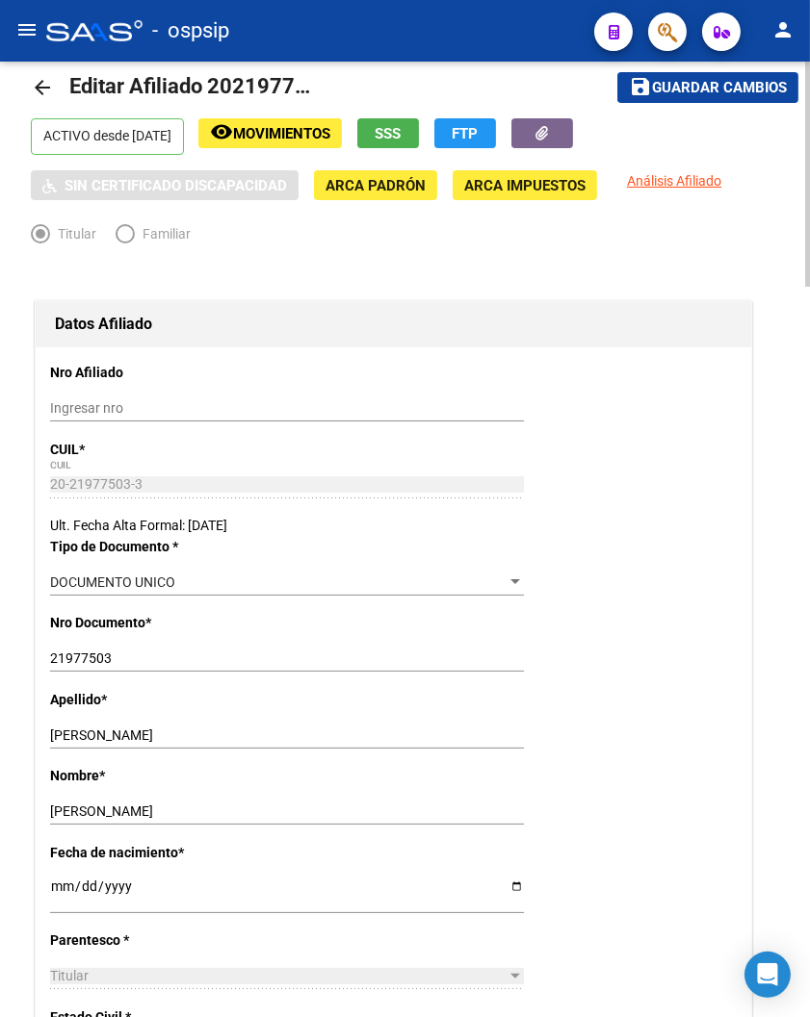
scroll to position [0, 0]
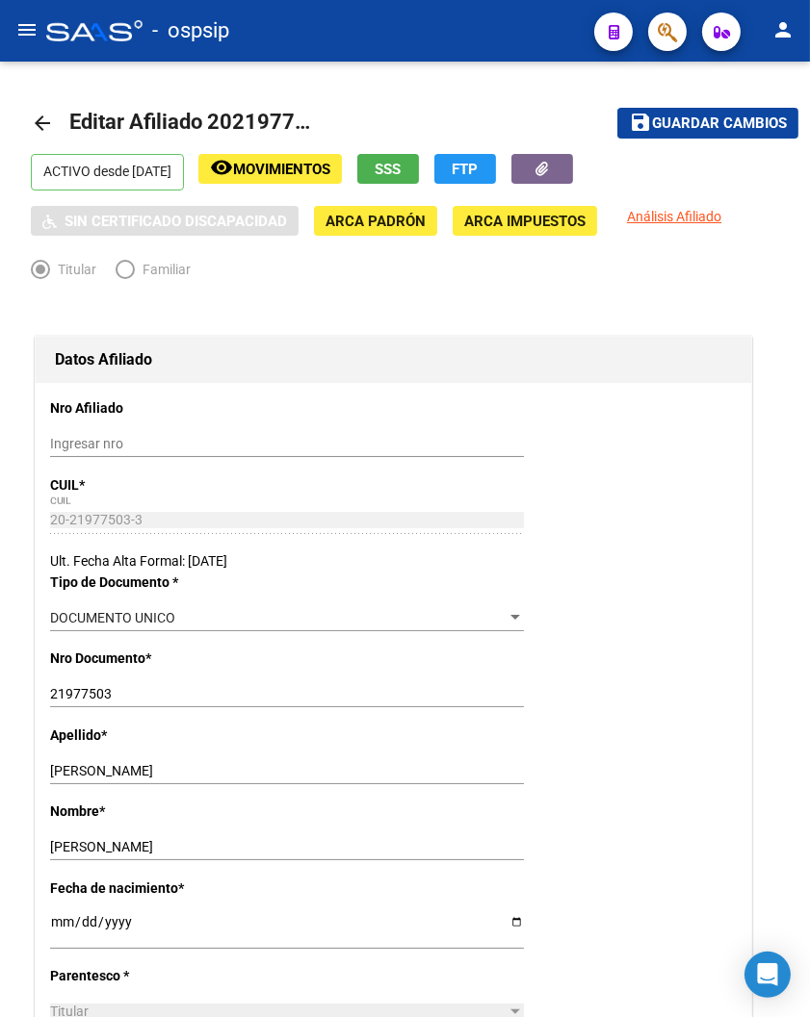
click at [351, 43] on div "- ospsip" at bounding box center [312, 31] width 532 height 42
click at [378, 35] on div "- ospsip" at bounding box center [312, 31] width 532 height 42
click at [348, 55] on mat-toolbar "menu - ospsip person" at bounding box center [405, 31] width 810 height 62
click at [469, 44] on div "- ospsip" at bounding box center [312, 31] width 532 height 42
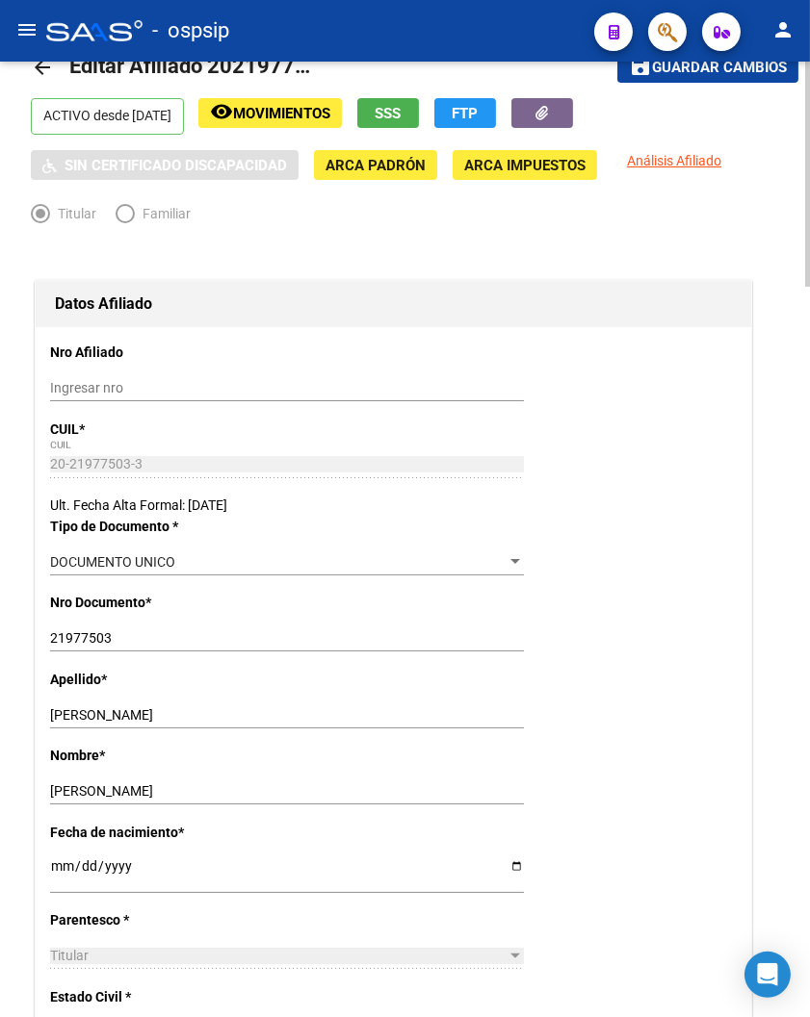
scroll to position [107, 0]
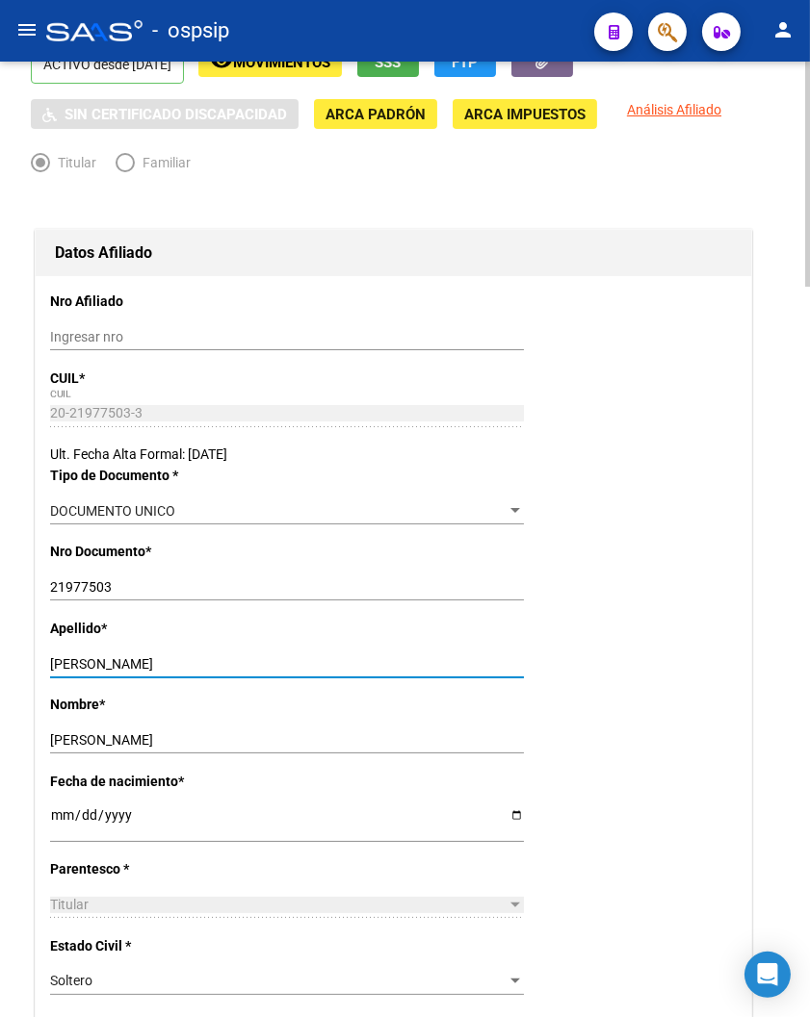
drag, startPoint x: 106, startPoint y: 666, endPoint x: 40, endPoint y: 665, distance: 65.5
click at [311, 665] on input "[PERSON_NAME]" at bounding box center [287, 664] width 474 height 16
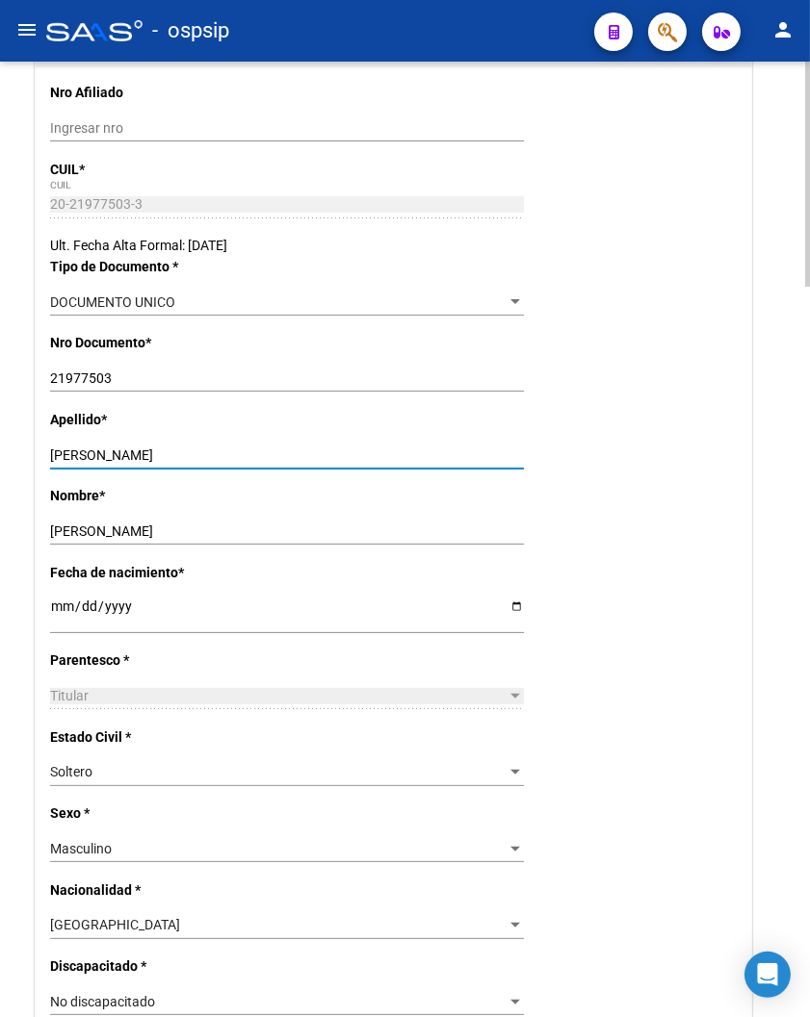
scroll to position [321, 0]
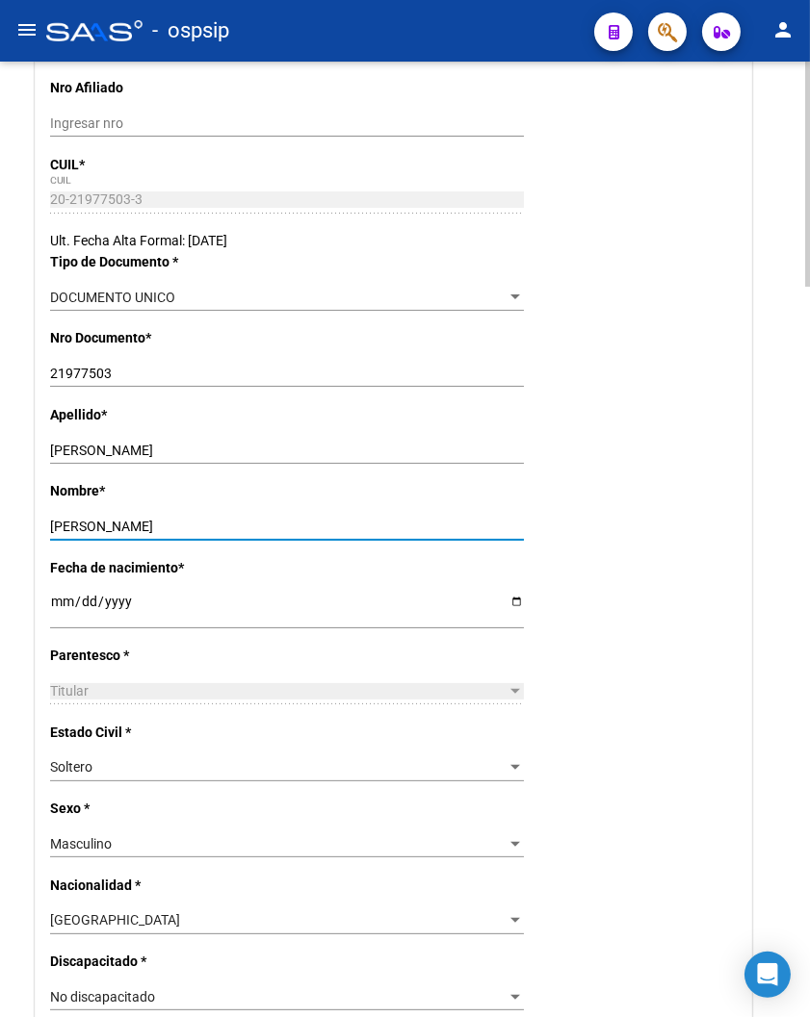
drag, startPoint x: 178, startPoint y: 523, endPoint x: 31, endPoint y: 503, distance: 148.5
click at [31, 503] on div "Datos Afiliado Nro Afiliado Ingresar nro CUIL * 20-21977503-3 CUIL ARCA [PERSON…" at bounding box center [393, 1009] width 725 height 2080
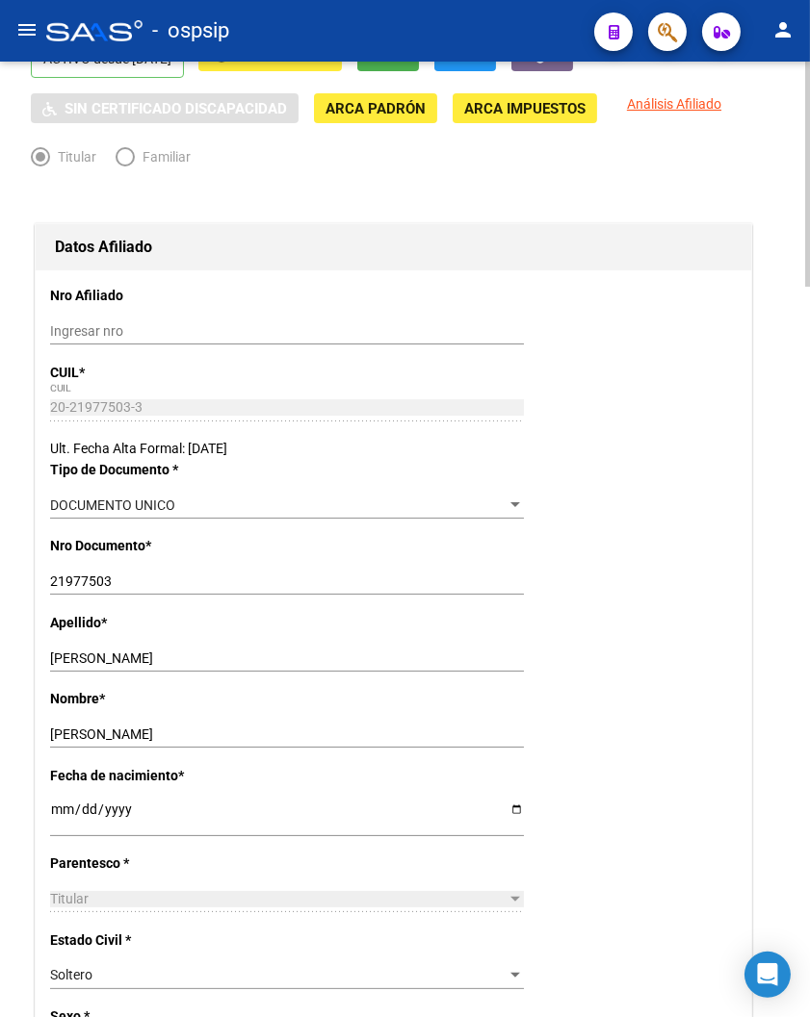
scroll to position [107, 0]
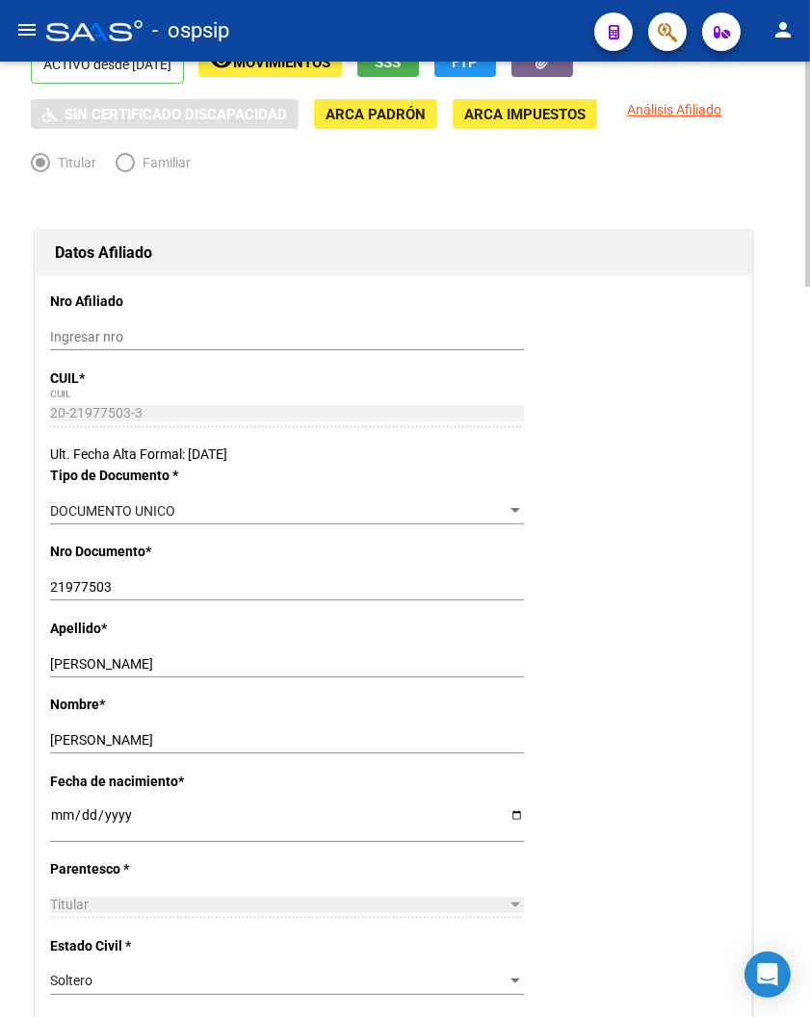
click at [274, 630] on div "Apellido * [PERSON_NAME] Ingresar apellido" at bounding box center [393, 656] width 686 height 76
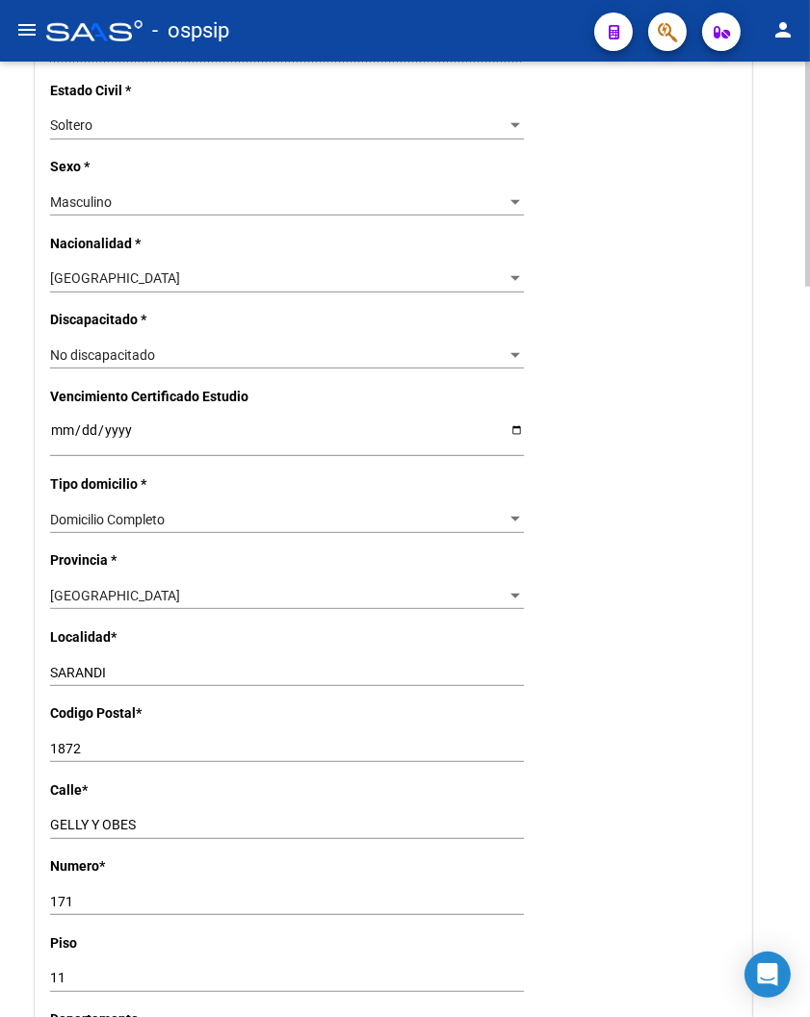
scroll to position [1176, 0]
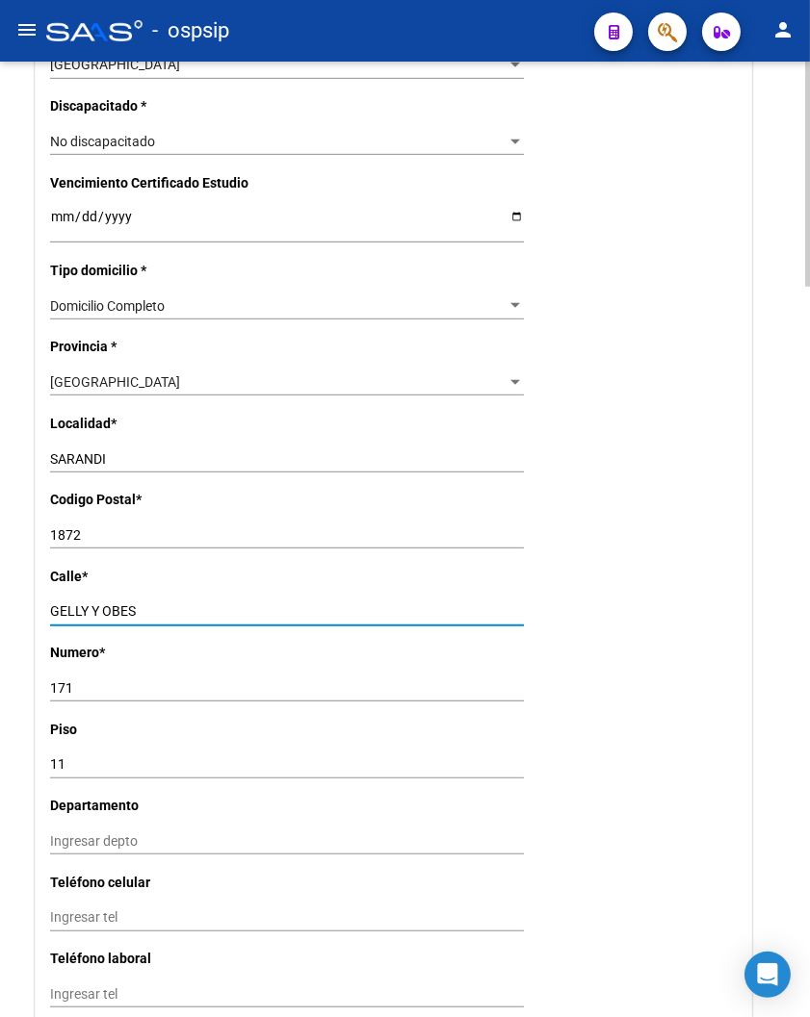
drag, startPoint x: 139, startPoint y: 613, endPoint x: 46, endPoint y: 603, distance: 93.0
click at [46, 603] on div "Nro Afiliado Ingresar nro CUIL * 20-21977503-3 CUIL ARCA [PERSON_NAME] Ult. Fec…" at bounding box center [393, 200] width 715 height 1986
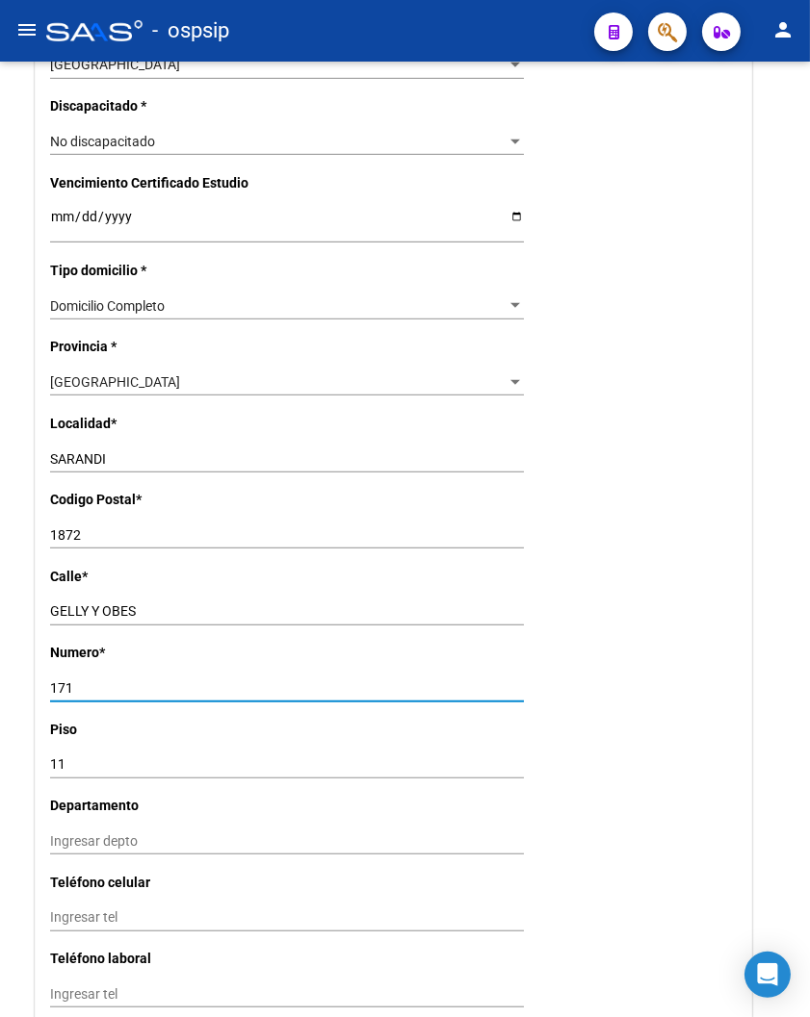
drag, startPoint x: 84, startPoint y: 687, endPoint x: -32, endPoint y: 676, distance: 116.1
click at [0, 676] on html "menu - ospsip person Firma Express Reportes Padrón Traspasos x O.S. Traspasos x…" at bounding box center [405, 508] width 810 height 1017
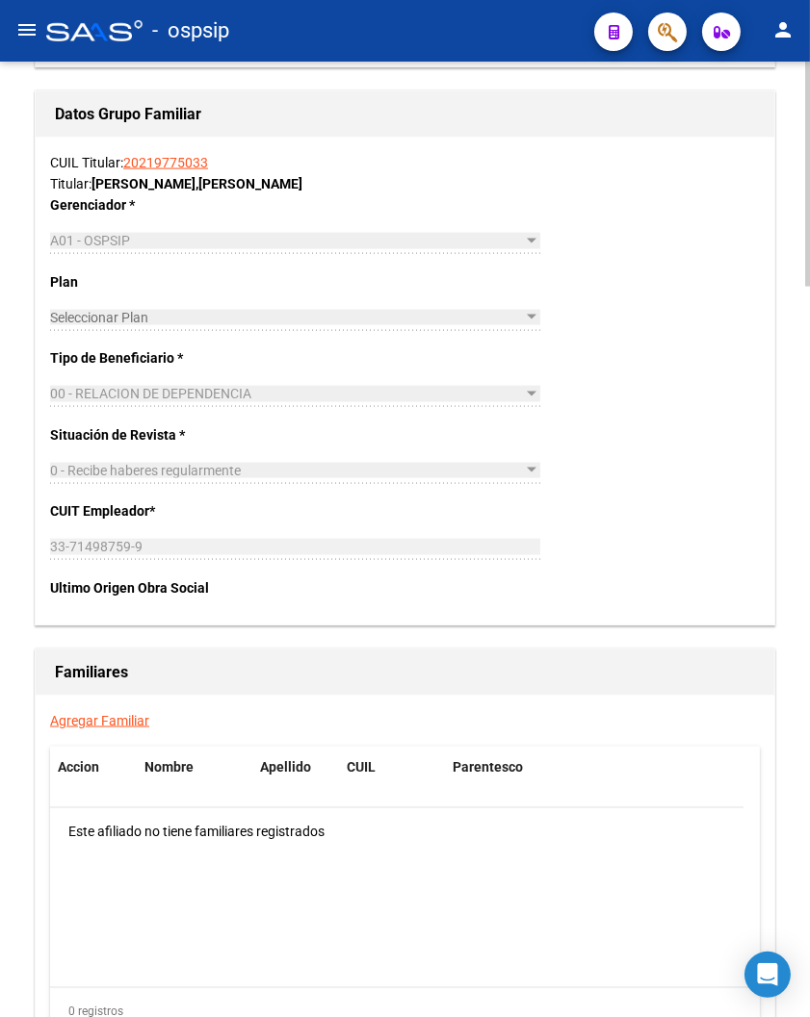
scroll to position [2888, 0]
